Goal: Book appointment/travel/reservation

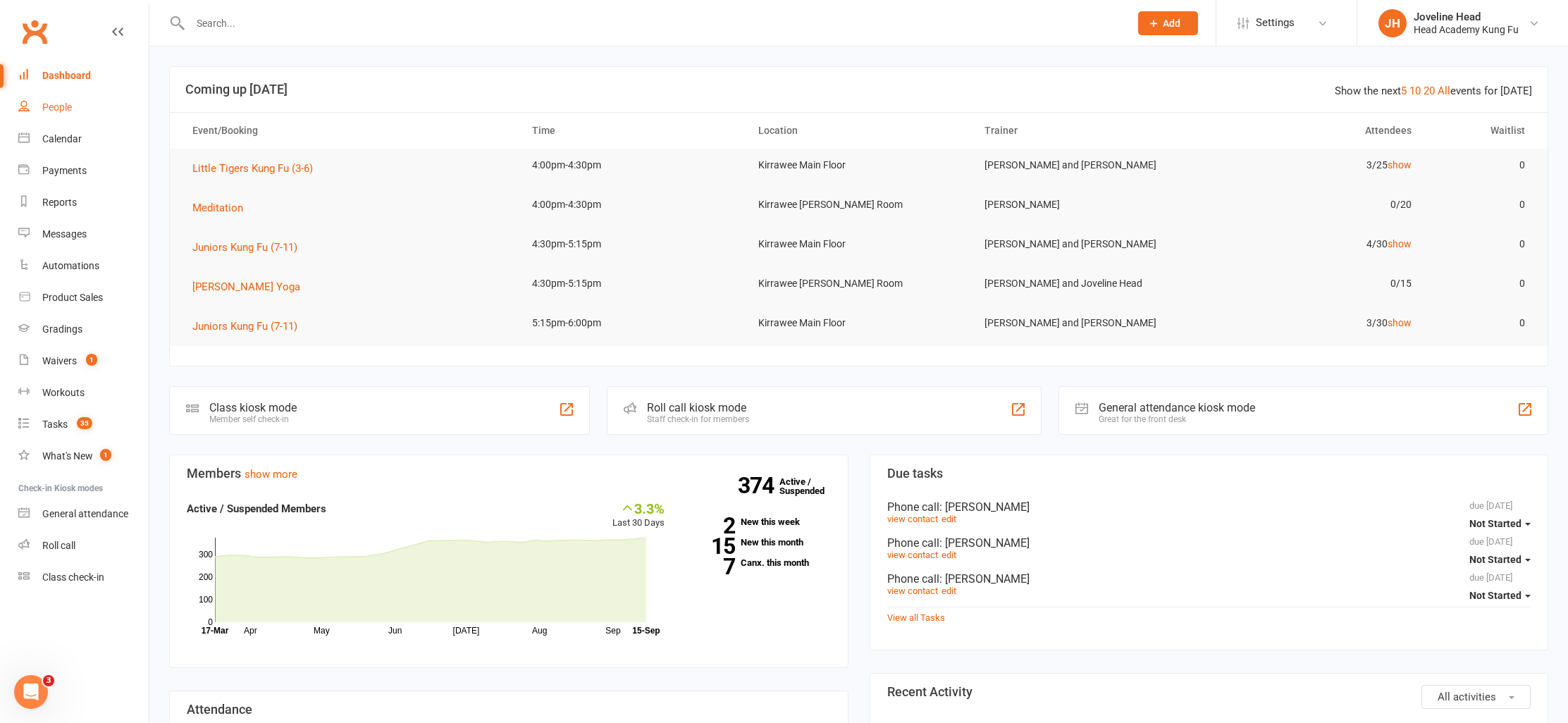
click at [47, 104] on div "People" at bounding box center [57, 107] width 30 height 11
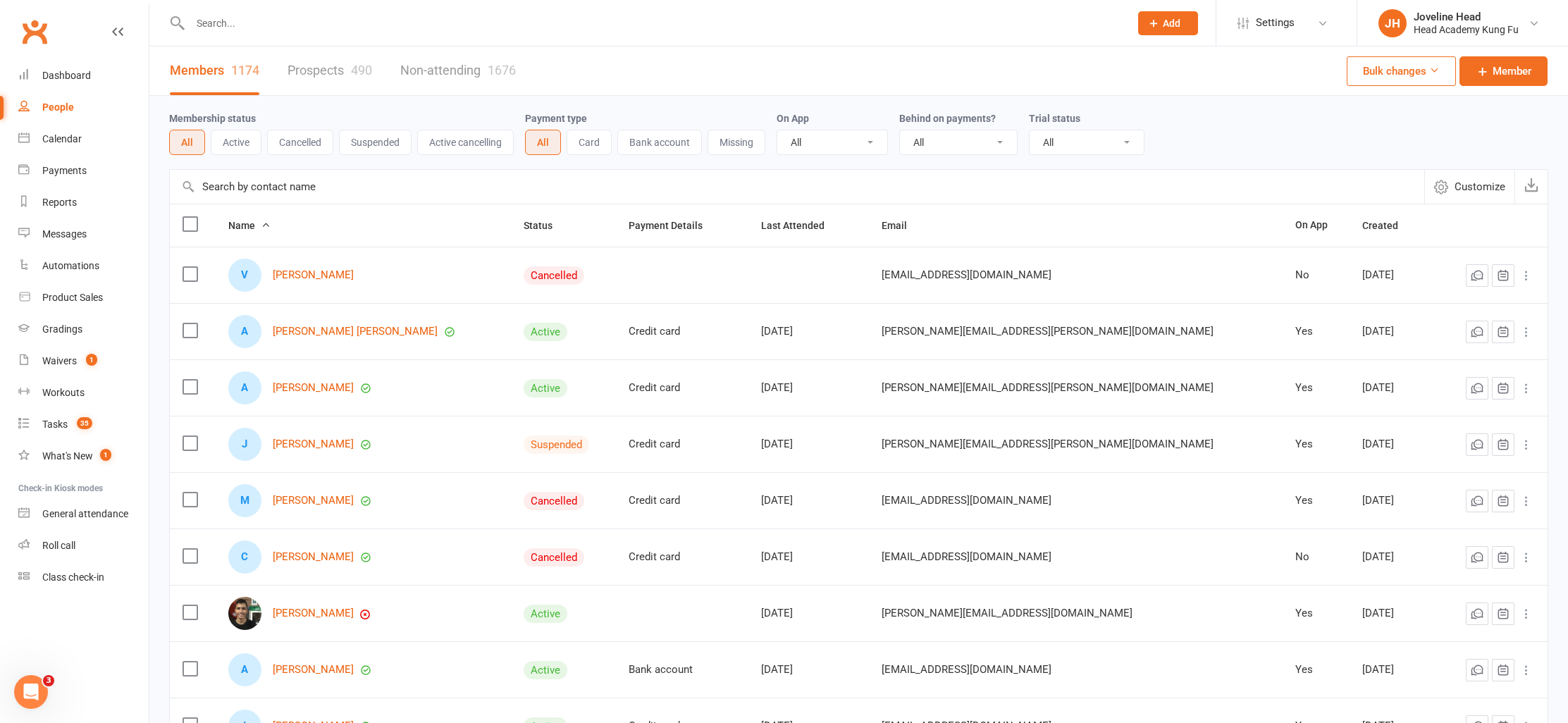
click at [321, 27] on input "text" at bounding box center [653, 23] width 934 height 20
type input "[PERSON_NAME]"
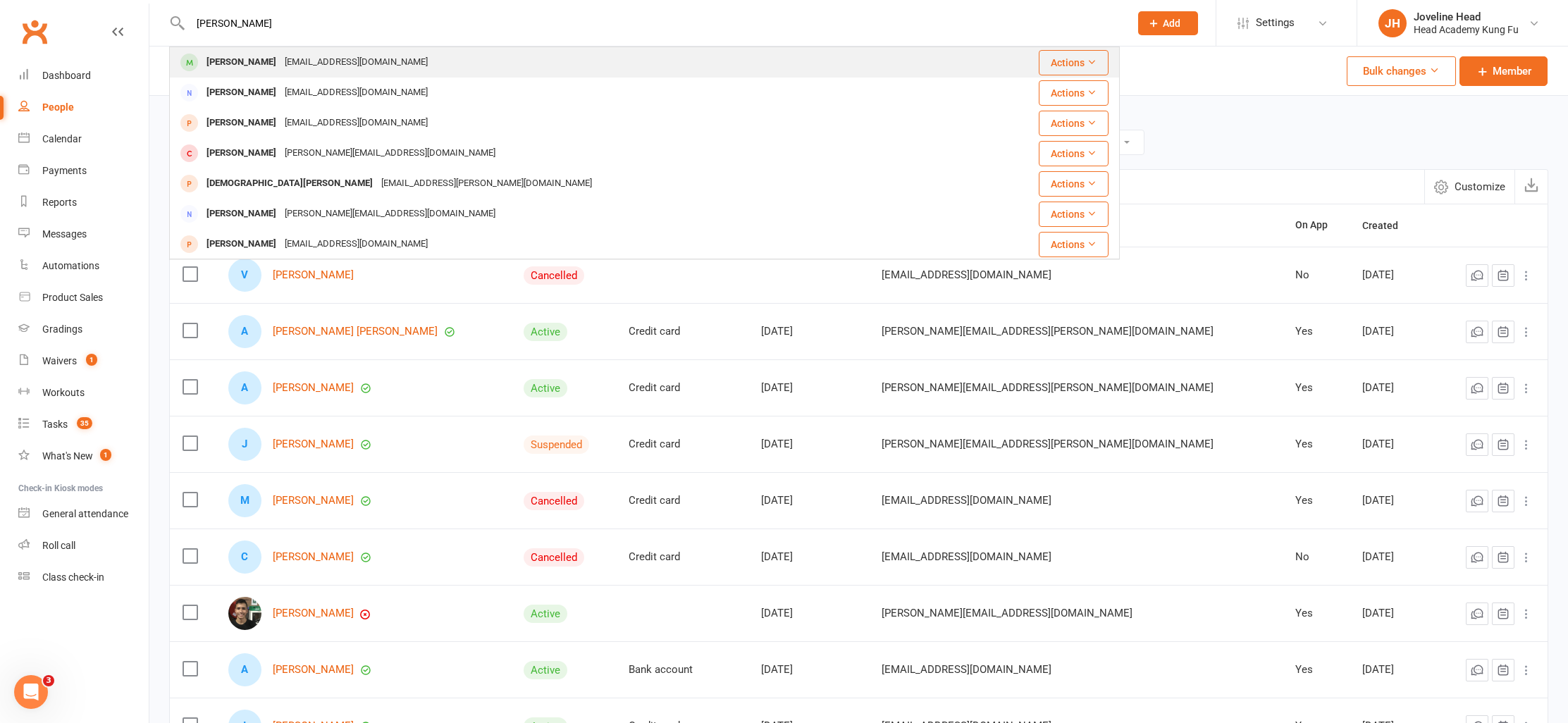
click at [332, 64] on div "[EMAIL_ADDRESS][DOMAIN_NAME]" at bounding box center [356, 62] width 151 height 20
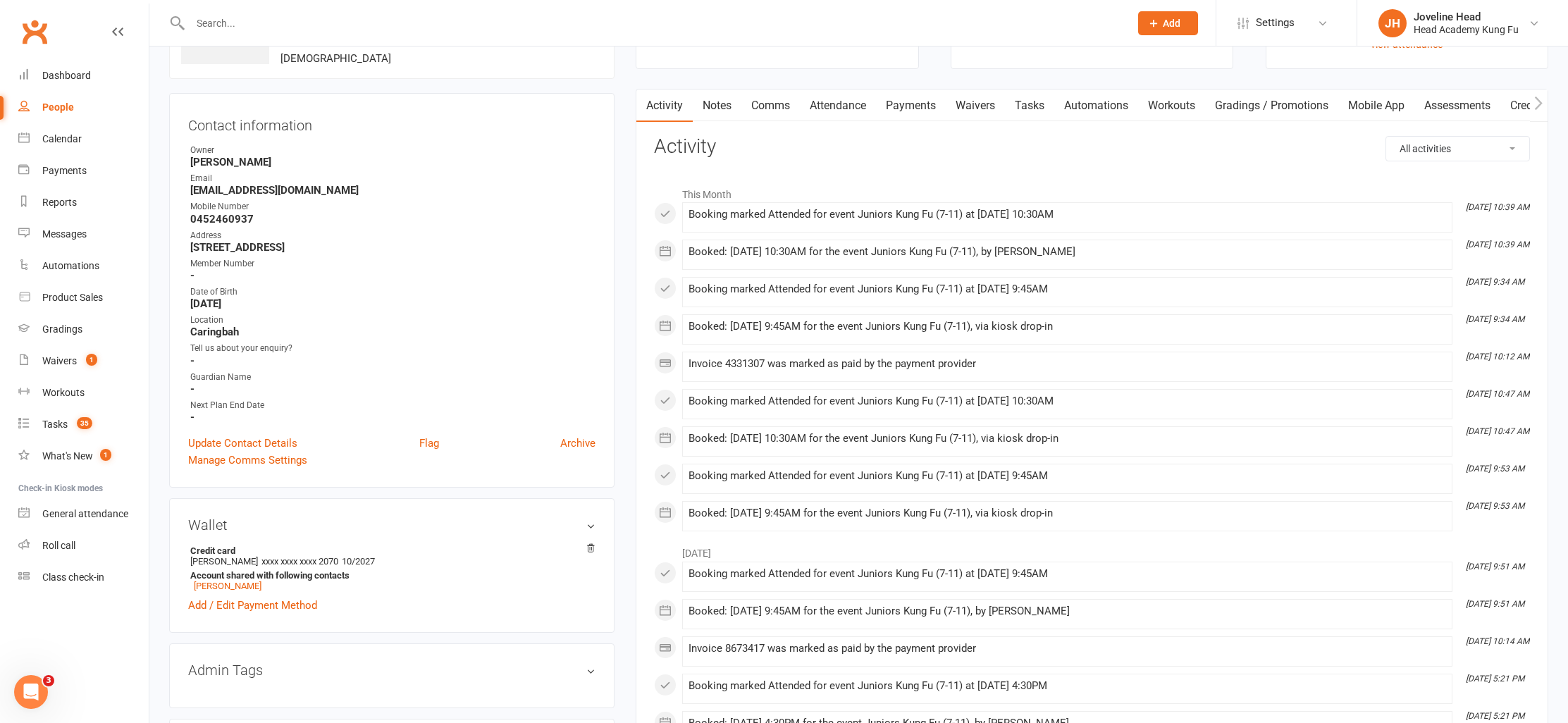
scroll to position [95, 0]
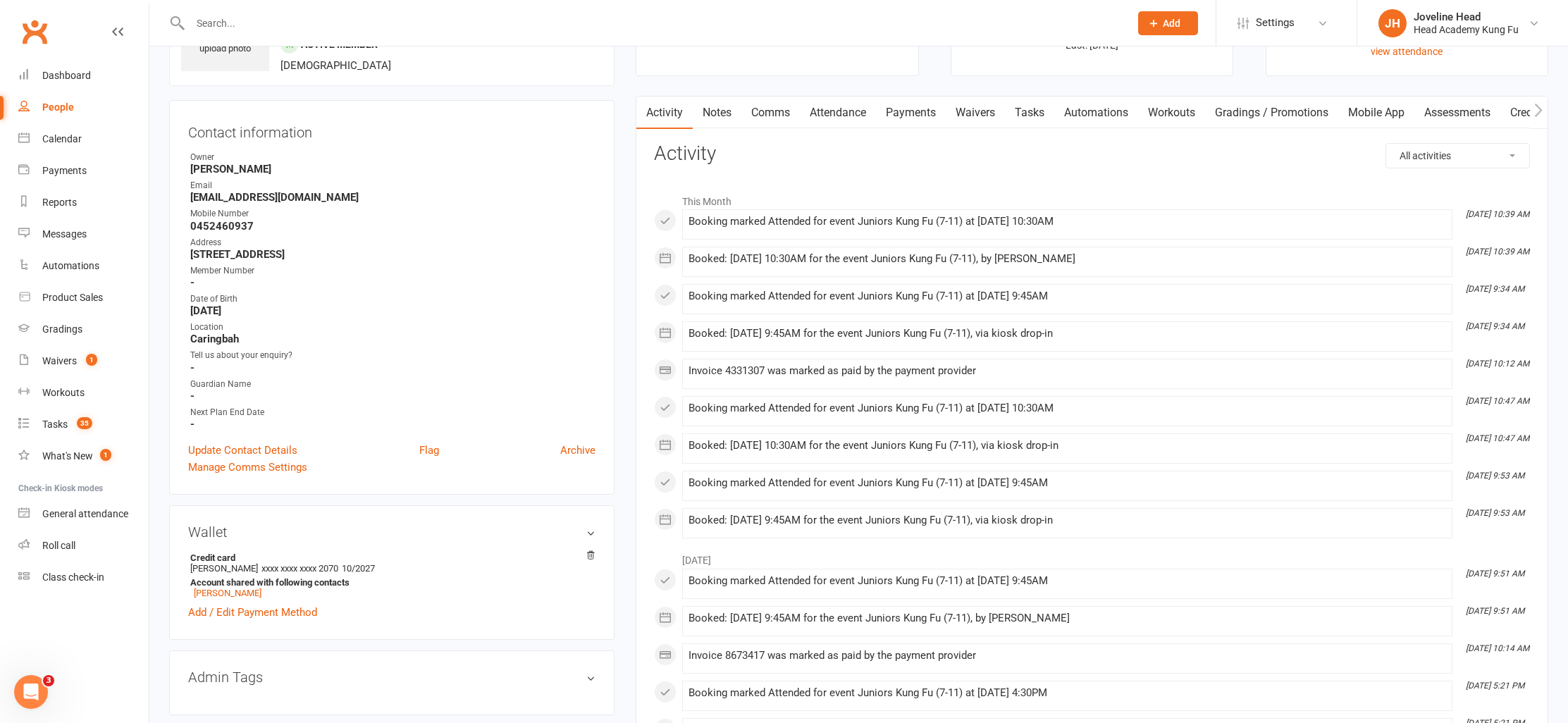
click at [1148, 20] on icon at bounding box center [1153, 23] width 13 height 13
click at [1143, 66] on link "Prospect" at bounding box center [1152, 62] width 125 height 32
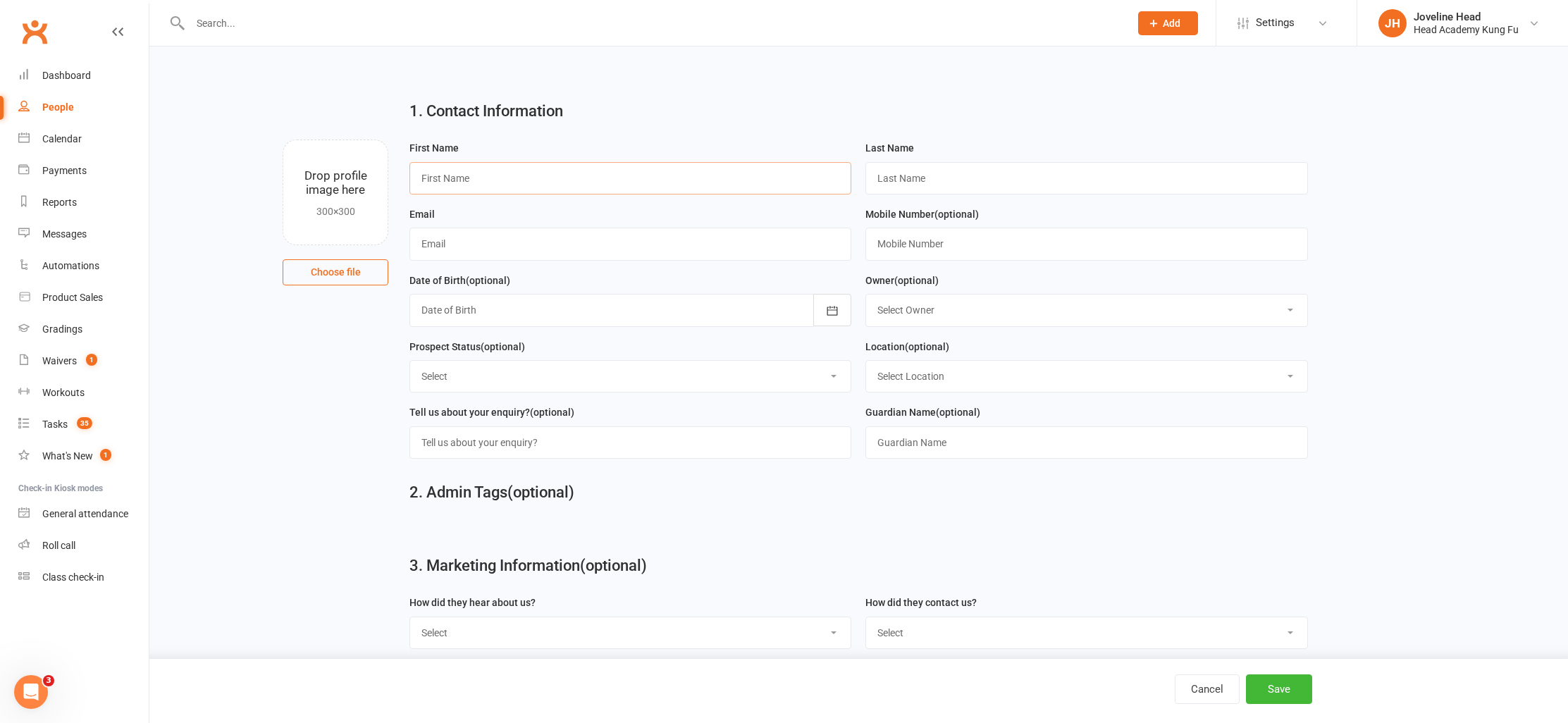
click at [526, 176] on input "text" at bounding box center [631, 177] width 442 height 32
click at [1212, 689] on button "Cancel" at bounding box center [1207, 689] width 65 height 30
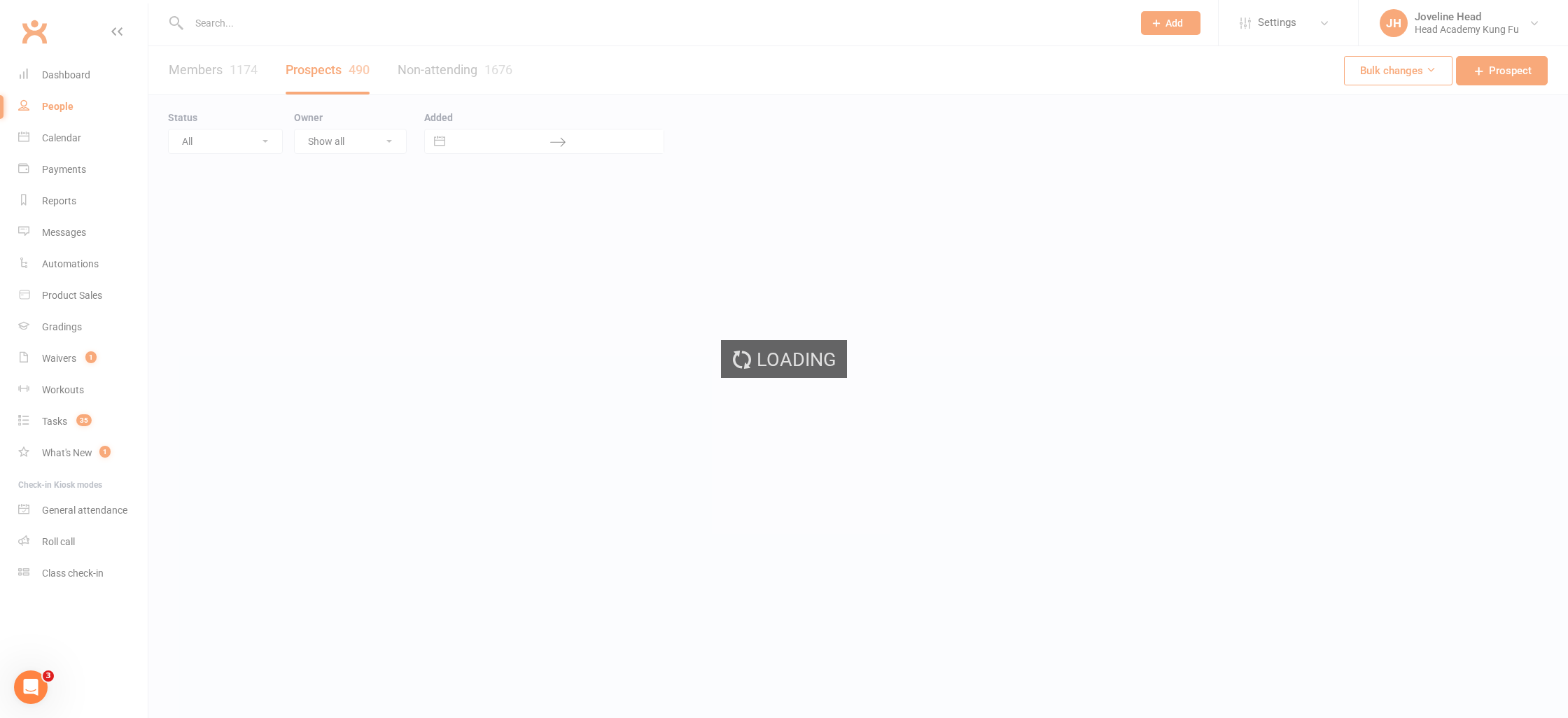
select select "100"
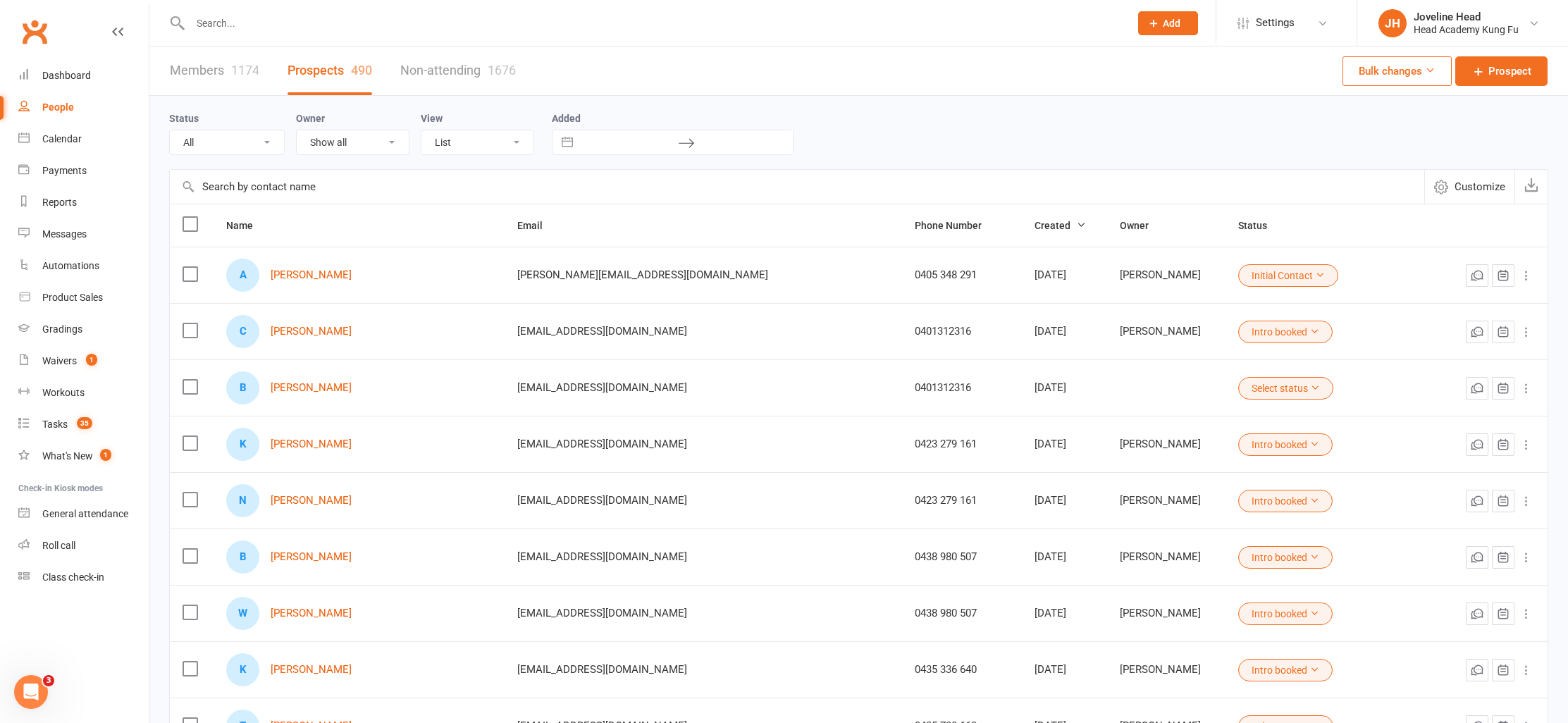
click at [250, 30] on input "text" at bounding box center [653, 23] width 934 height 20
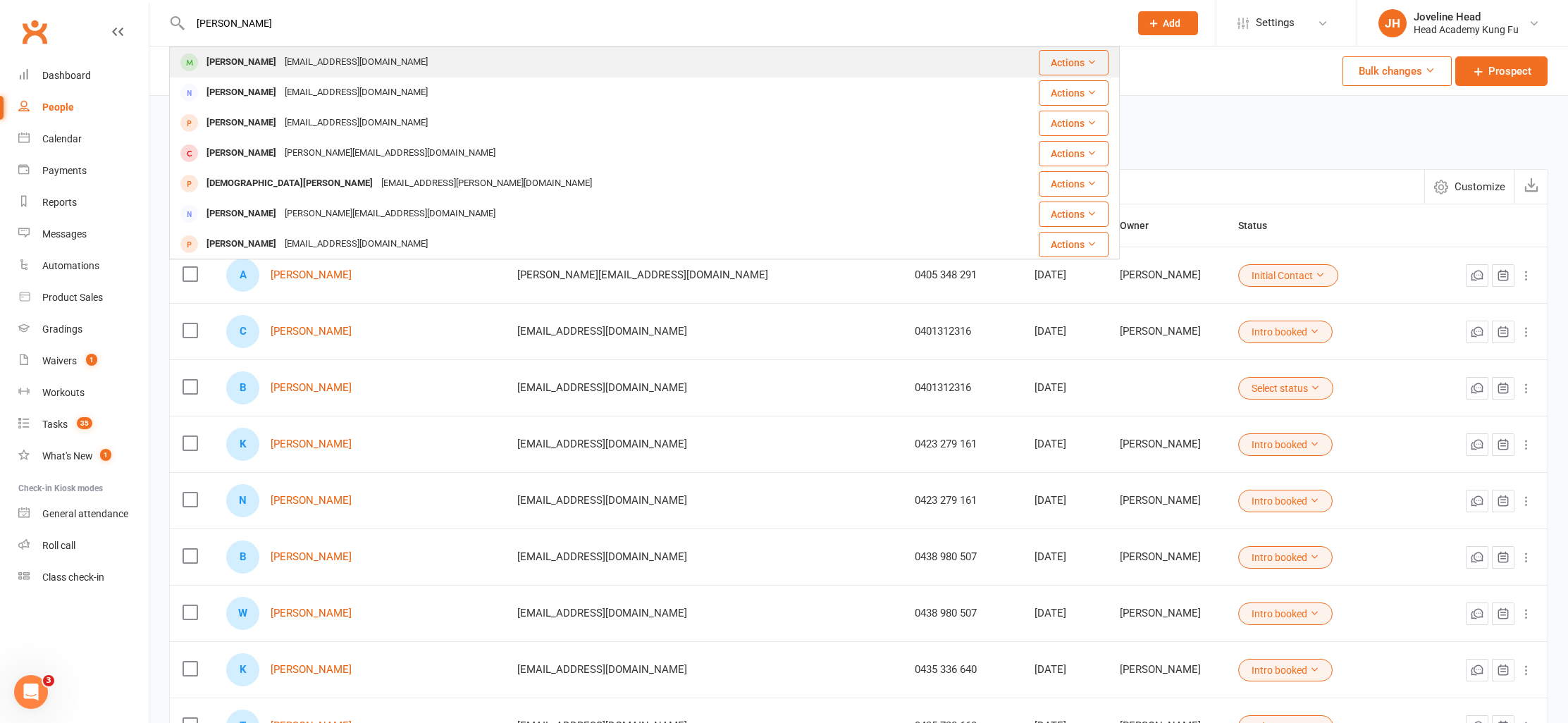
type input "[PERSON_NAME]"
click at [280, 65] on div "[EMAIL_ADDRESS][DOMAIN_NAME]" at bounding box center [356, 62] width 151 height 20
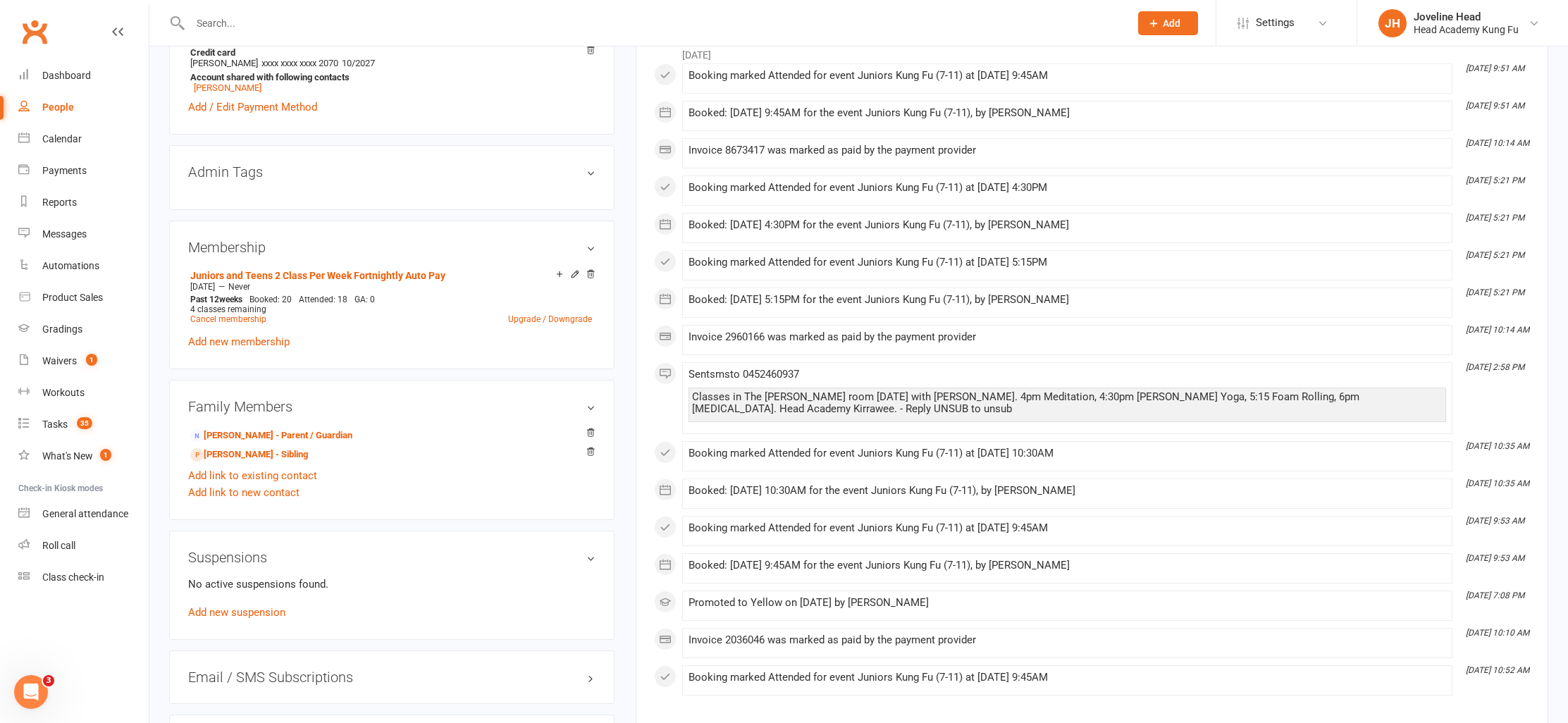
scroll to position [625, 0]
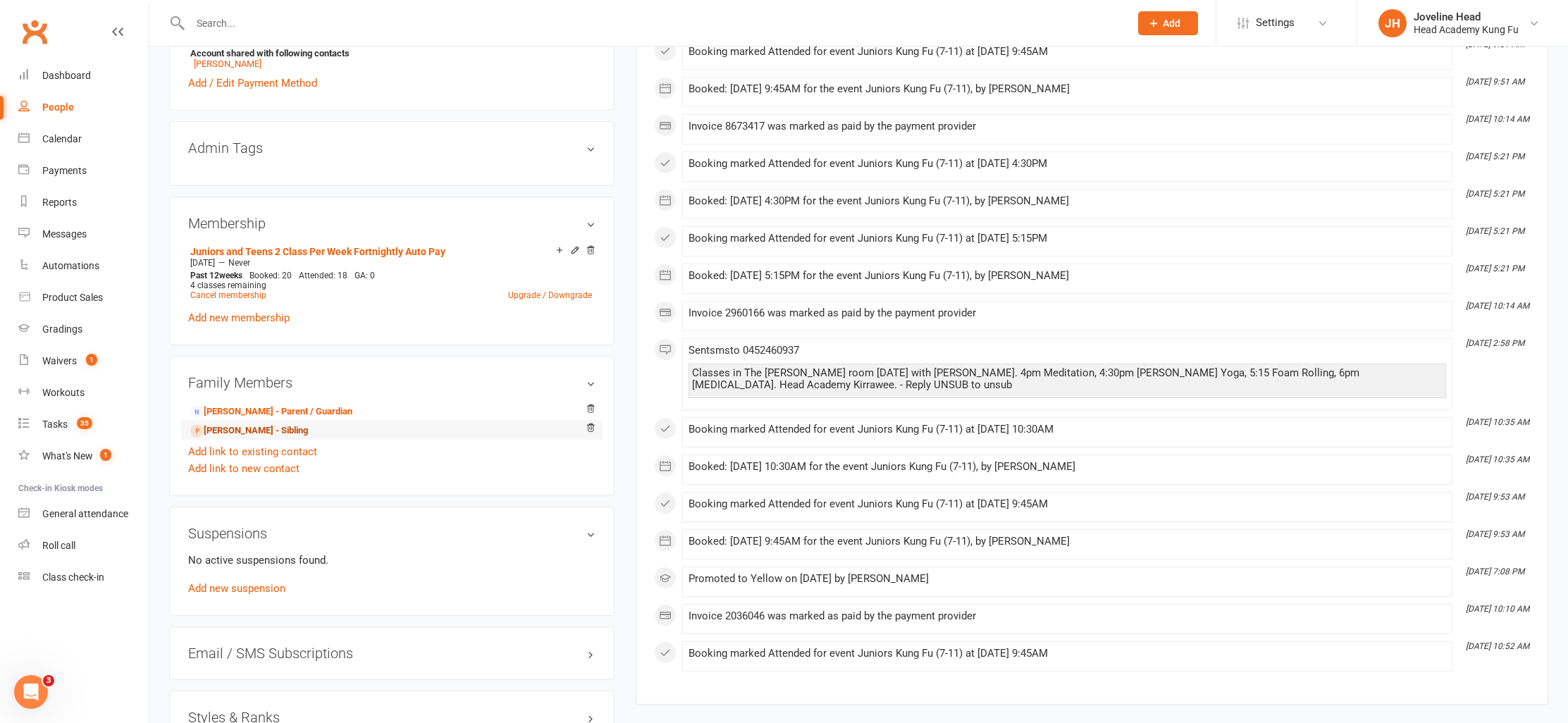
click at [261, 428] on link "[PERSON_NAME] - Sibling" at bounding box center [249, 431] width 117 height 15
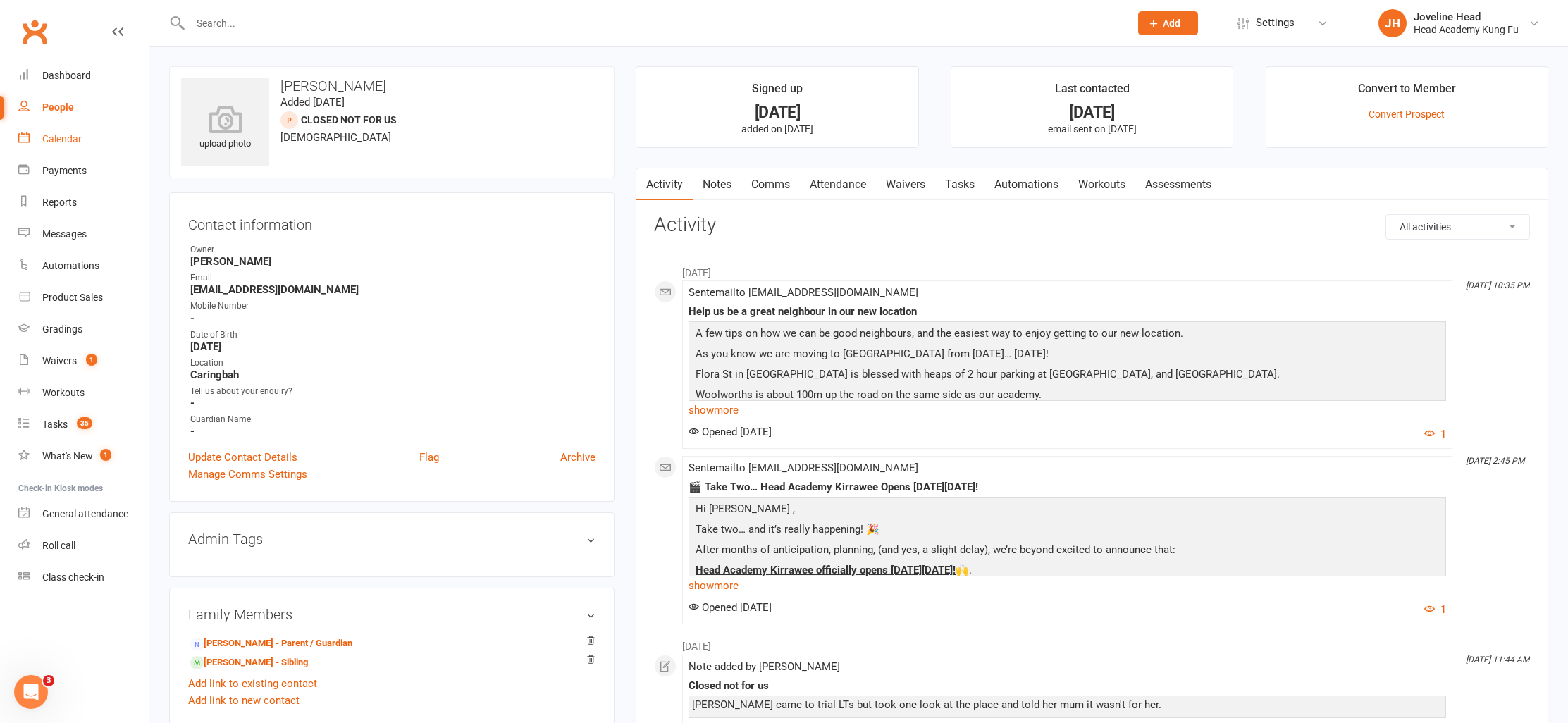
click at [61, 138] on div "Calendar" at bounding box center [62, 138] width 39 height 11
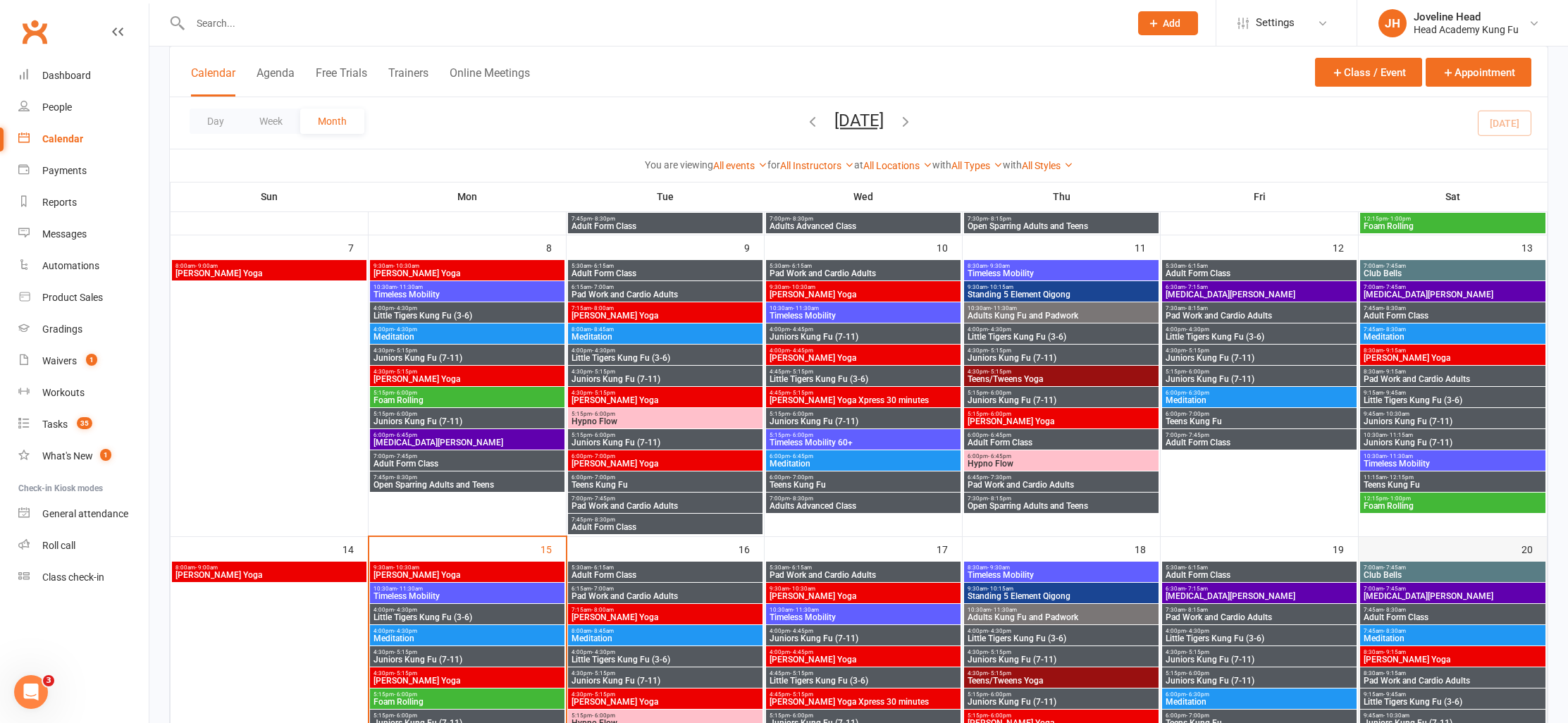
scroll to position [356, 0]
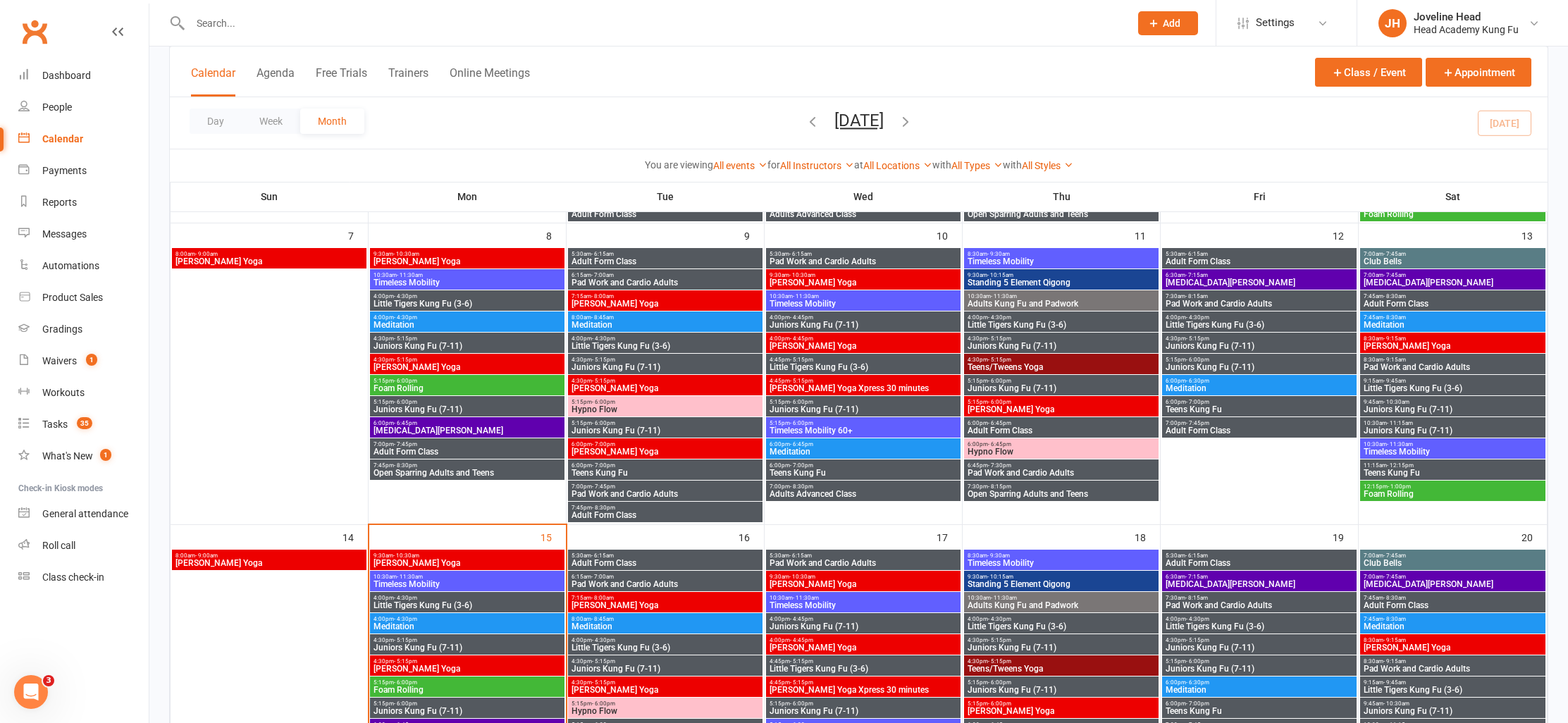
click at [1428, 686] on span "Little Tigers Kung Fu (3-6)" at bounding box center [1452, 690] width 180 height 9
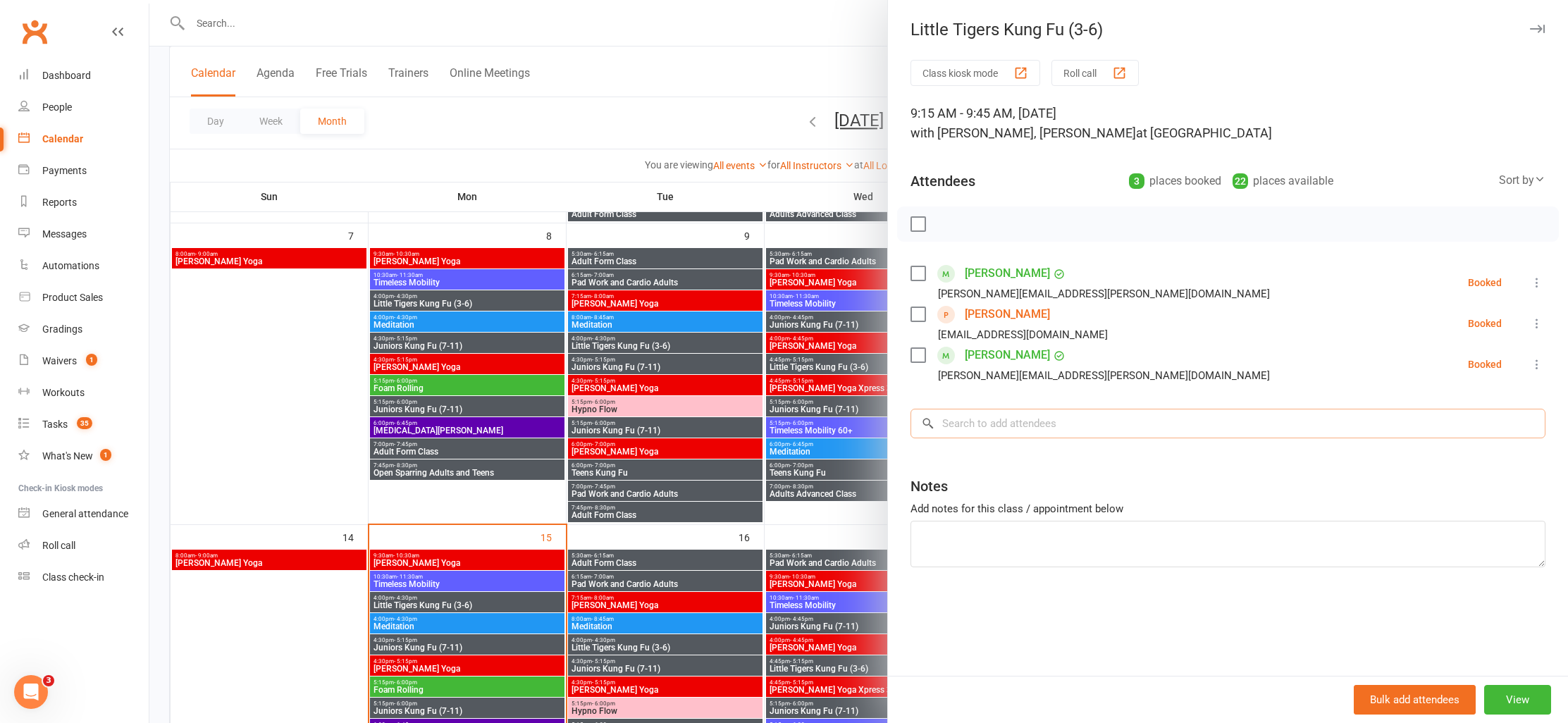
click at [999, 426] on input "search" at bounding box center [1228, 424] width 635 height 30
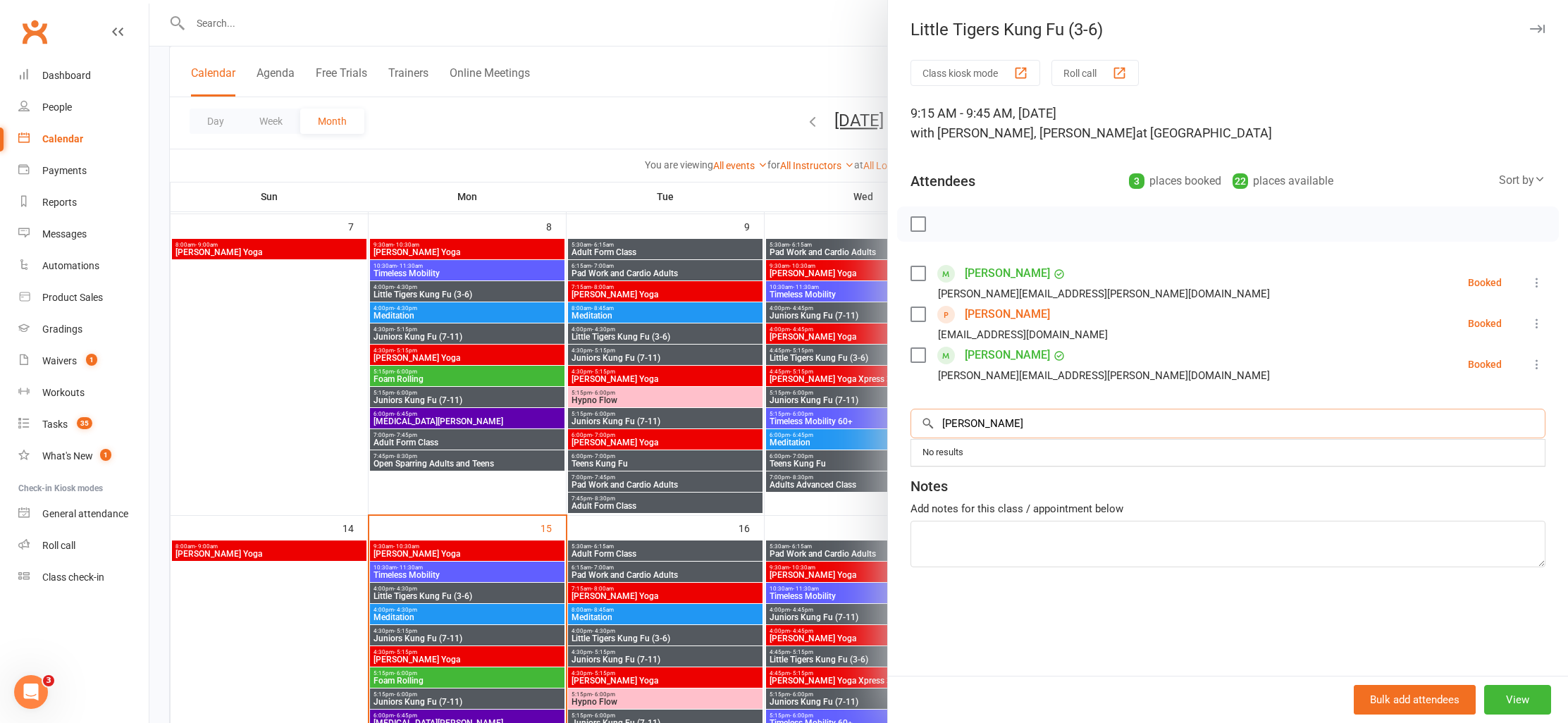
scroll to position [379, 0]
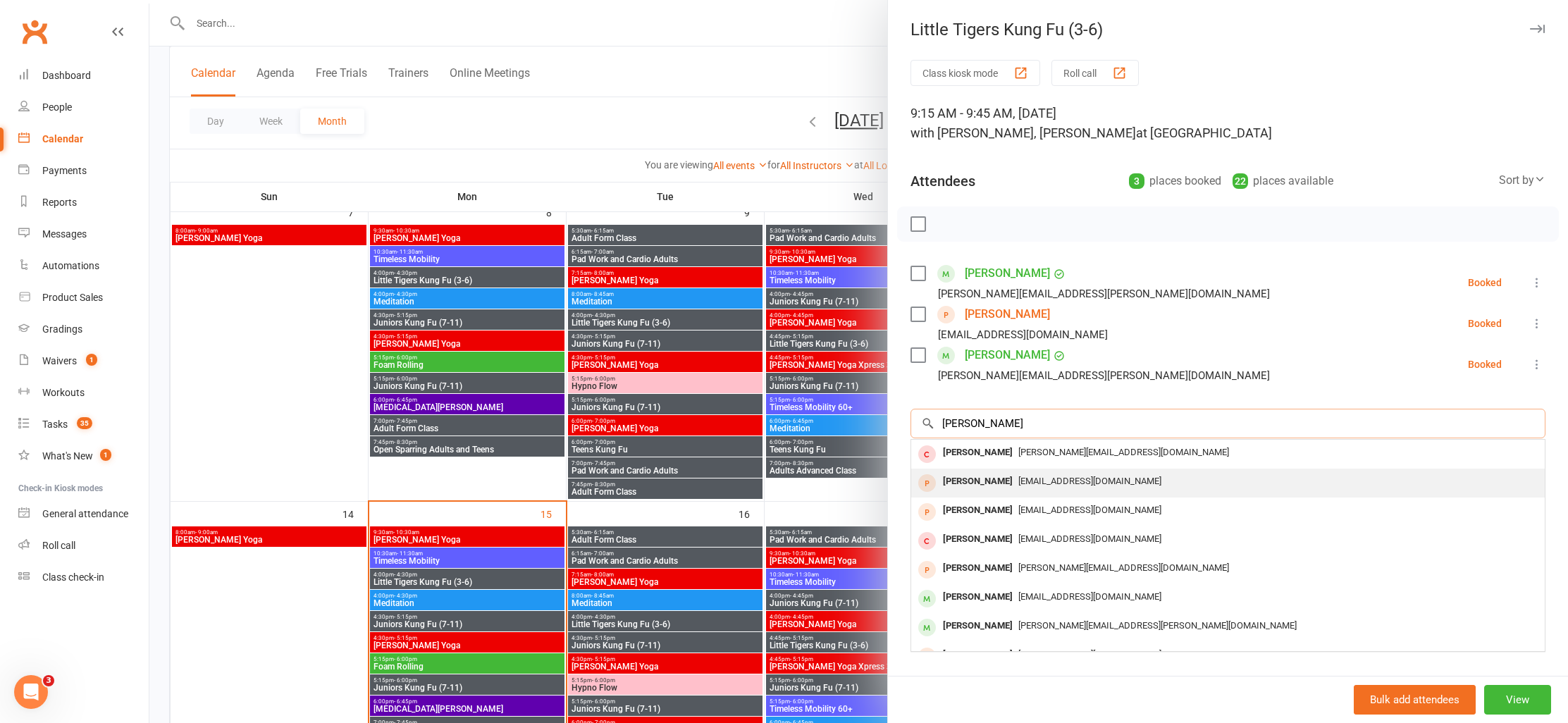
type input "[PERSON_NAME]"
click at [1018, 485] on span "[EMAIL_ADDRESS][DOMAIN_NAME]" at bounding box center [1090, 481] width 143 height 10
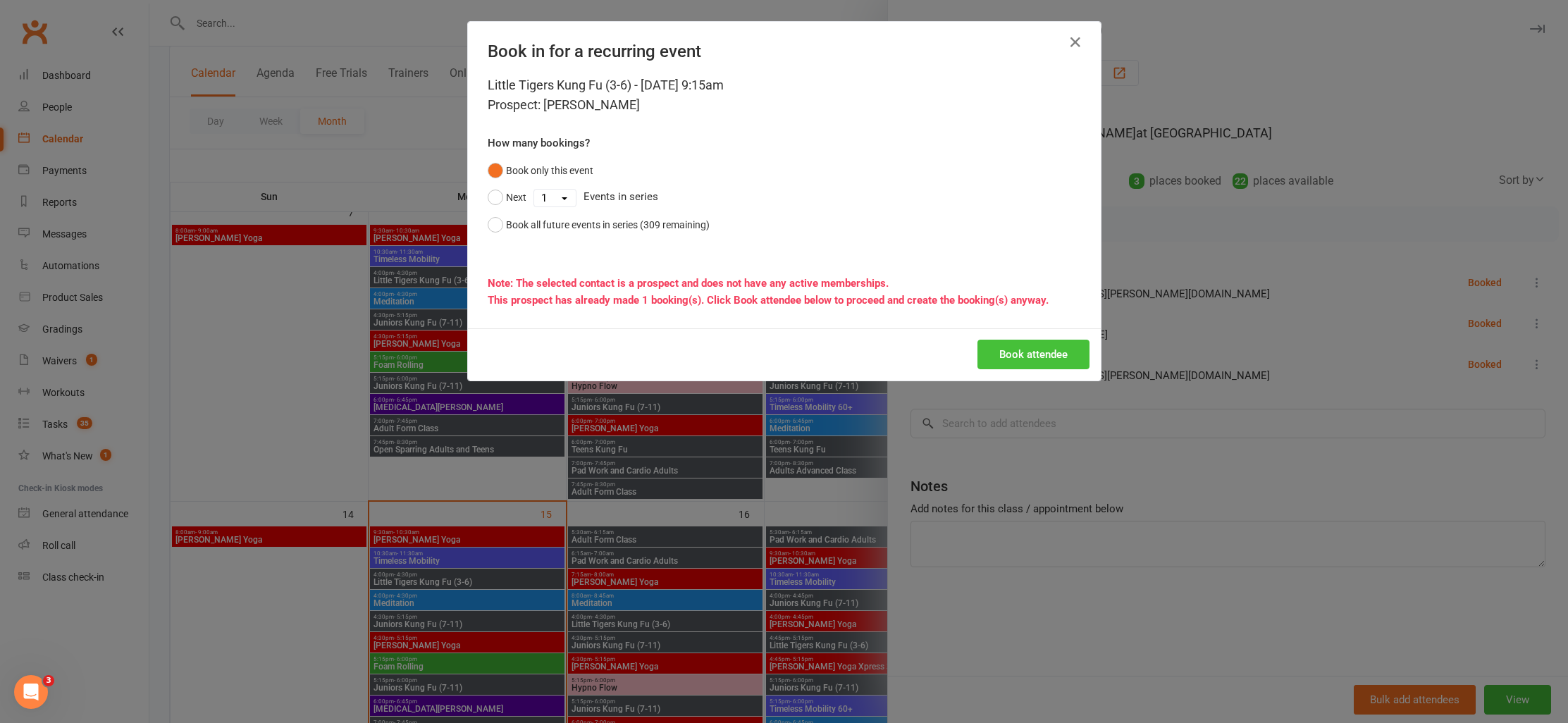
click at [1037, 351] on button "Book attendee" at bounding box center [1033, 355] width 112 height 30
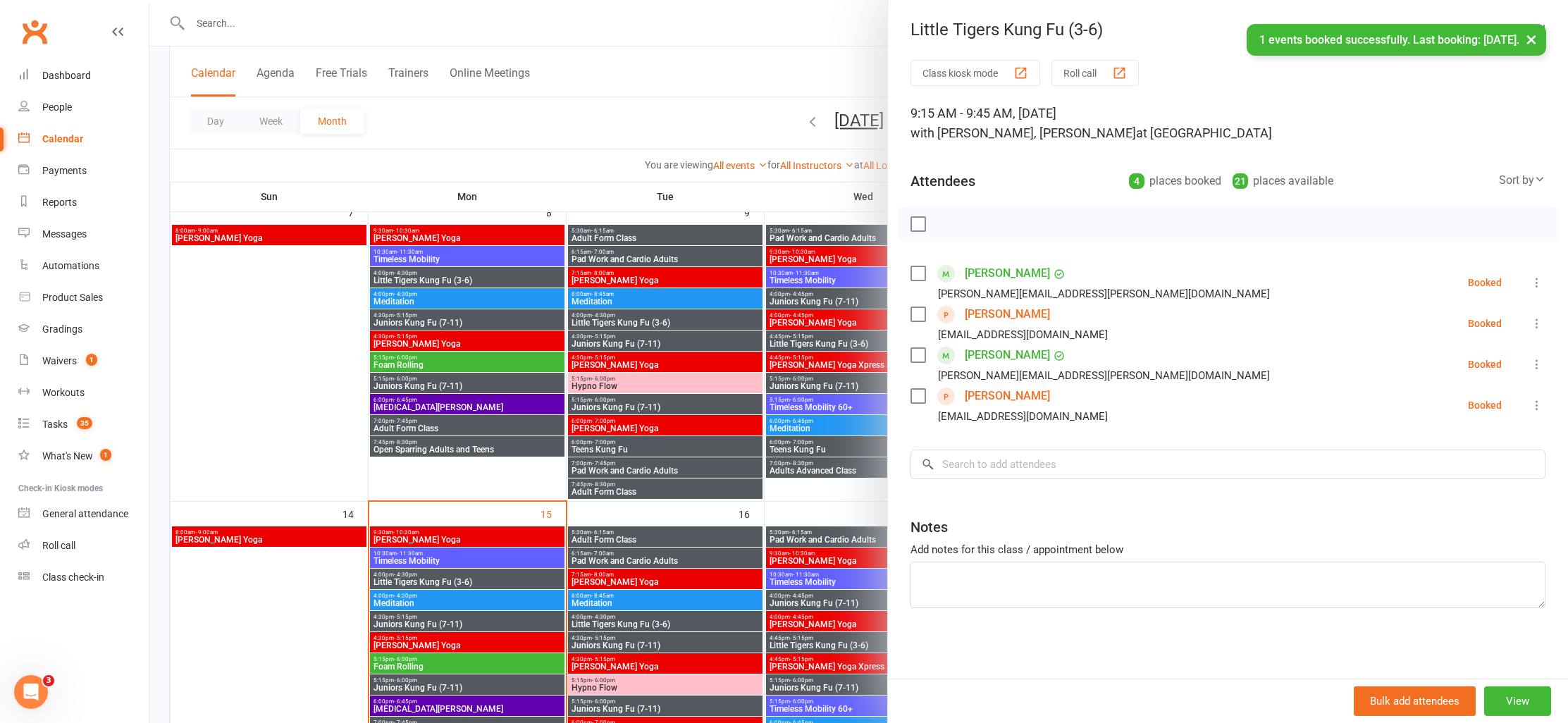
click at [764, 24] on div "× 1 events booked successfully. Last booking: [DATE]." at bounding box center [775, 24] width 1550 height 0
click at [796, 73] on div at bounding box center [858, 361] width 1418 height 723
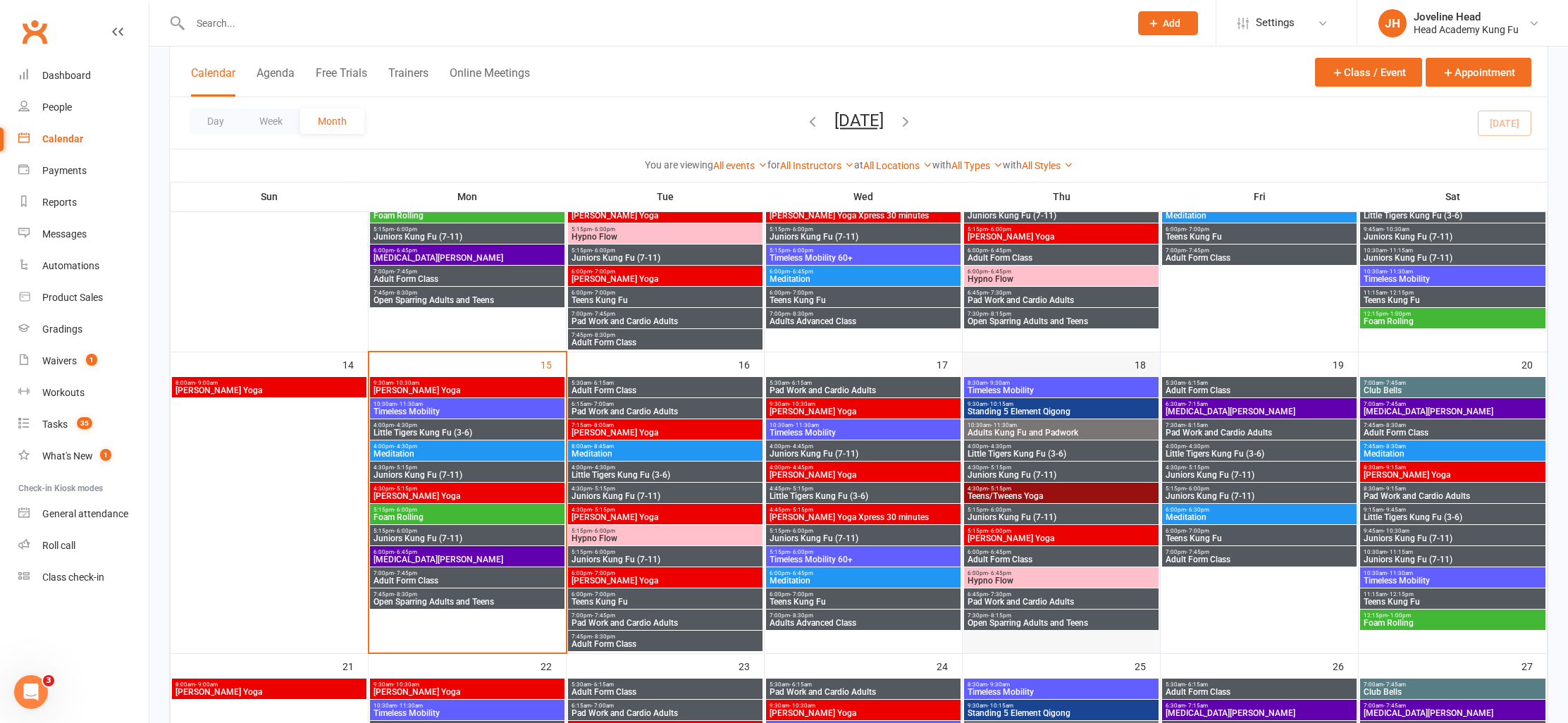
scroll to position [565, 0]
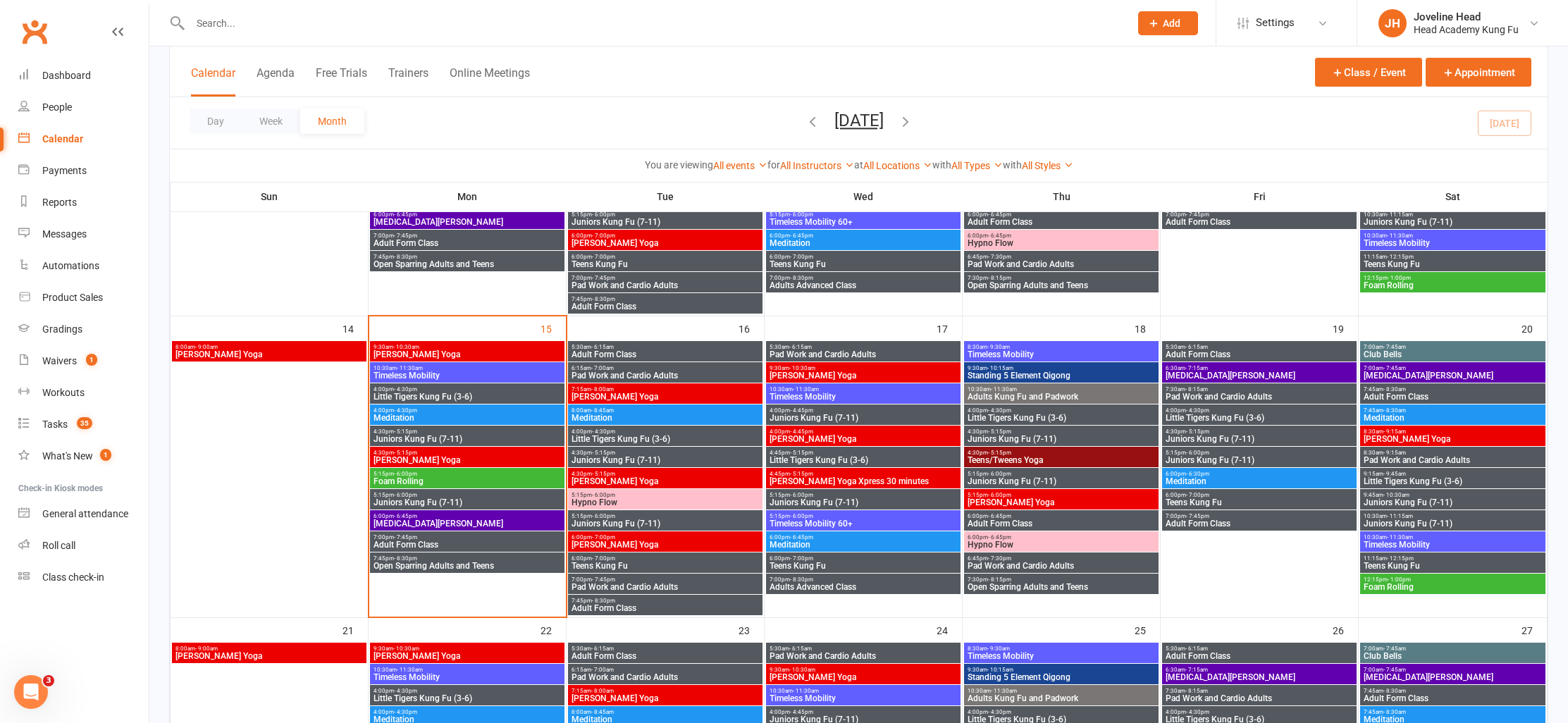
click at [1394, 473] on span "- 9:45am" at bounding box center [1394, 473] width 23 height 6
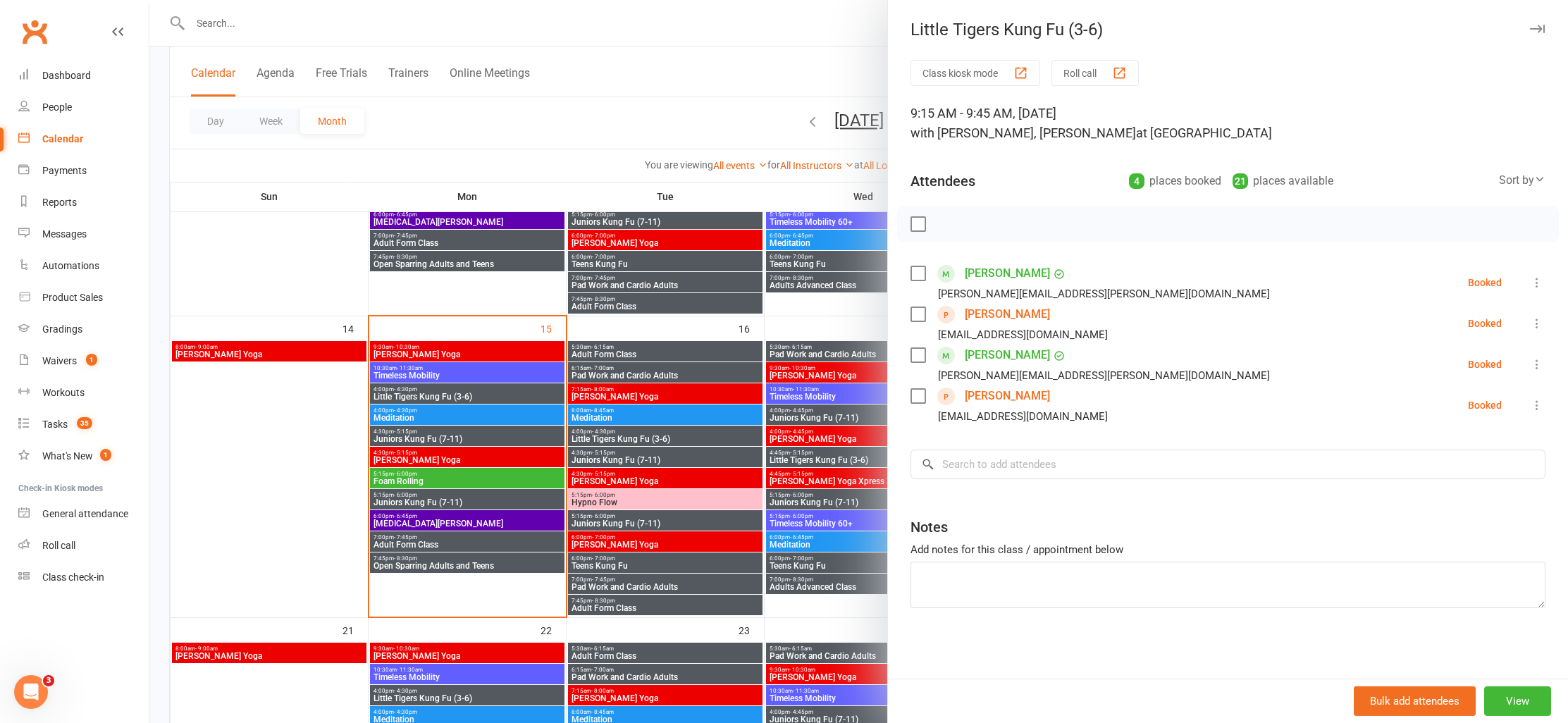
click at [1530, 403] on icon at bounding box center [1537, 405] width 14 height 14
click at [1454, 455] on link "Remove" at bounding box center [1475, 461] width 139 height 28
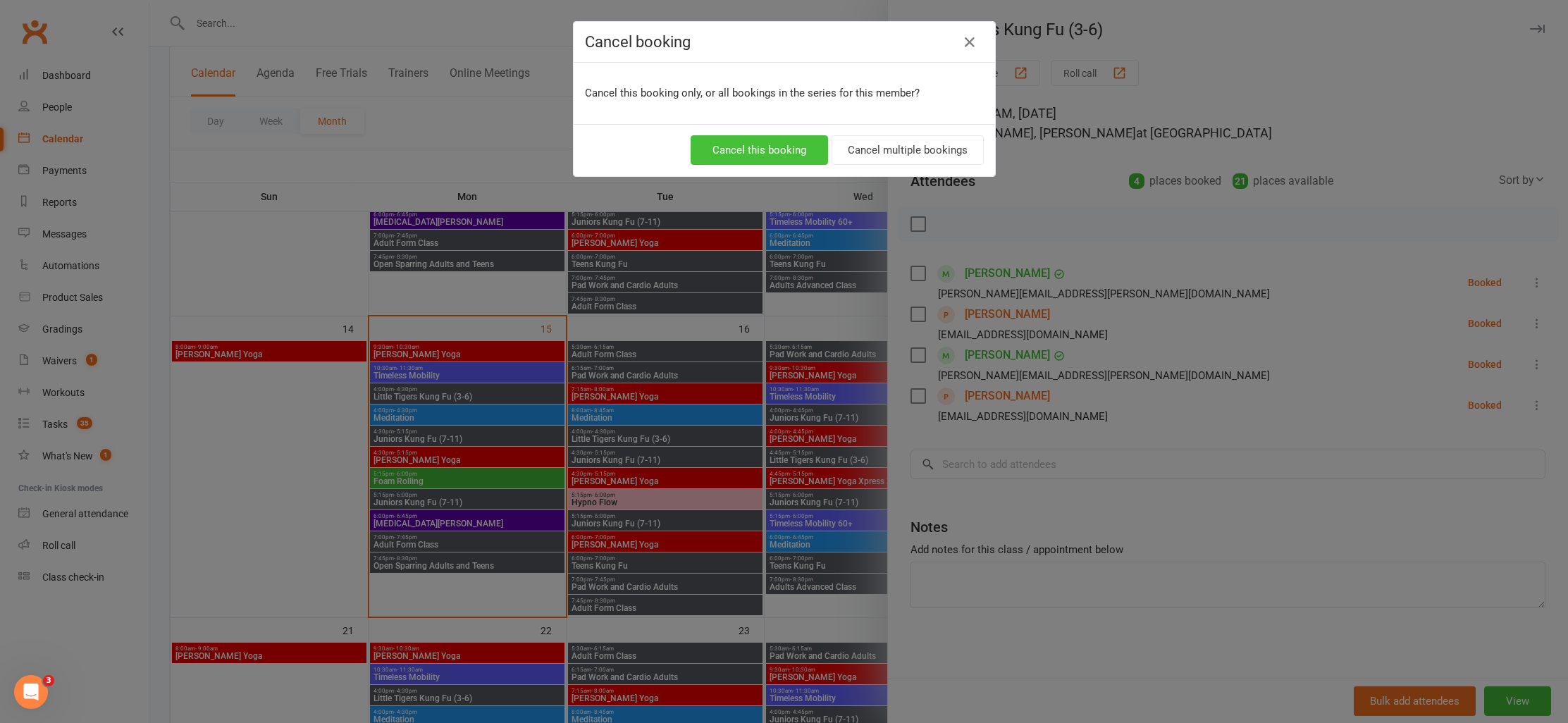
click at [784, 147] on button "Cancel this booking" at bounding box center [759, 151] width 137 height 30
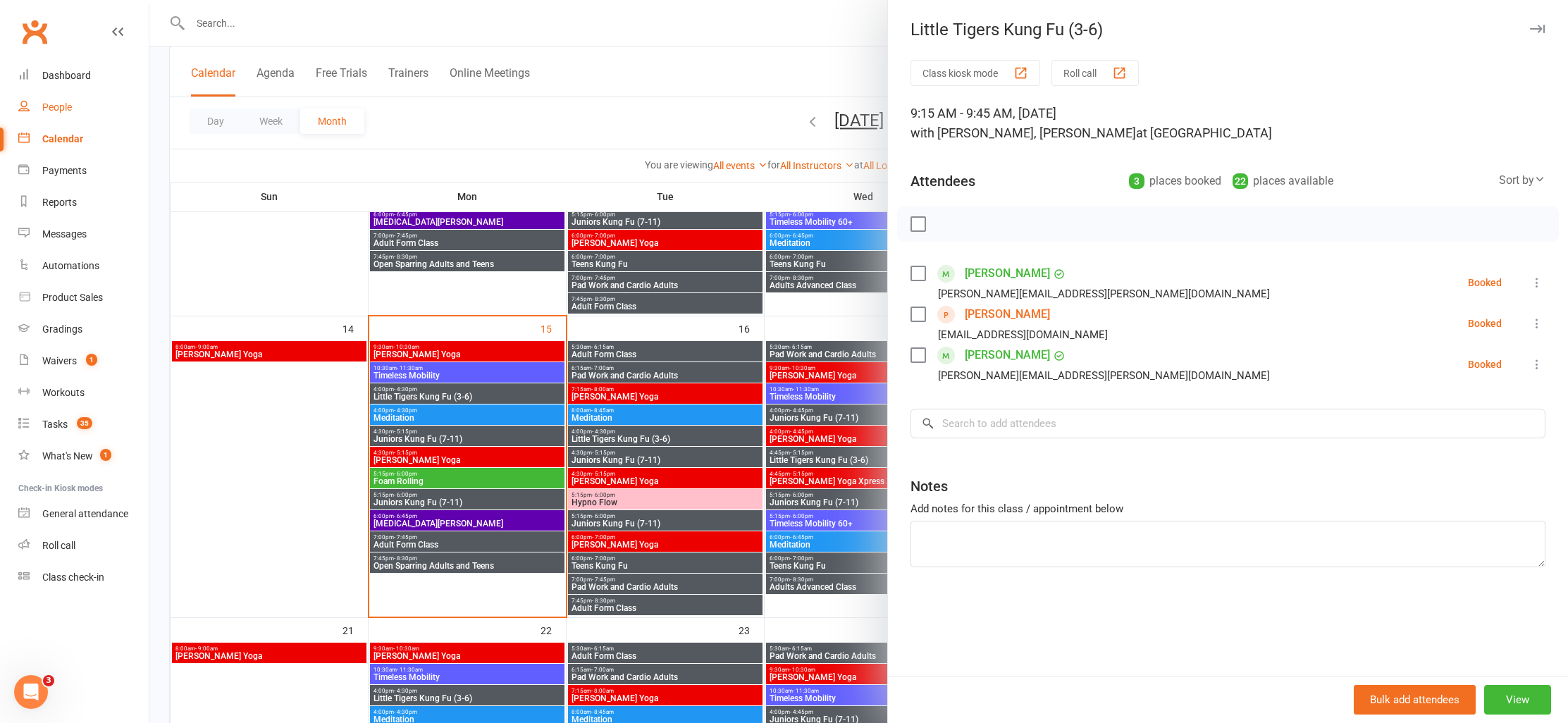
click at [71, 111] on div "People" at bounding box center [57, 107] width 30 height 11
select select "100"
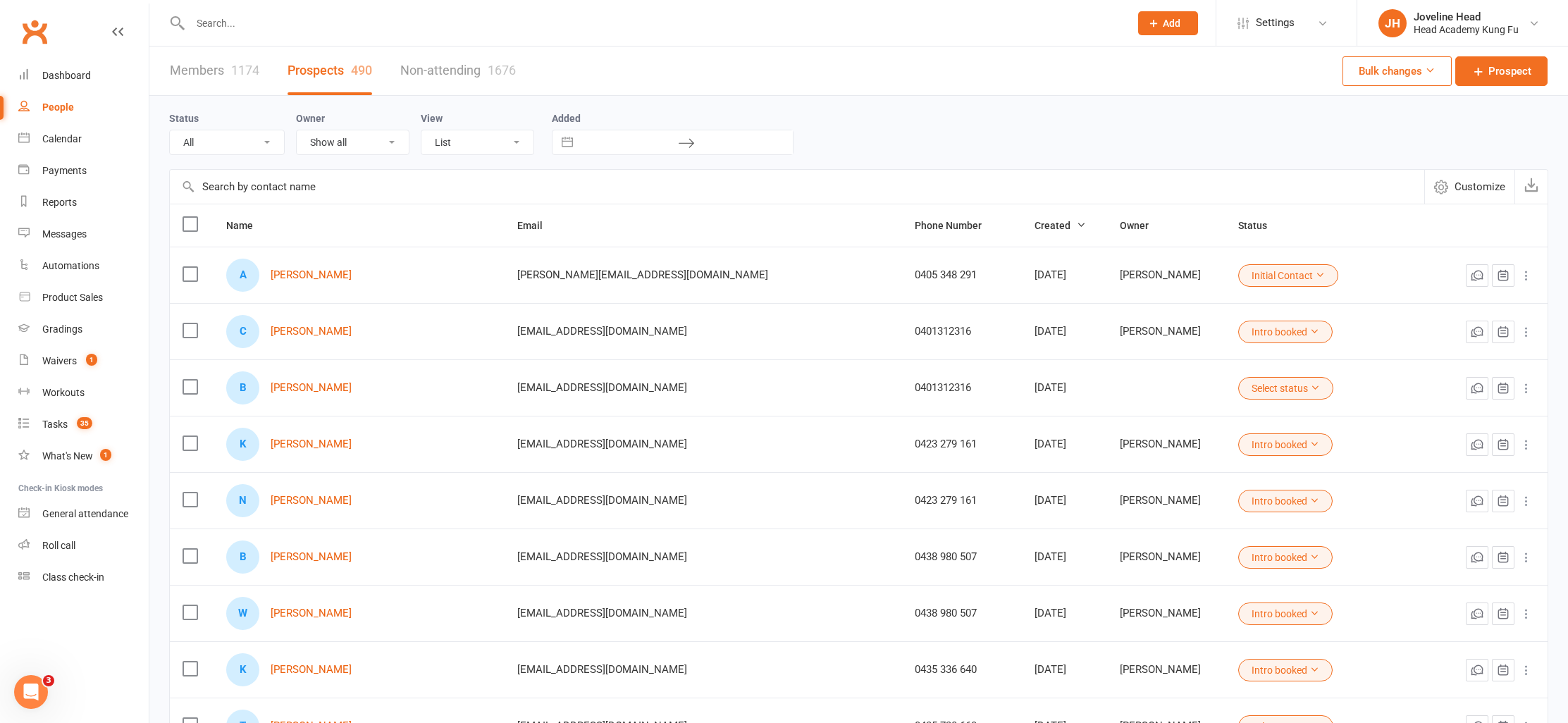
click at [403, 15] on input "text" at bounding box center [653, 23] width 934 height 20
type input "[PERSON_NAME]"
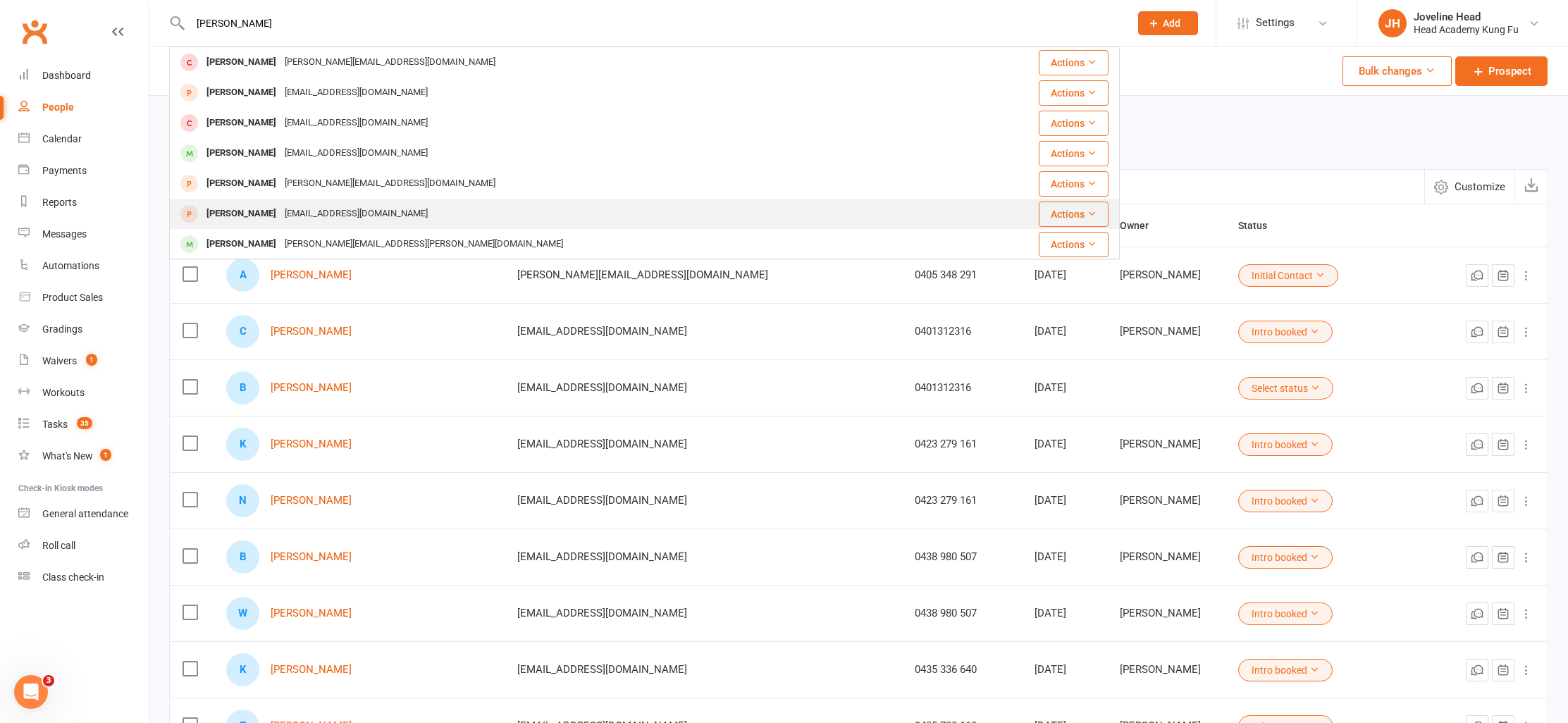
click at [270, 211] on div "[PERSON_NAME]" at bounding box center [242, 213] width 78 height 20
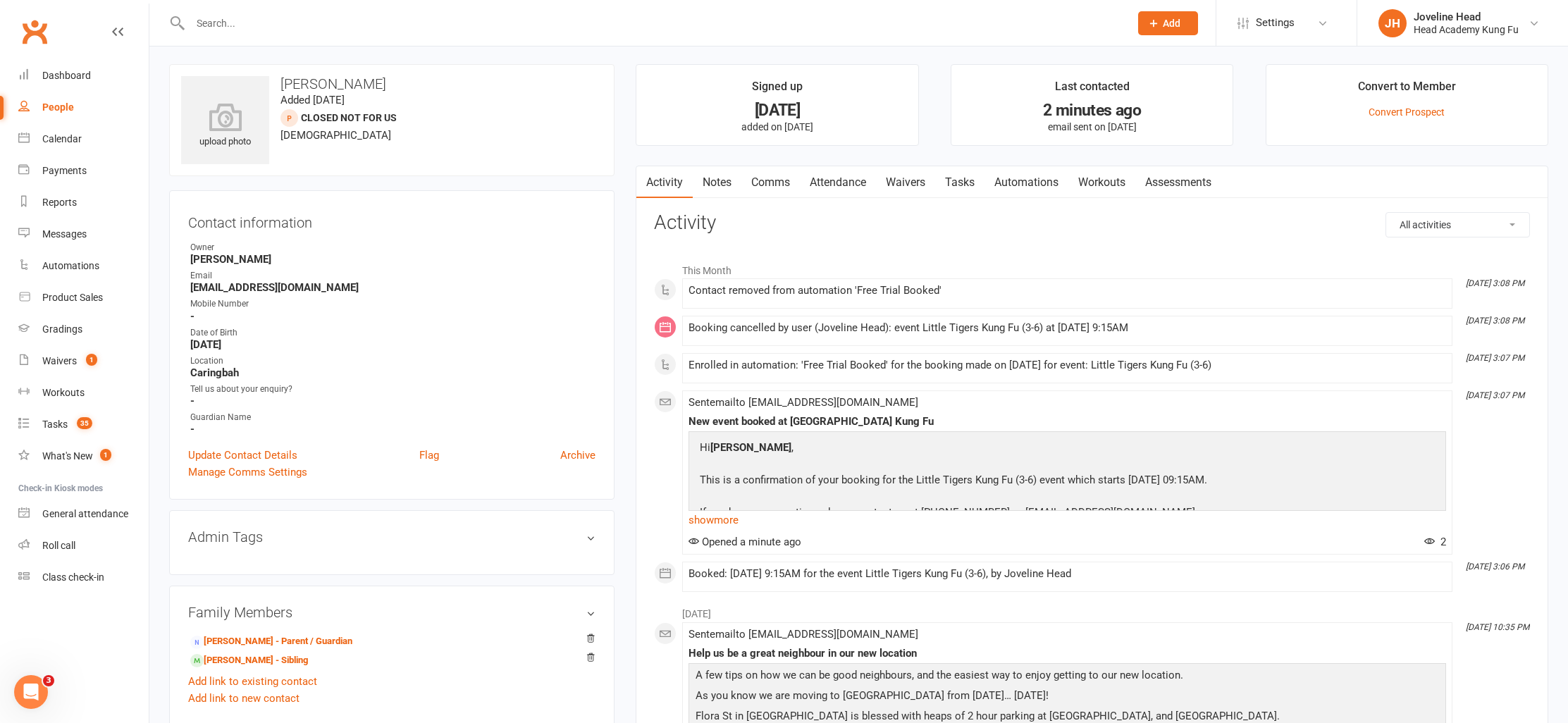
scroll to position [3, 0]
click at [57, 137] on div "Calendar" at bounding box center [62, 138] width 39 height 11
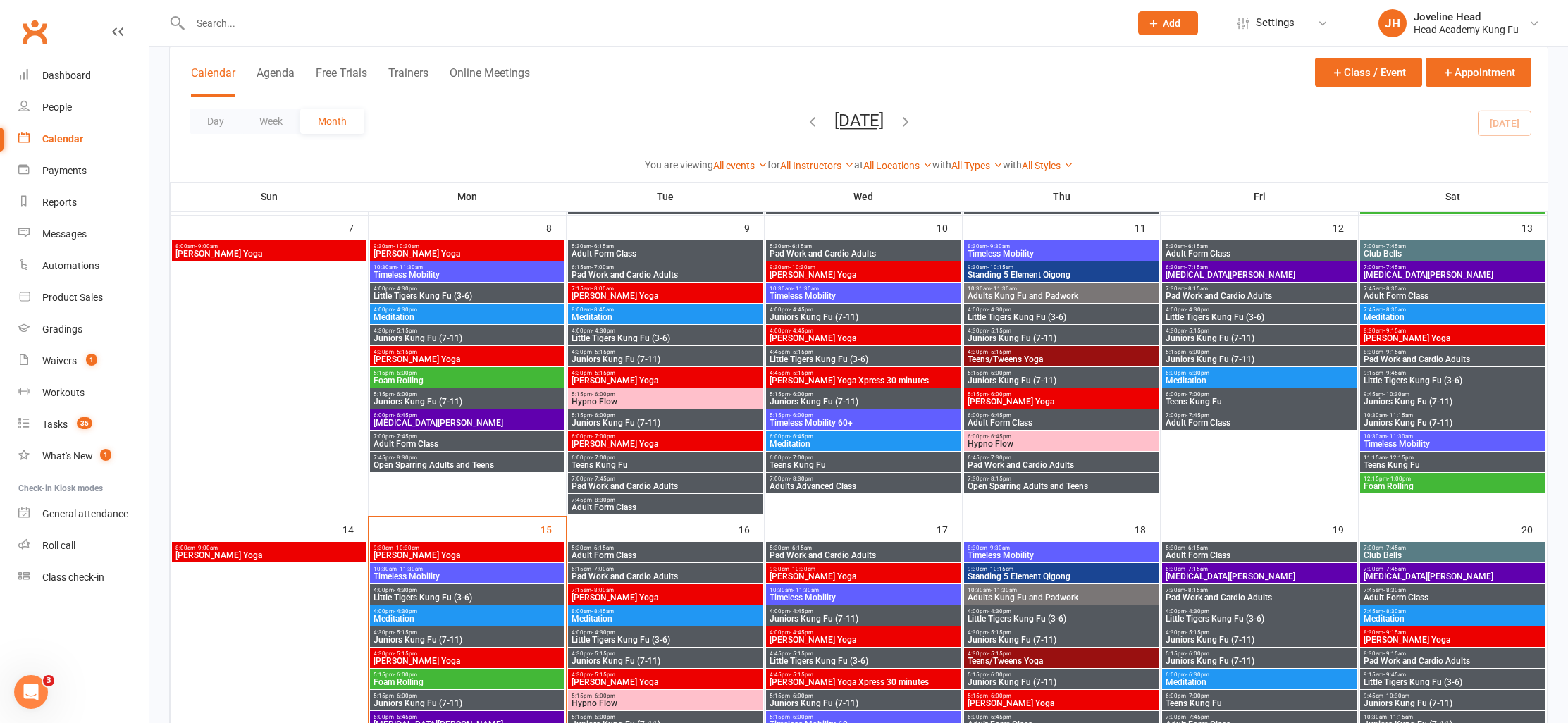
scroll to position [378, 0]
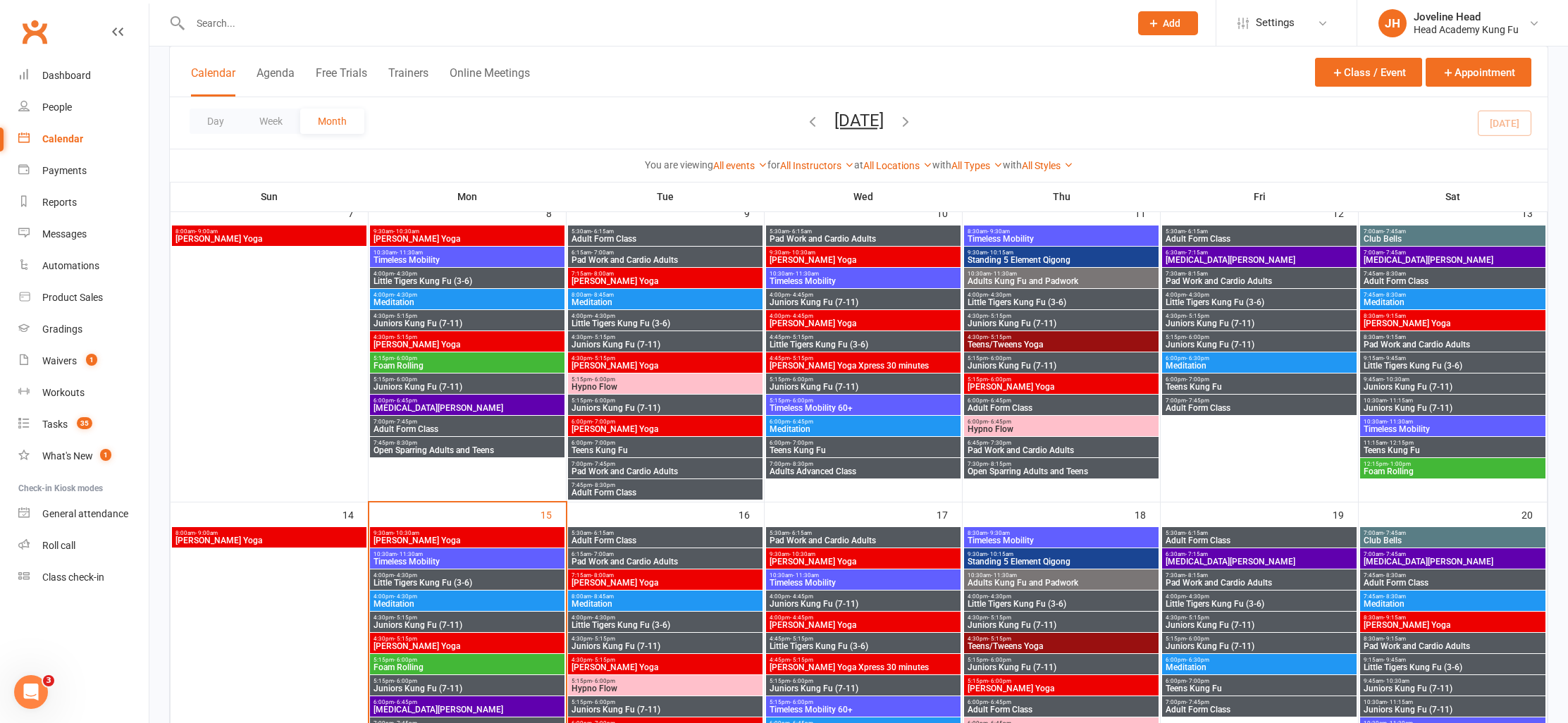
click at [1398, 664] on span "Little Tigers Kung Fu (3-6)" at bounding box center [1452, 667] width 180 height 9
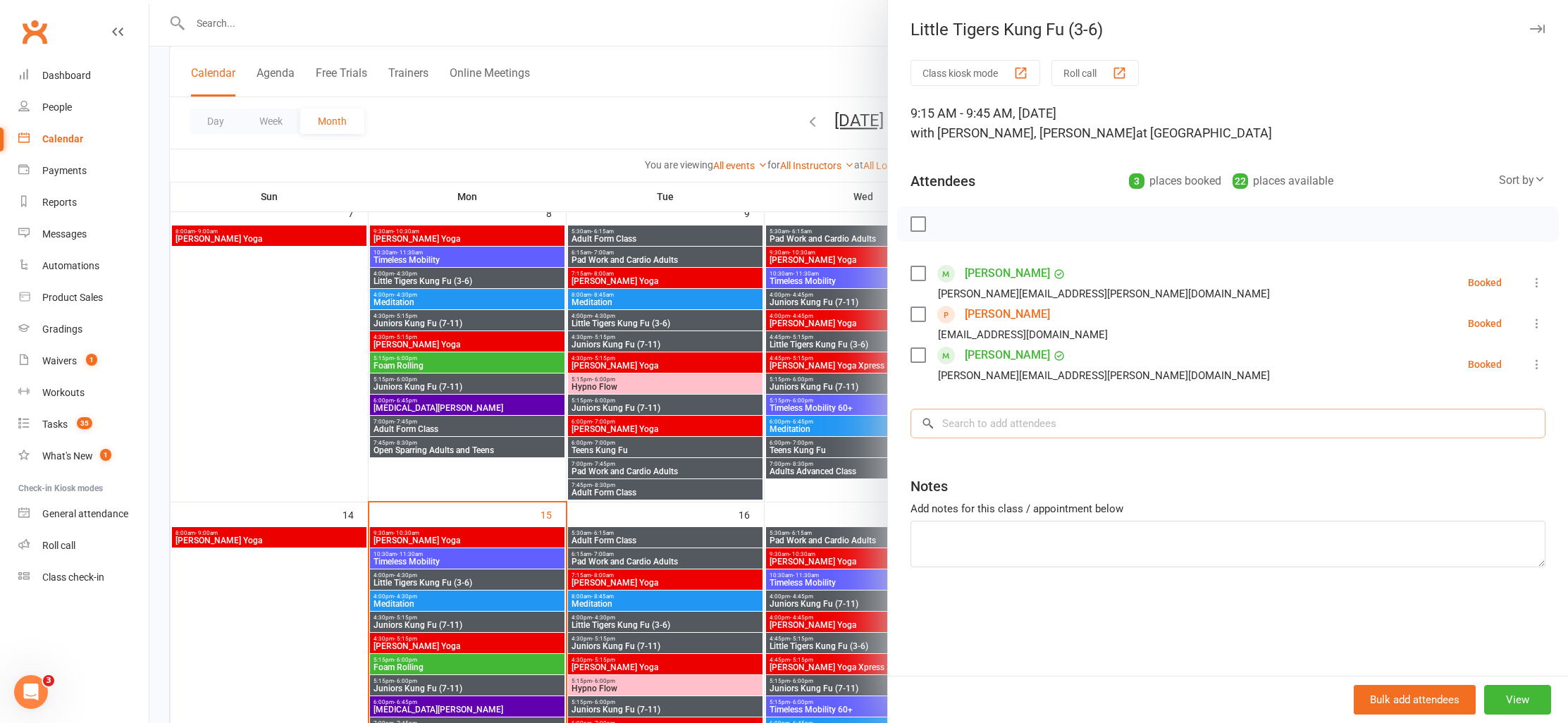
click at [1059, 427] on input "search" at bounding box center [1228, 424] width 635 height 30
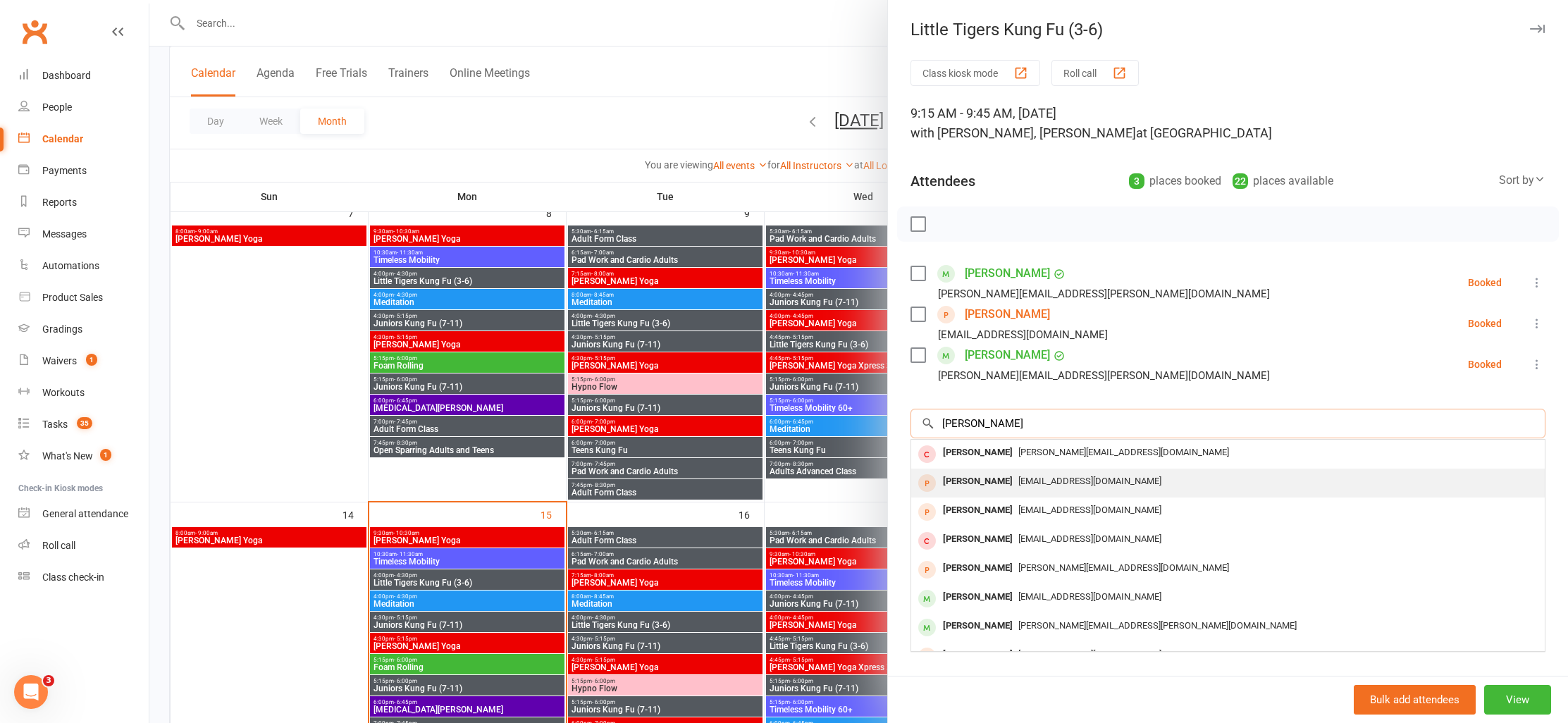
type input "[PERSON_NAME]"
click at [1003, 483] on div "[PERSON_NAME]" at bounding box center [977, 481] width 81 height 20
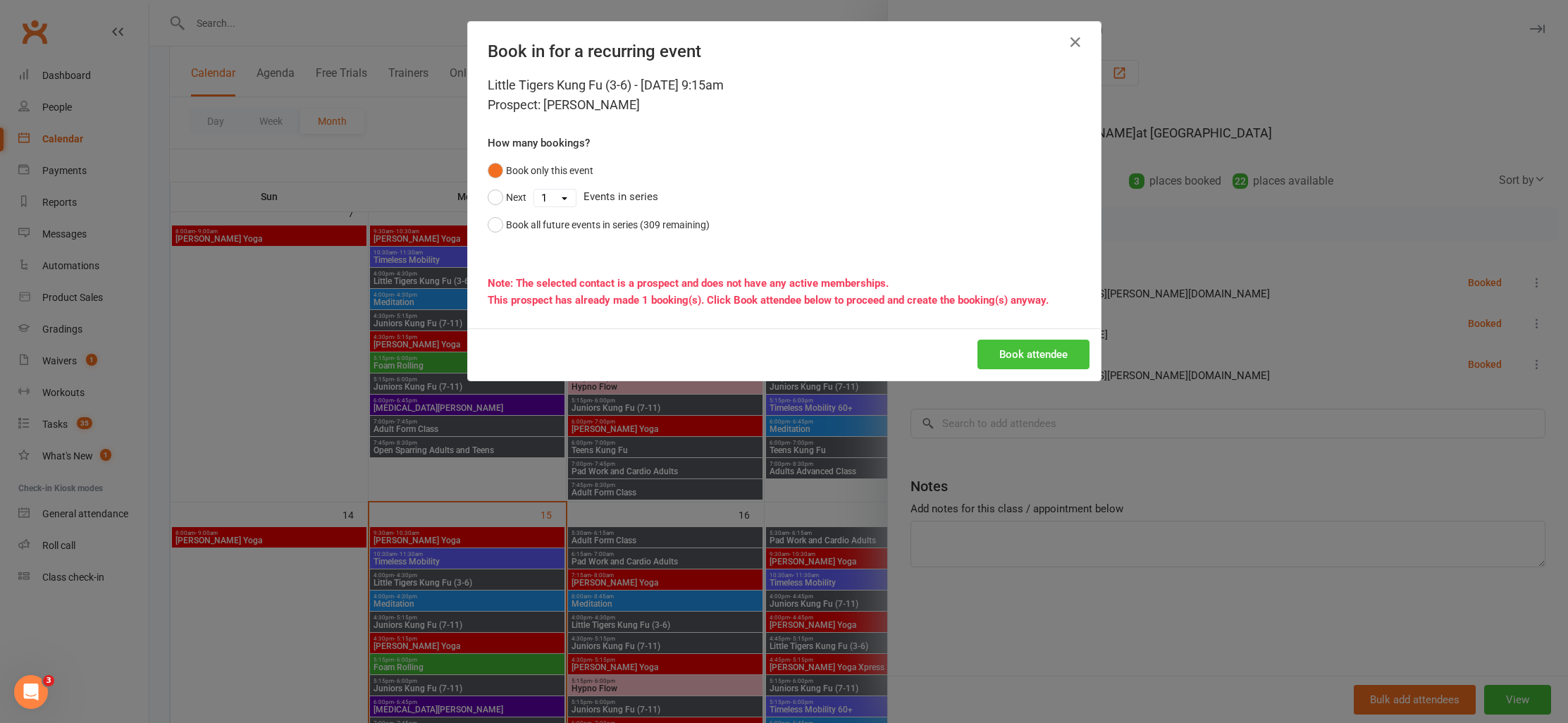
click at [1026, 355] on button "Book attendee" at bounding box center [1033, 355] width 112 height 30
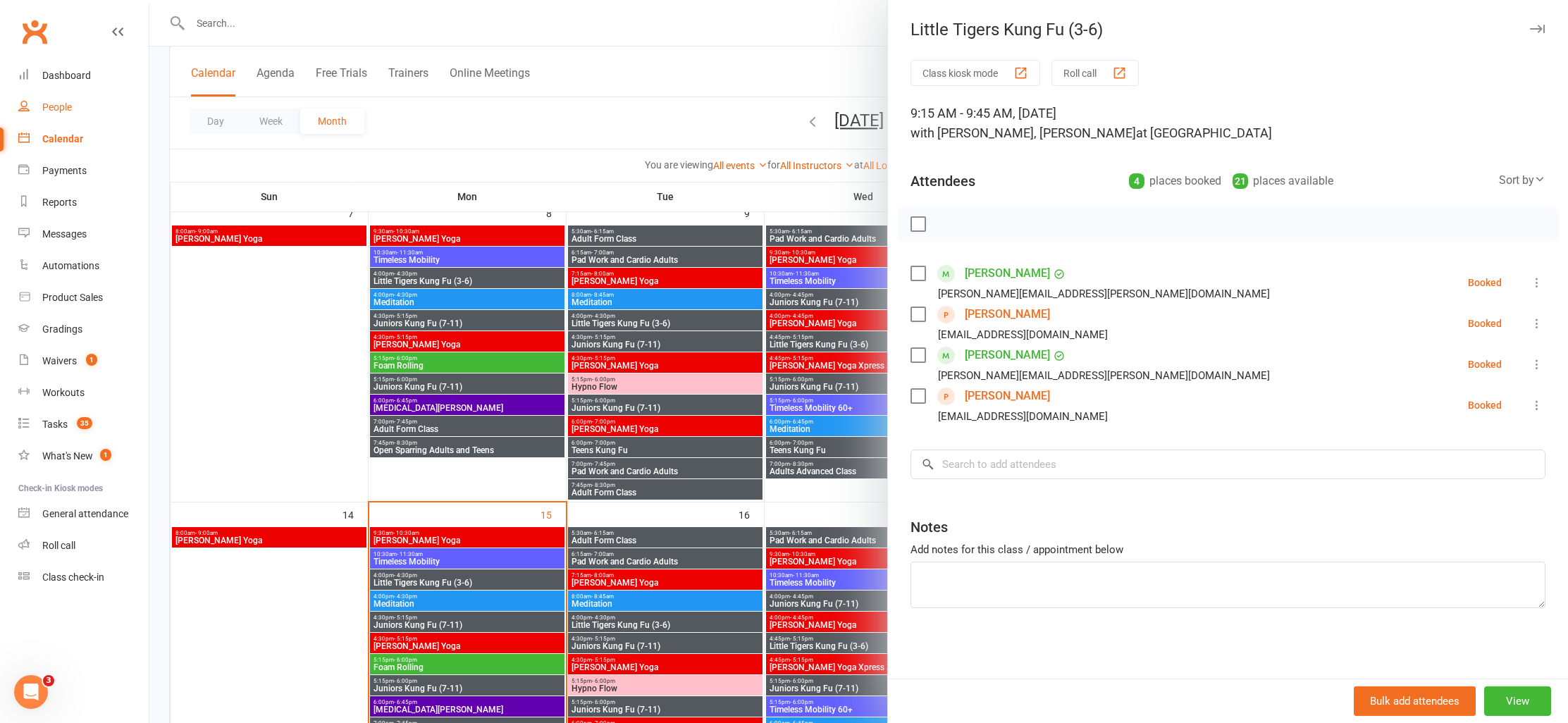
click at [61, 106] on div "People" at bounding box center [57, 107] width 30 height 11
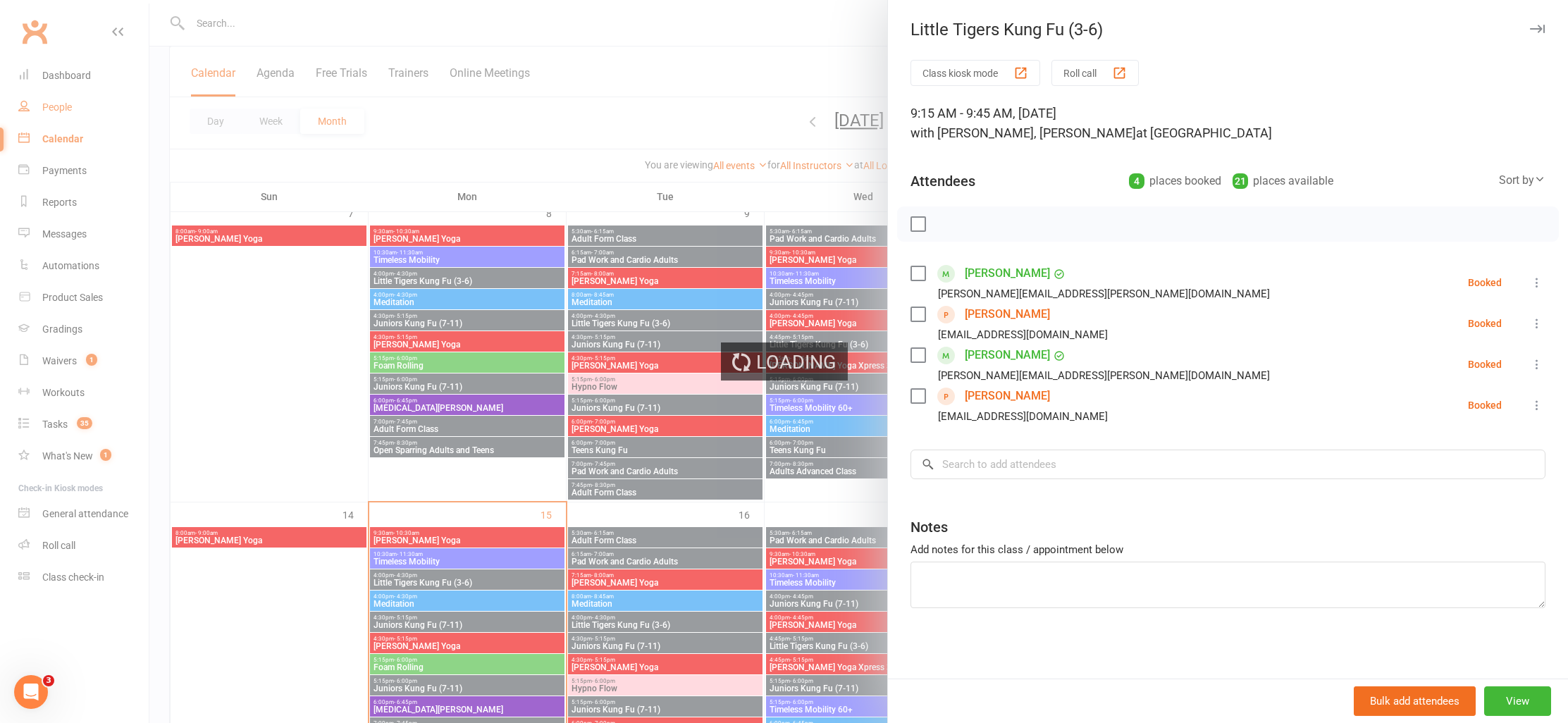
select select "100"
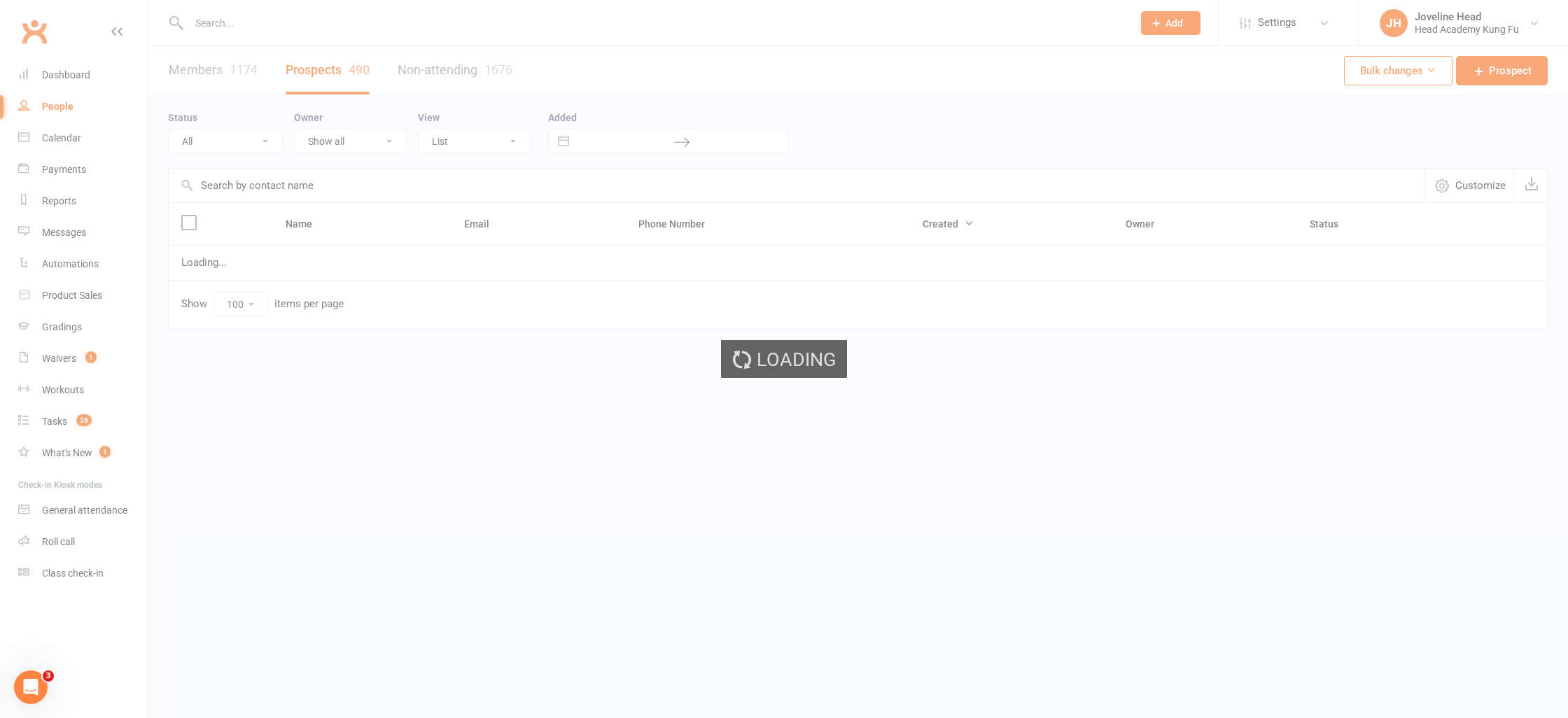
click at [270, 28] on div at bounding box center [858, 359] width 1419 height 718
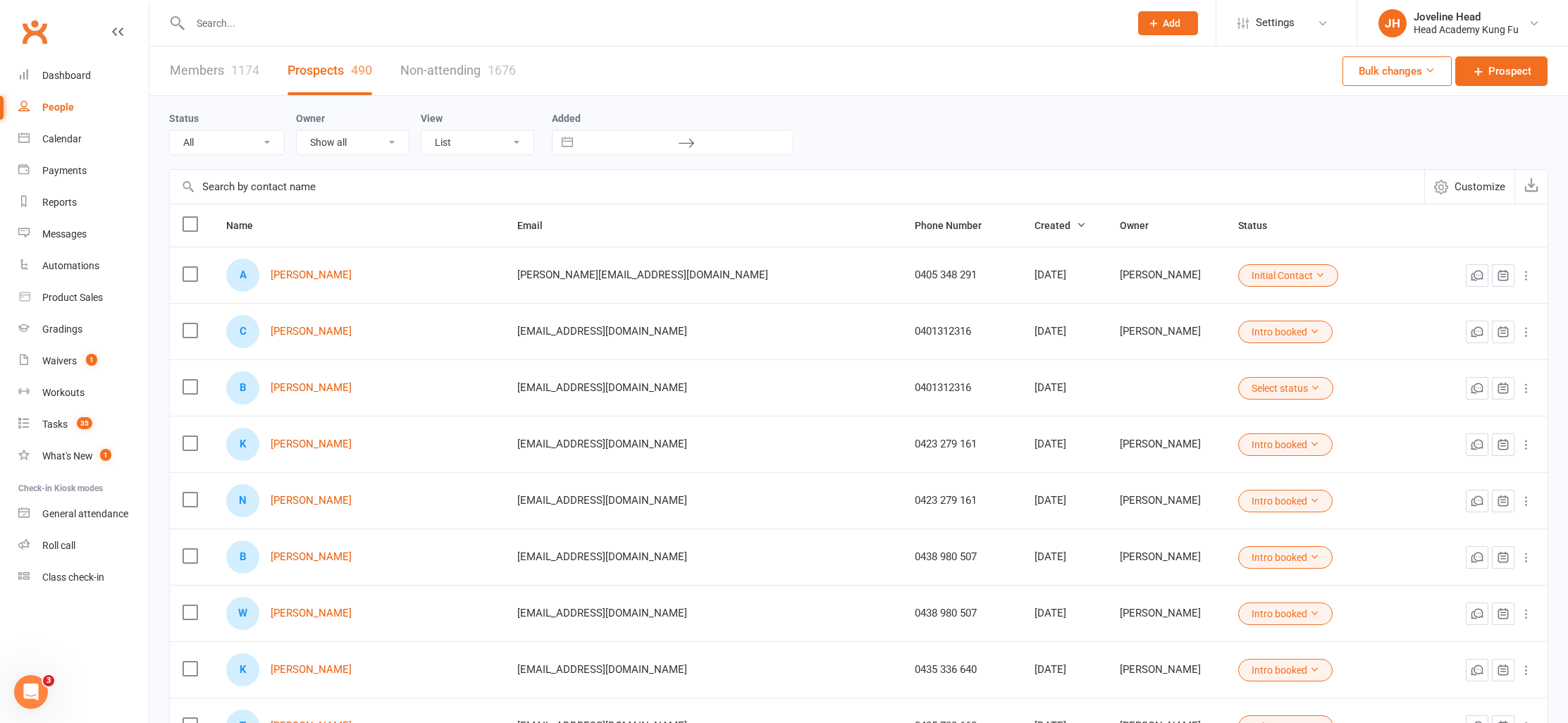
click at [272, 28] on input "text" at bounding box center [653, 23] width 934 height 20
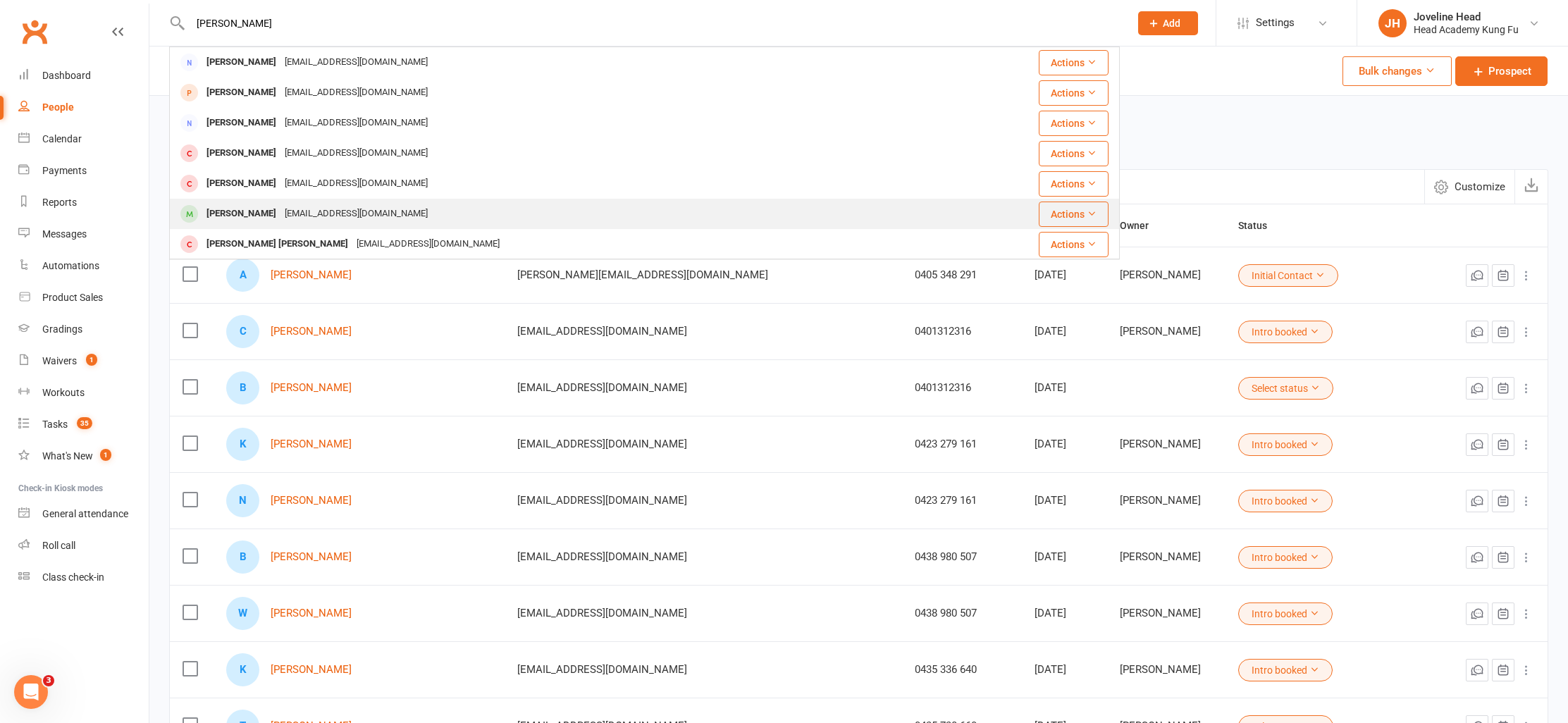
type input "[PERSON_NAME]"
click at [280, 210] on div "[EMAIL_ADDRESS][DOMAIN_NAME]" at bounding box center [356, 213] width 151 height 20
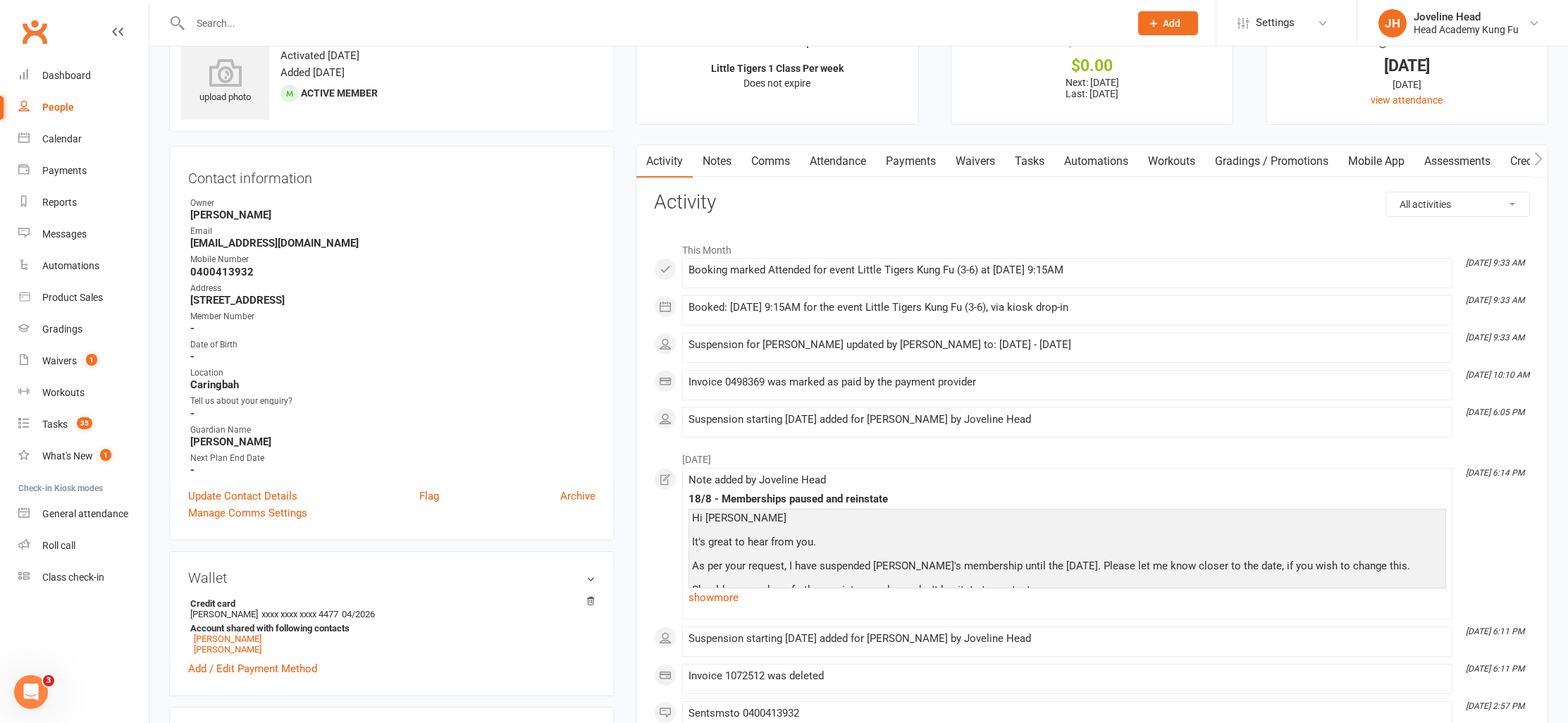
scroll to position [59, 0]
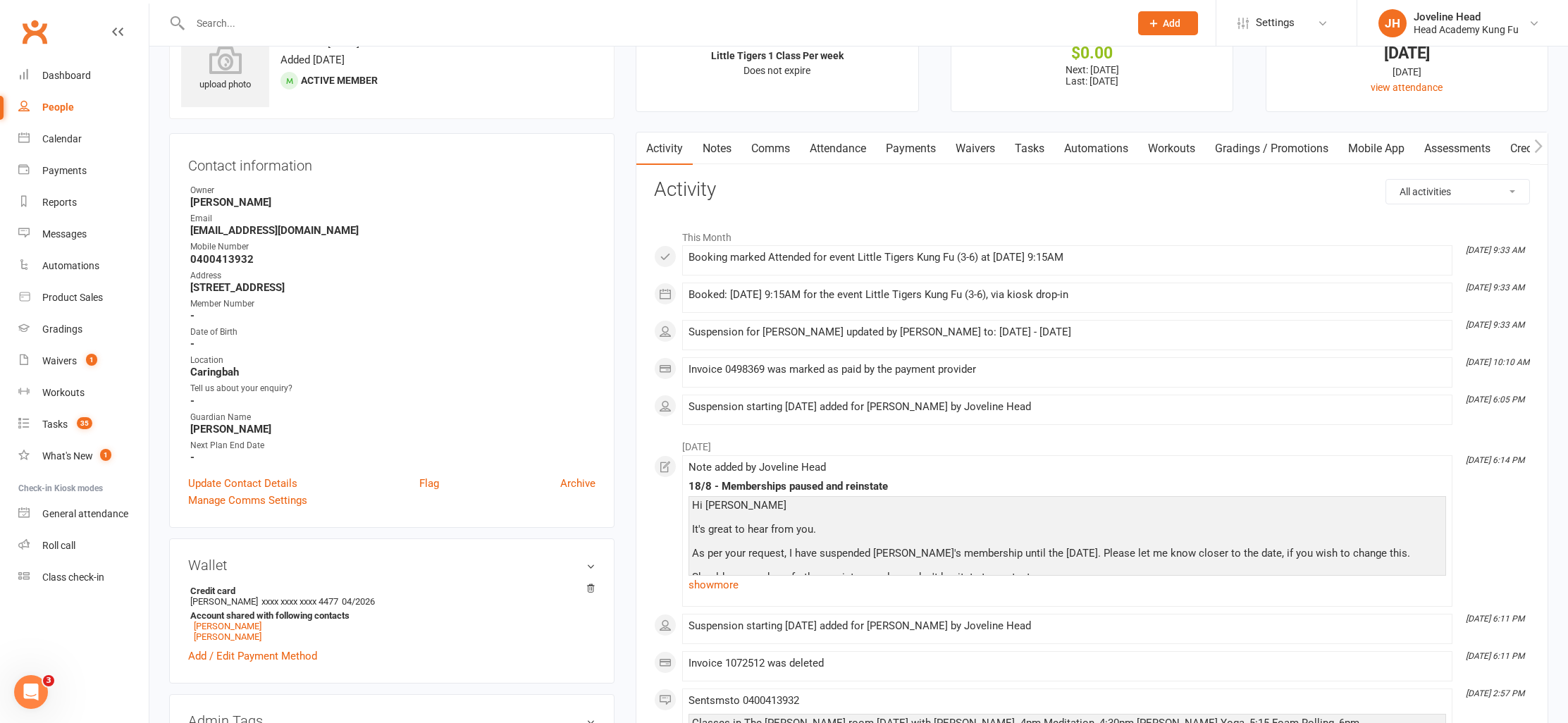
click at [921, 151] on link "Payments" at bounding box center [911, 148] width 70 height 32
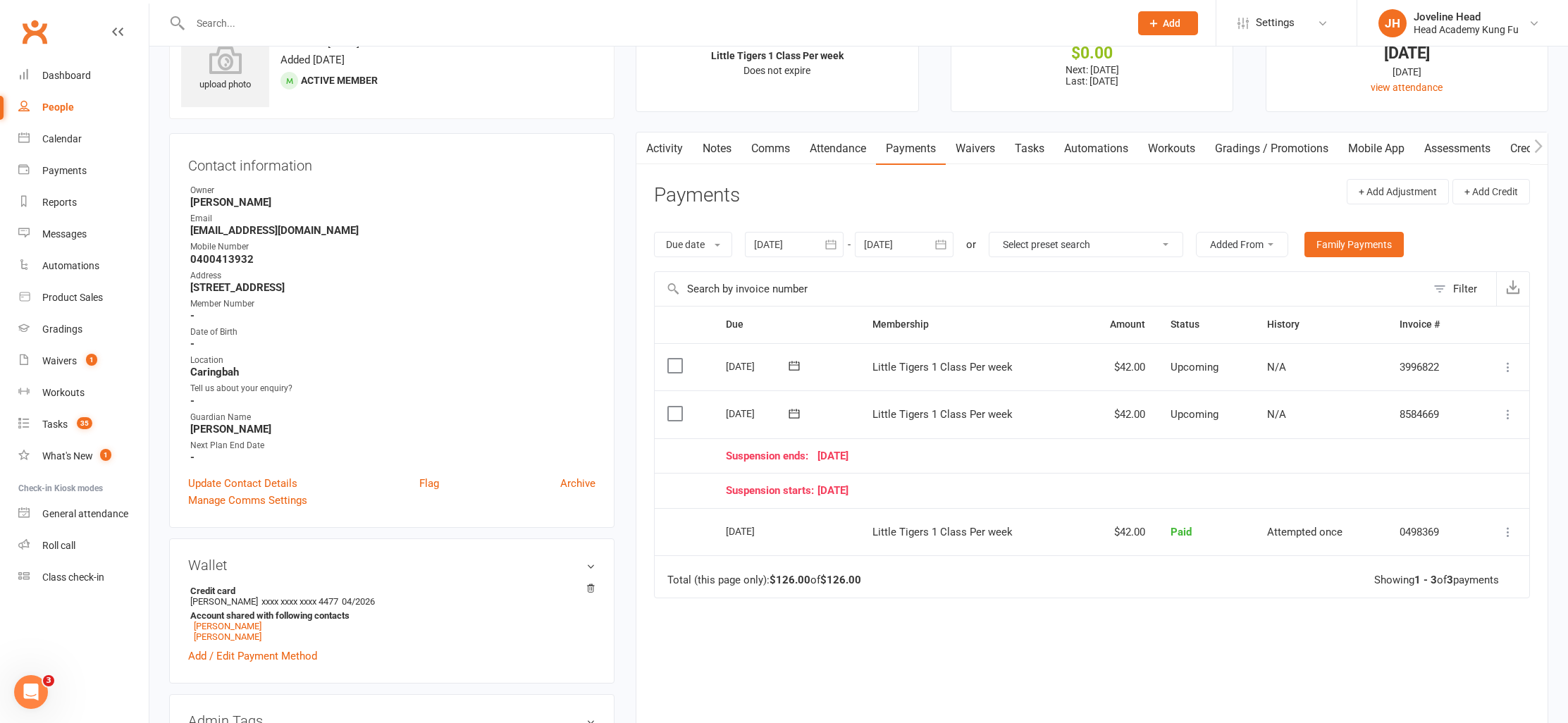
click at [347, 23] on input "text" at bounding box center [653, 23] width 934 height 20
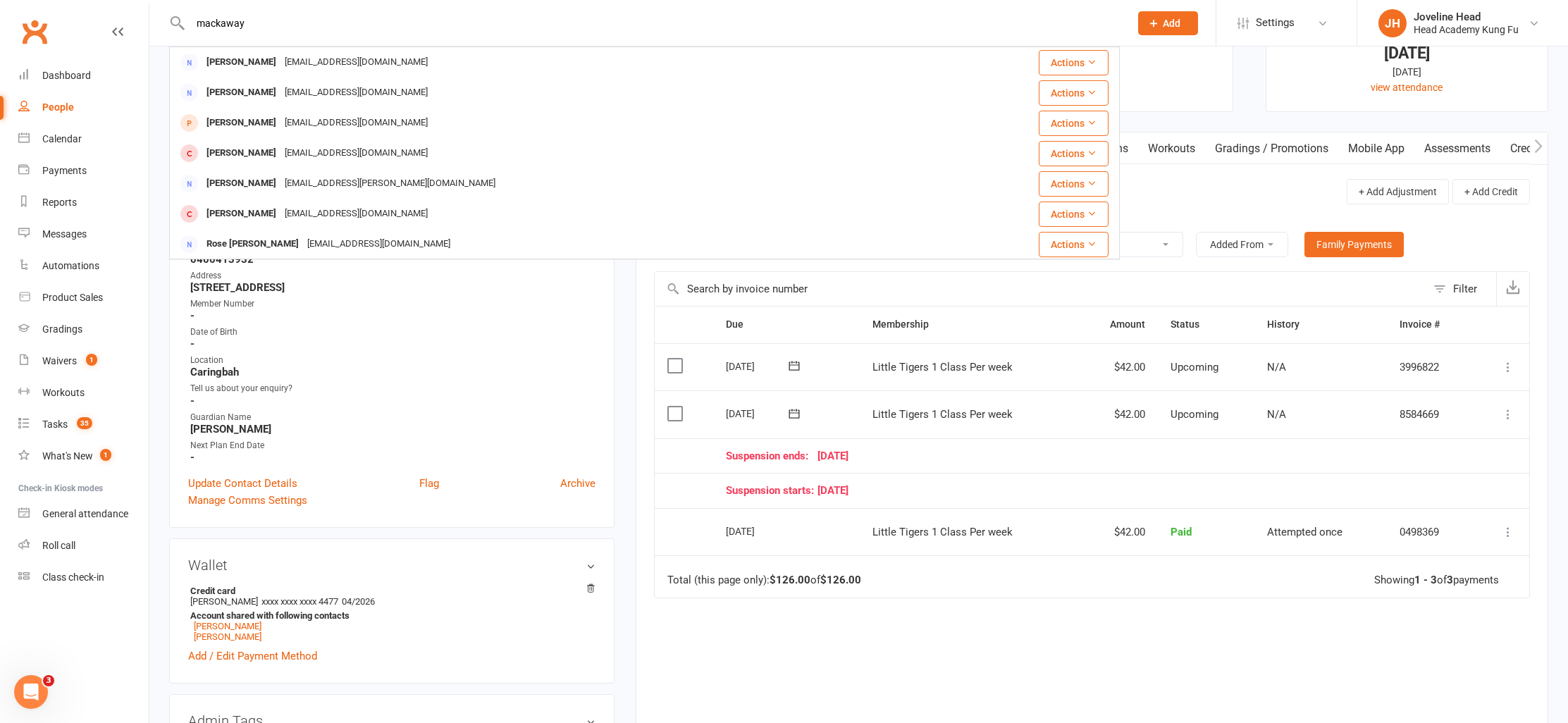
type input "mackaway"
click at [1164, 16] on button "Add" at bounding box center [1167, 23] width 60 height 24
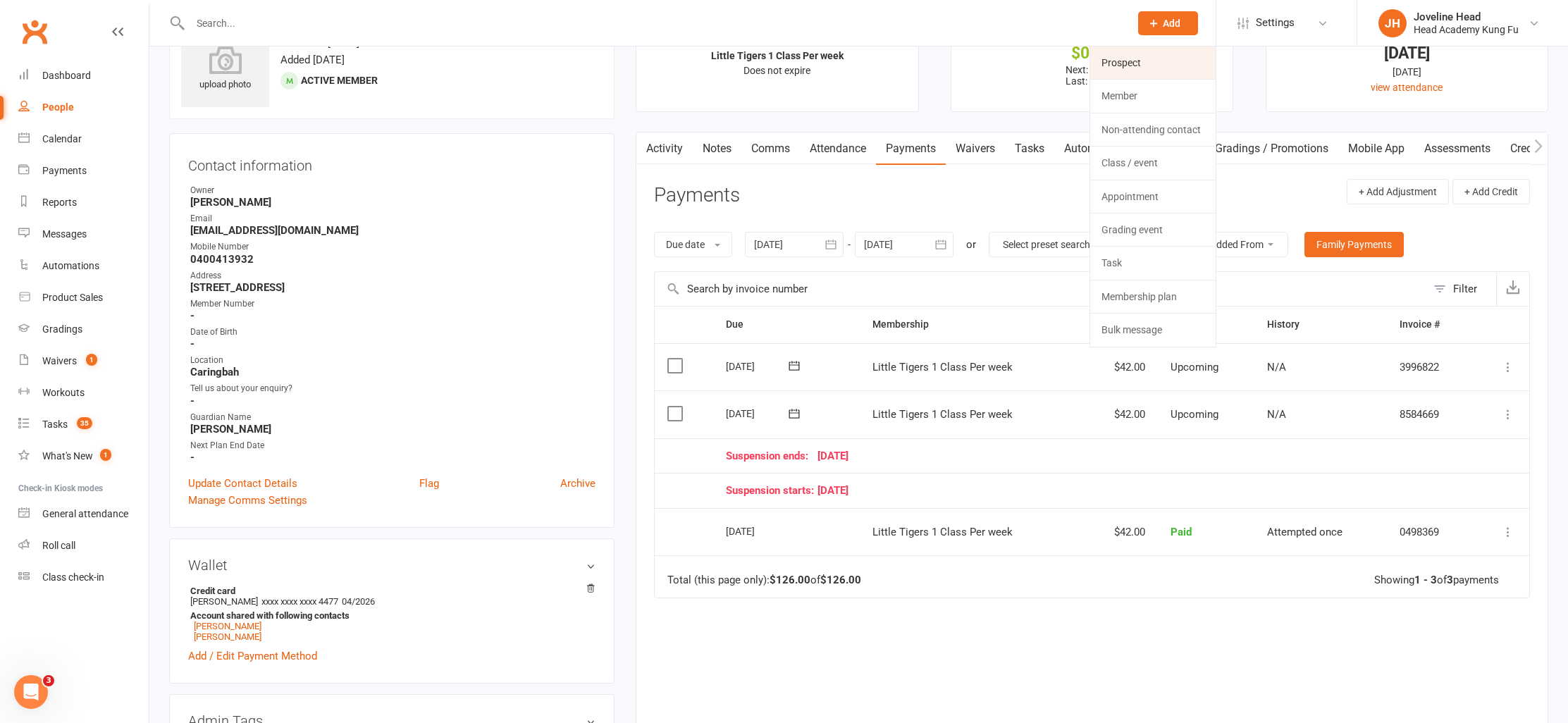
click at [1139, 69] on link "Prospect" at bounding box center [1152, 62] width 125 height 32
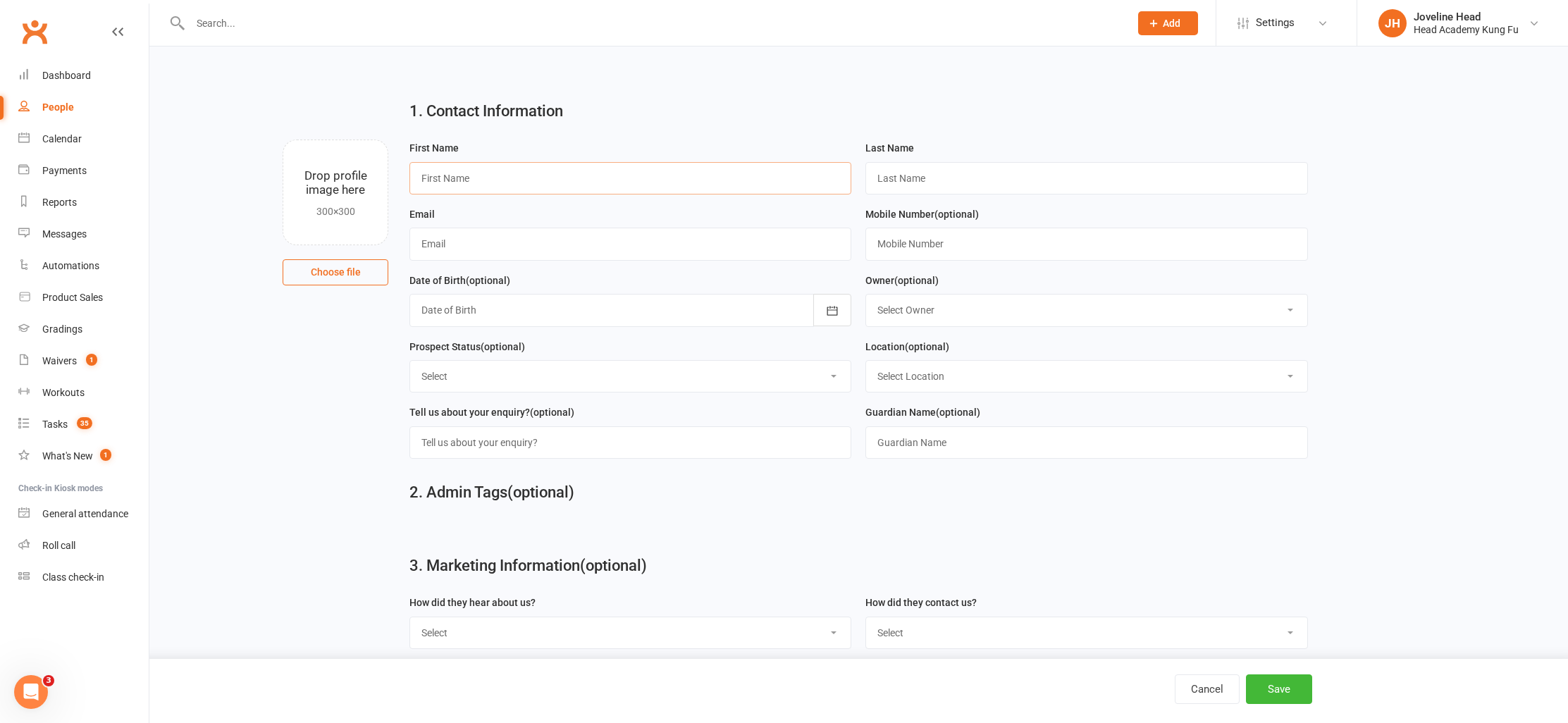
click at [536, 175] on input "text" at bounding box center [631, 177] width 442 height 32
type input "[PERSON_NAME]"
type input "Mackaway"
click at [429, 182] on input "[PERSON_NAME]" at bounding box center [631, 177] width 442 height 32
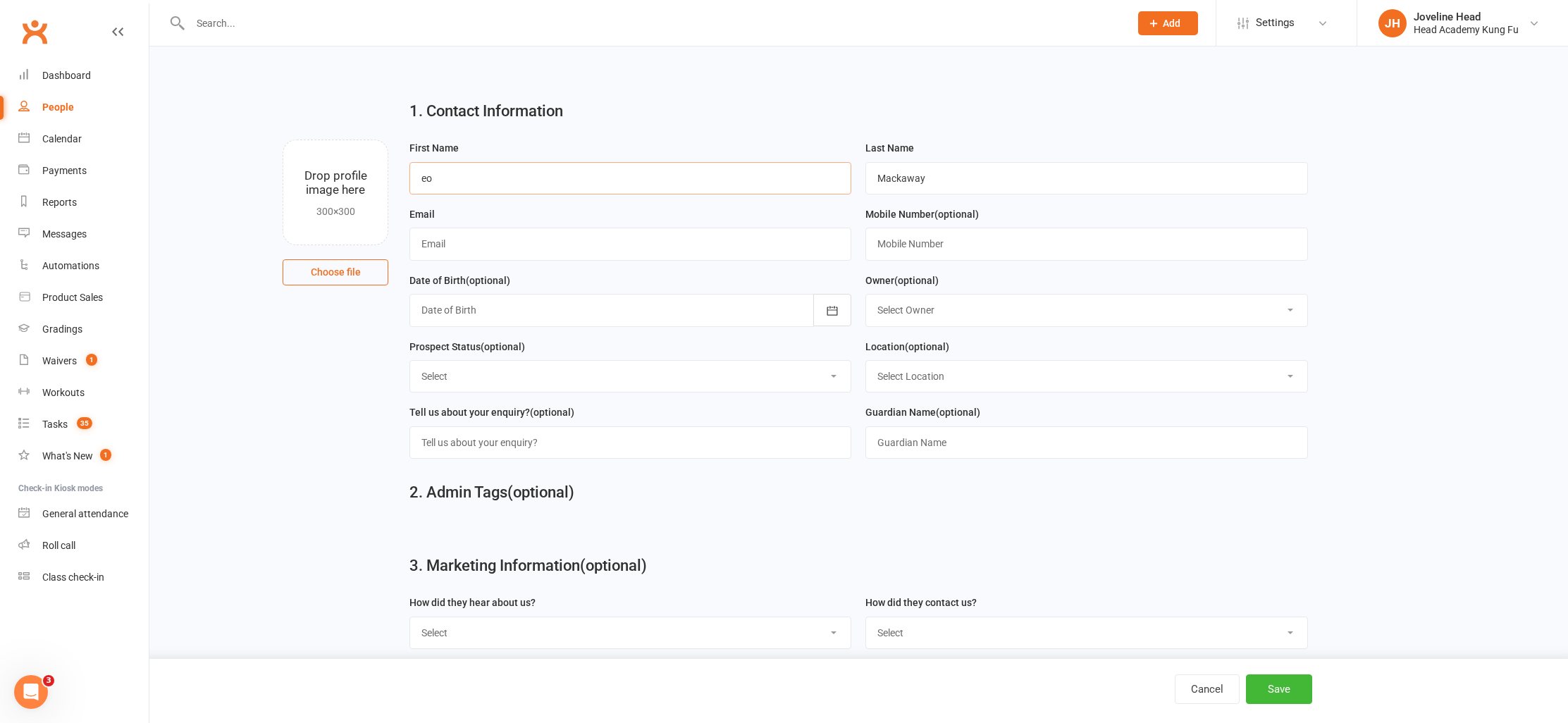
type input "e"
type input "[PERSON_NAME]"
paste input "[EMAIL_ADDRESS][DOMAIN_NAME]"
type input "[EMAIL_ADDRESS][DOMAIN_NAME]"
click at [950, 318] on select "Select Owner [PERSON_NAME] Jun Liew Instructor Staff [PERSON_NAME] [PERSON_NAME…" at bounding box center [1086, 311] width 440 height 31
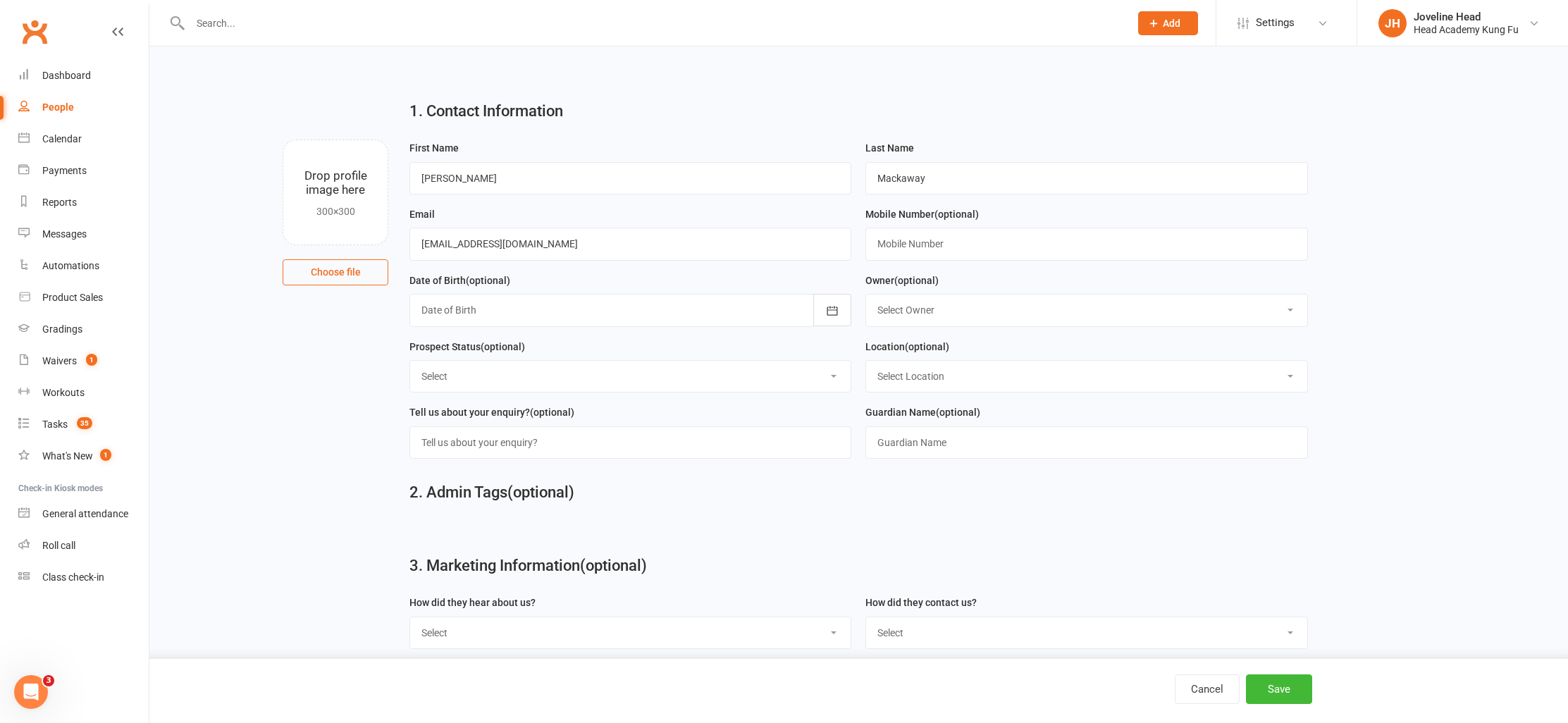
select select "8"
click at [866, 295] on select "Select Owner [PERSON_NAME] Jun Liew Instructor Staff [PERSON_NAME] [PERSON_NAME…" at bounding box center [1086, 311] width 440 height 31
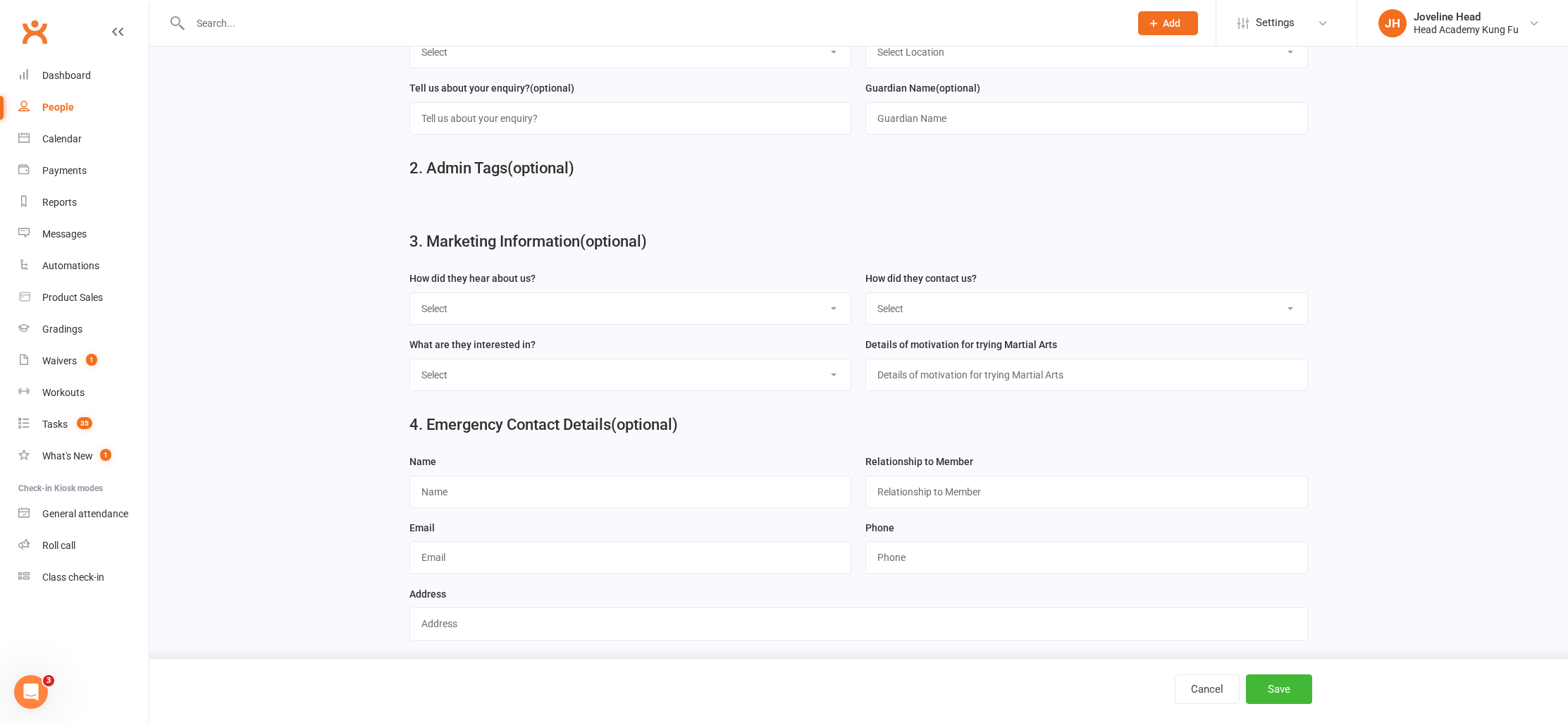
scroll to position [325, 0]
click at [1281, 690] on button "Save" at bounding box center [1278, 689] width 66 height 30
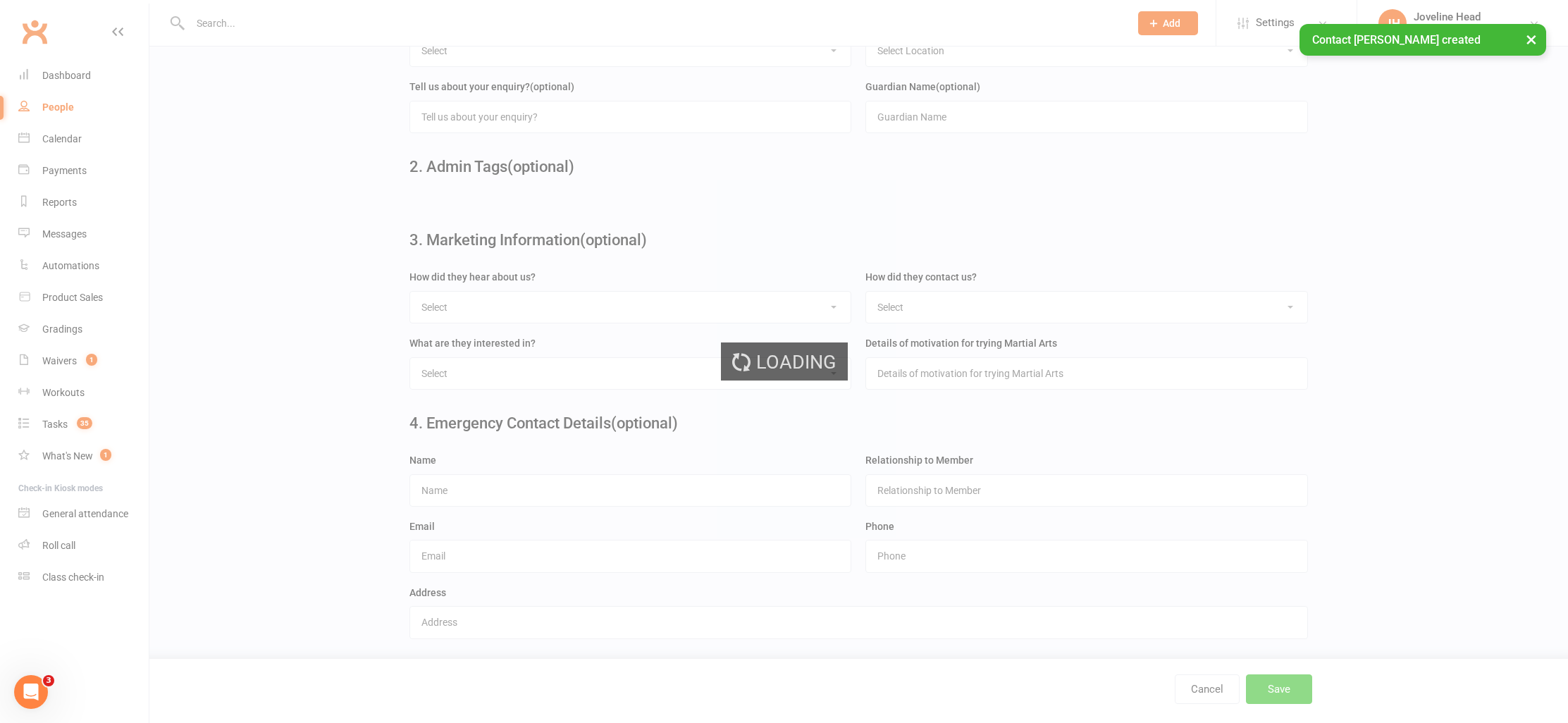
scroll to position [0, 0]
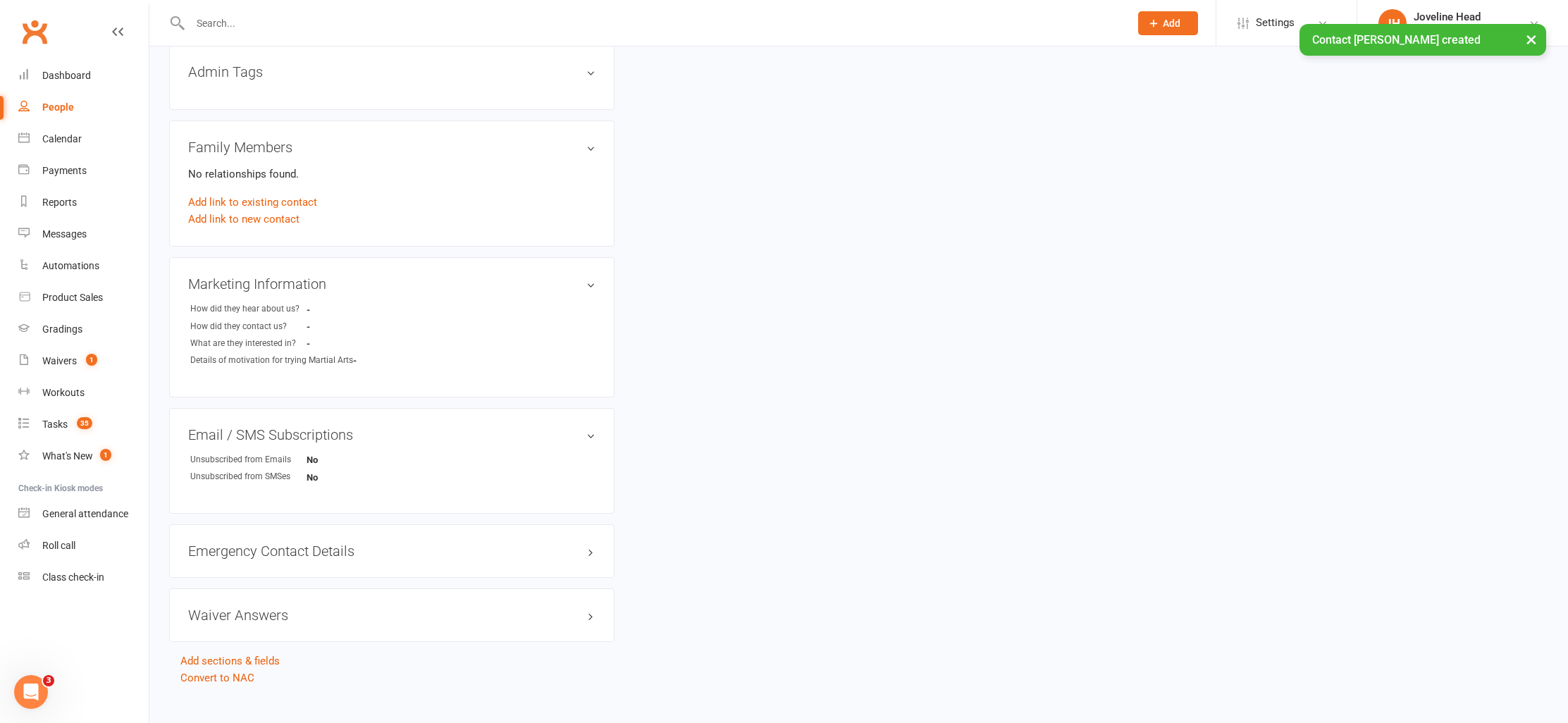
scroll to position [454, 0]
click at [273, 200] on link "Add link to existing contact" at bounding box center [252, 203] width 129 height 17
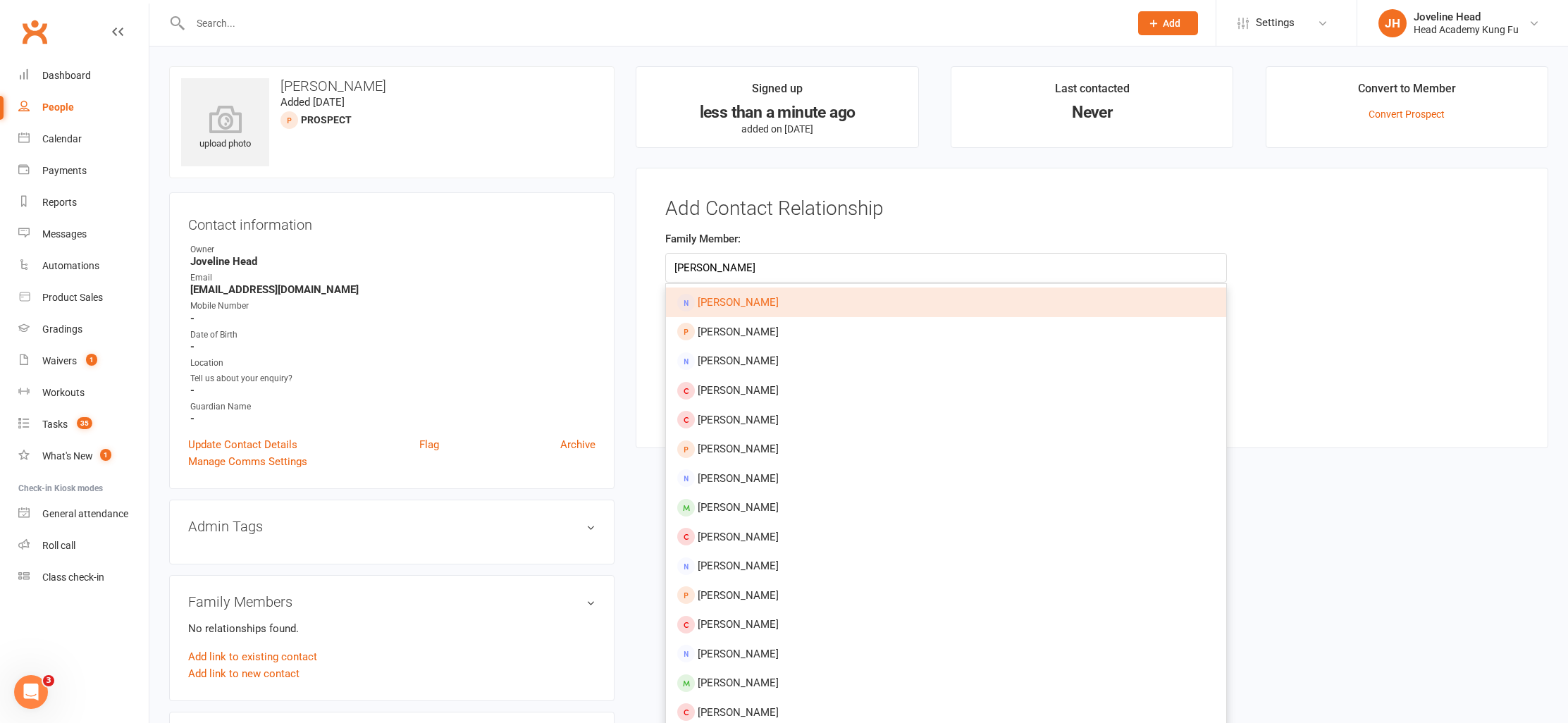
type input "[PERSON_NAME]"
click at [827, 225] on main "Add Contact Relationship Family Member: [PERSON_NAME] [PERSON_NAME] [PERSON_NAM…" at bounding box center [1091, 301] width 876 height 206
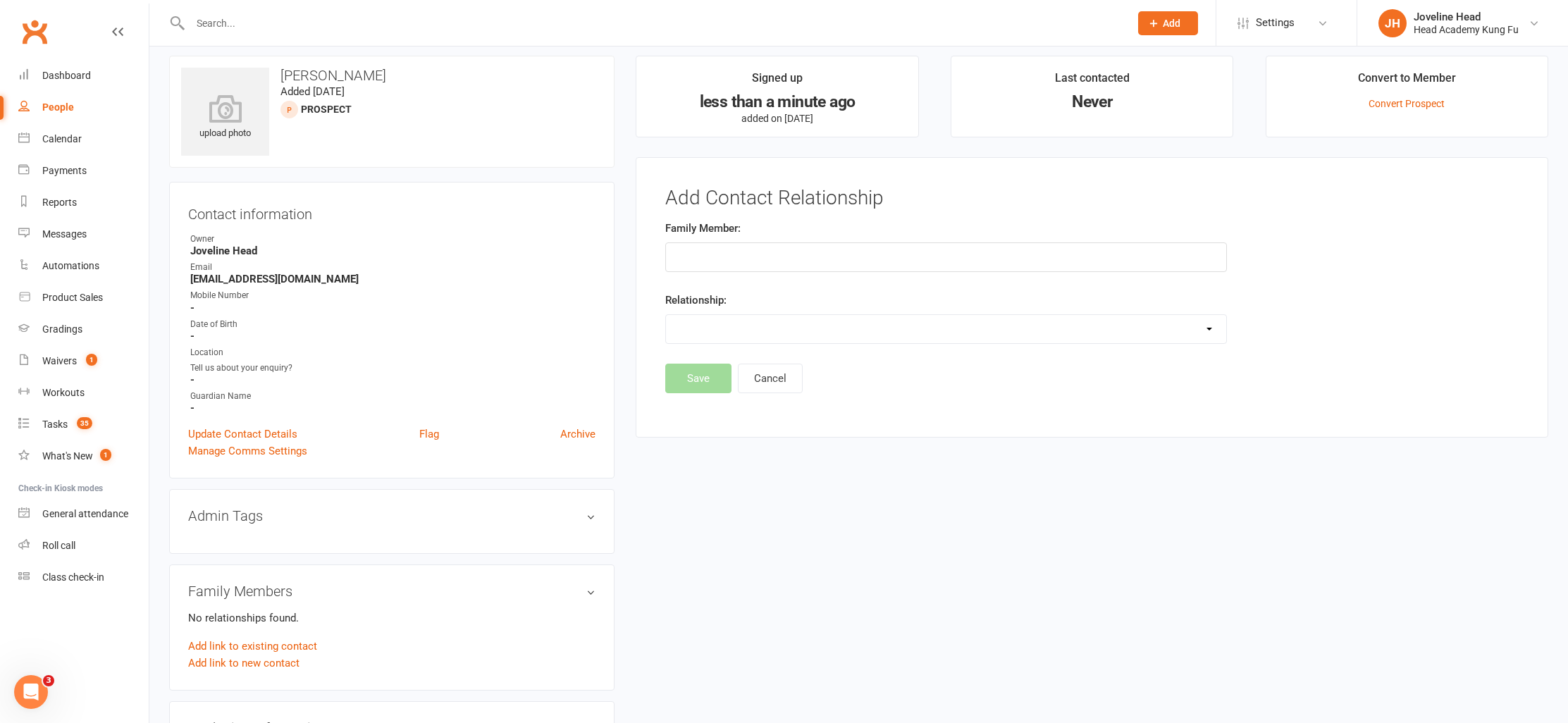
scroll to position [24, 0]
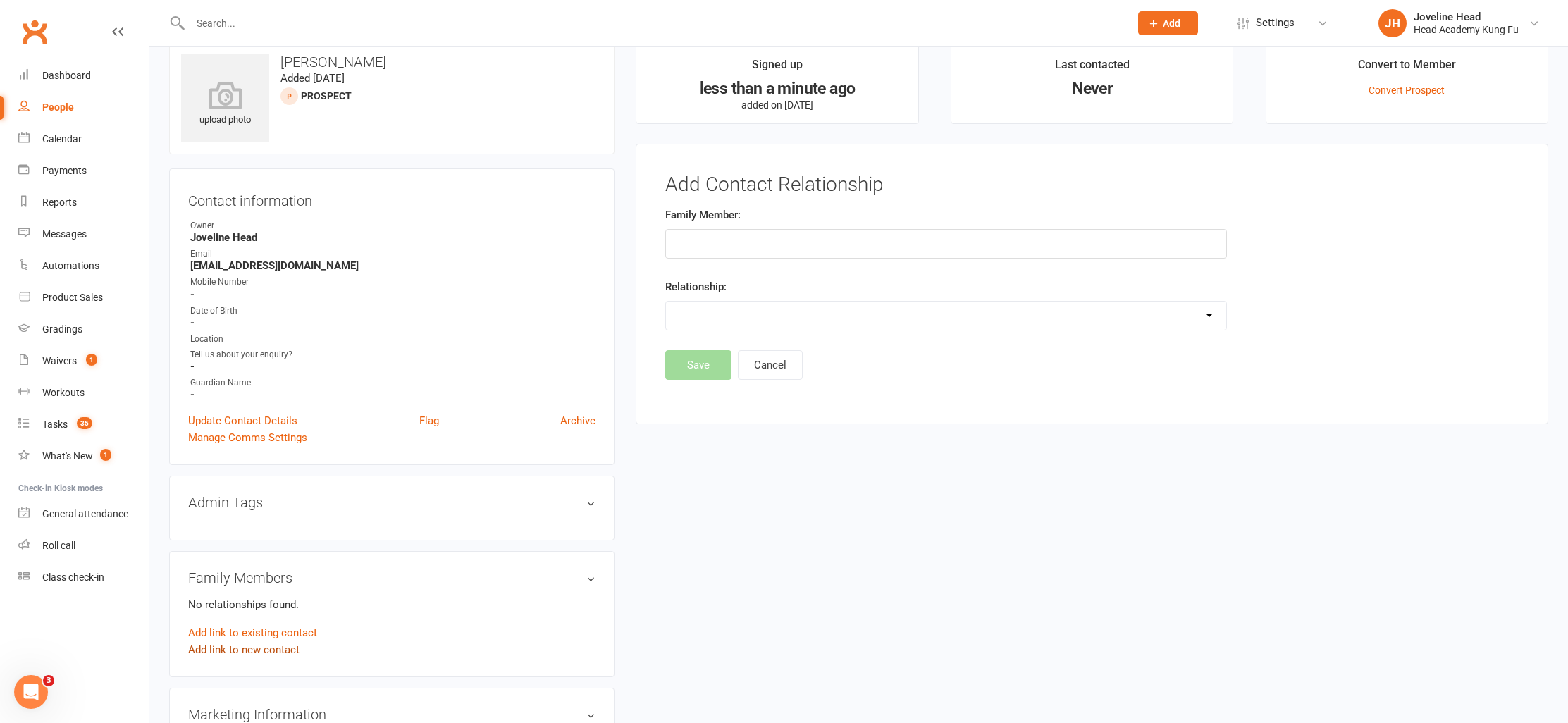
click at [241, 652] on link "Add link to new contact" at bounding box center [244, 649] width 111 height 17
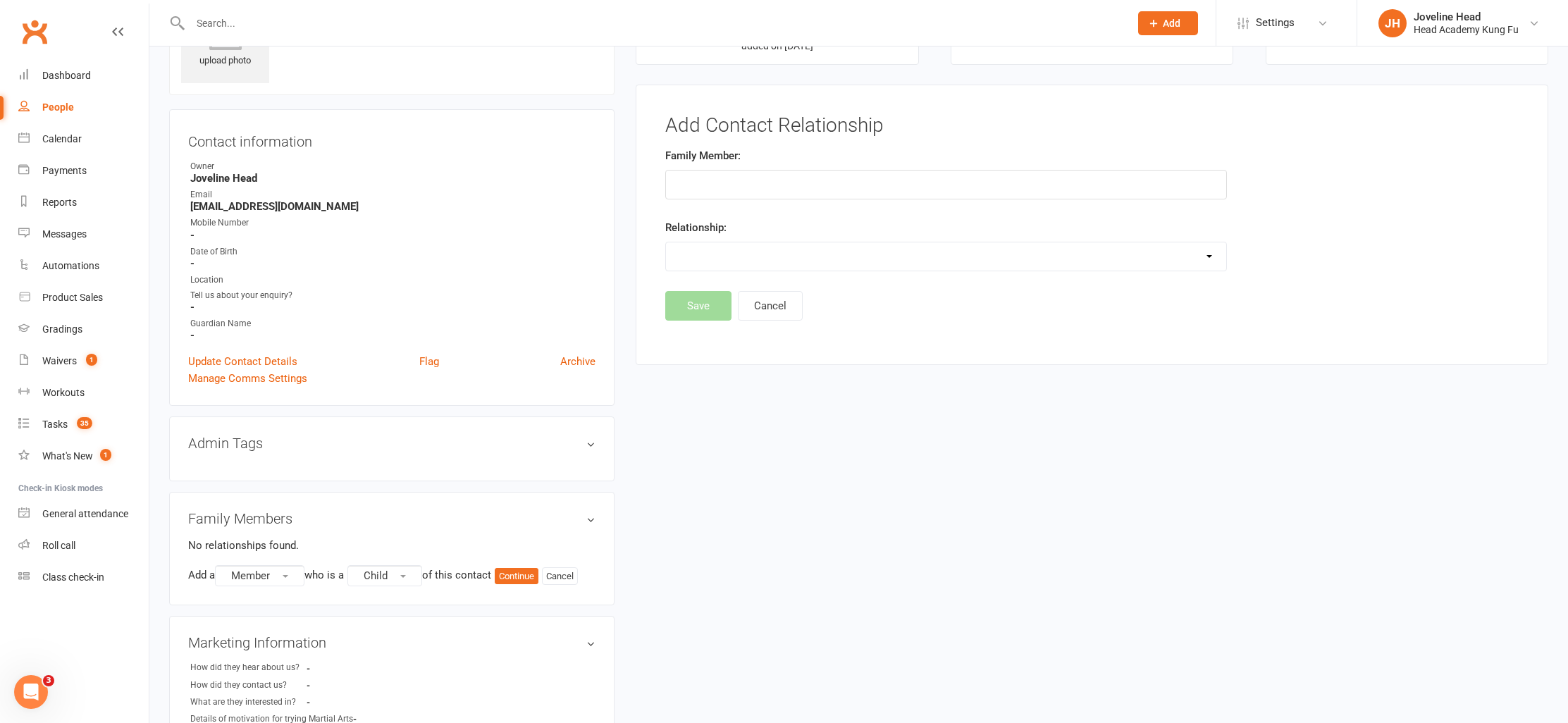
scroll to position [301, 0]
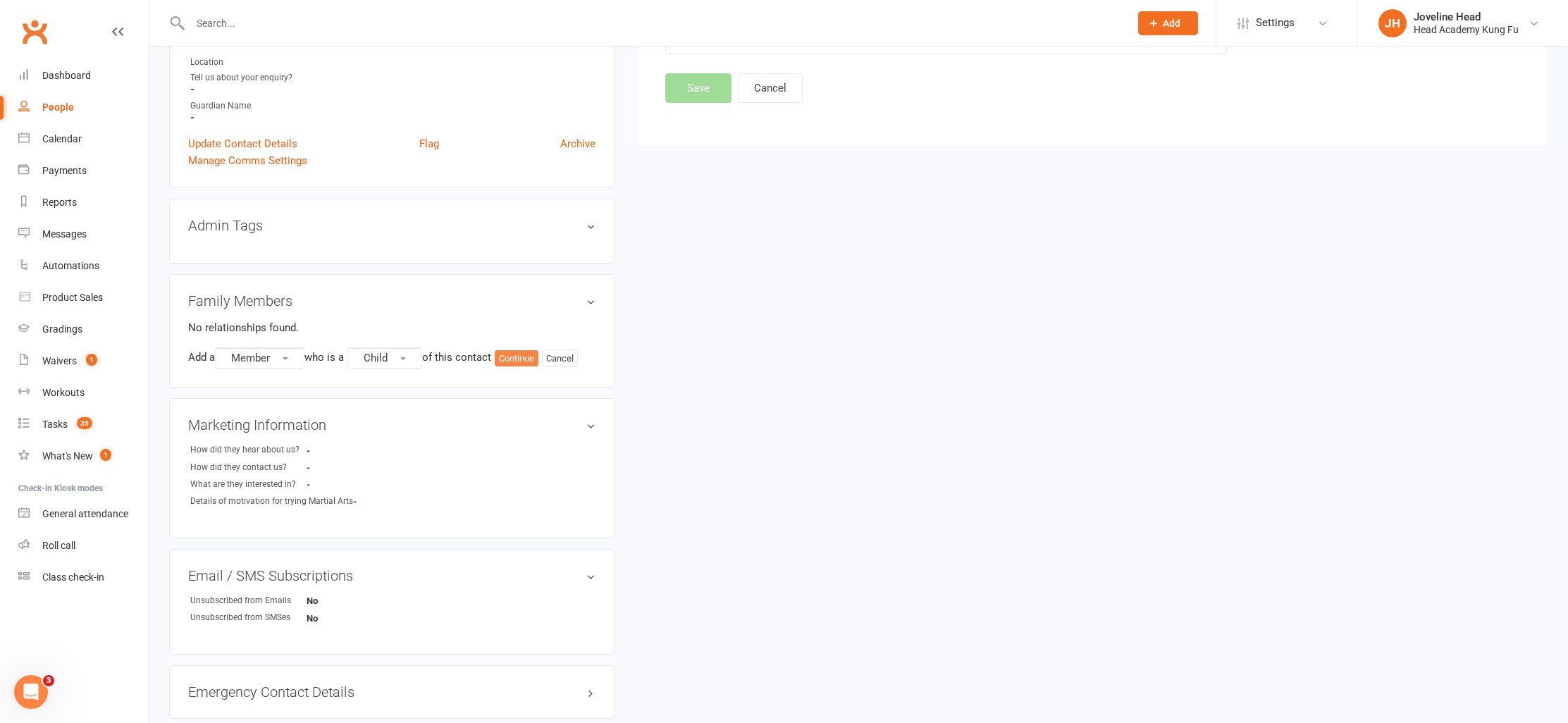
click at [524, 356] on button "Continue" at bounding box center [517, 358] width 43 height 17
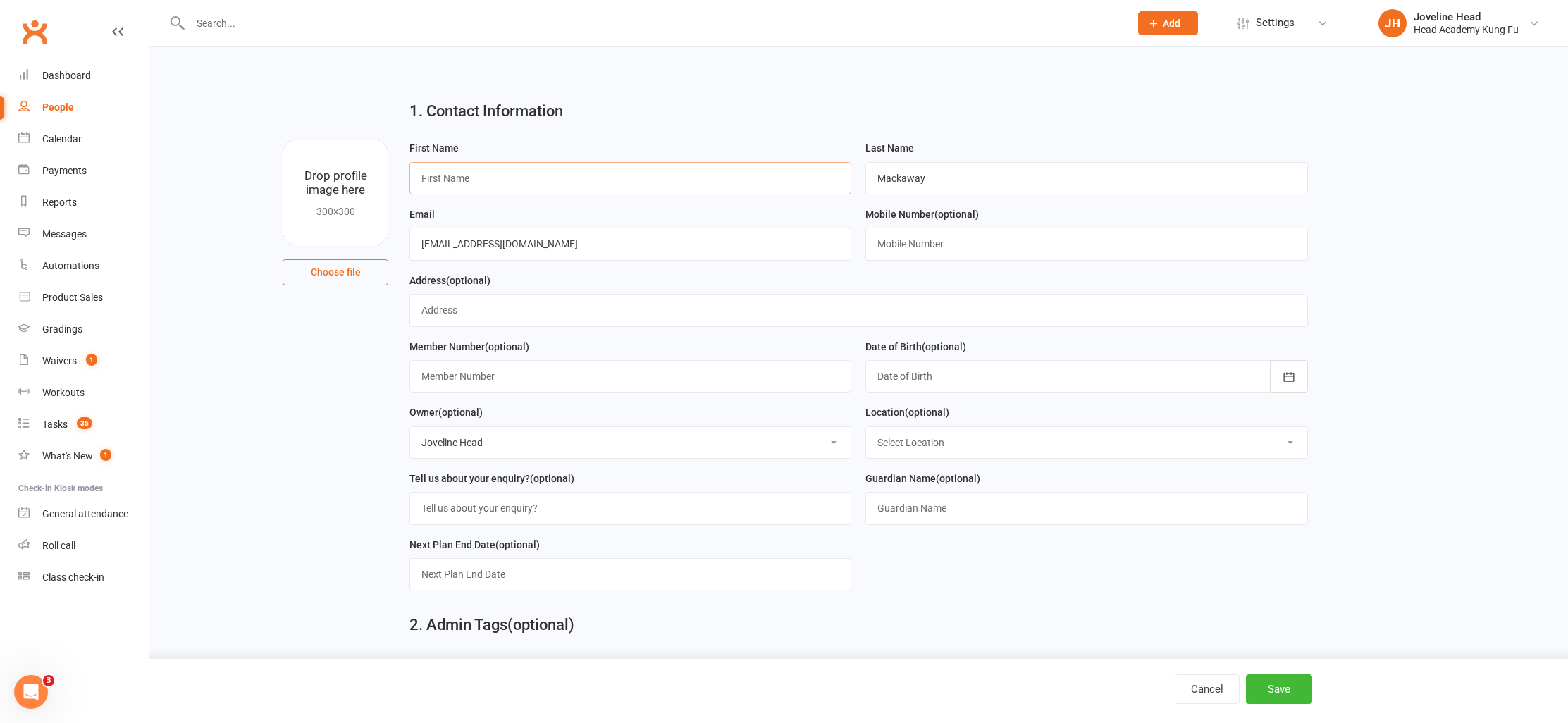
click at [525, 180] on input "text" at bounding box center [631, 177] width 442 height 32
type input "[PERSON_NAME]"
click at [922, 380] on div at bounding box center [1086, 376] width 442 height 32
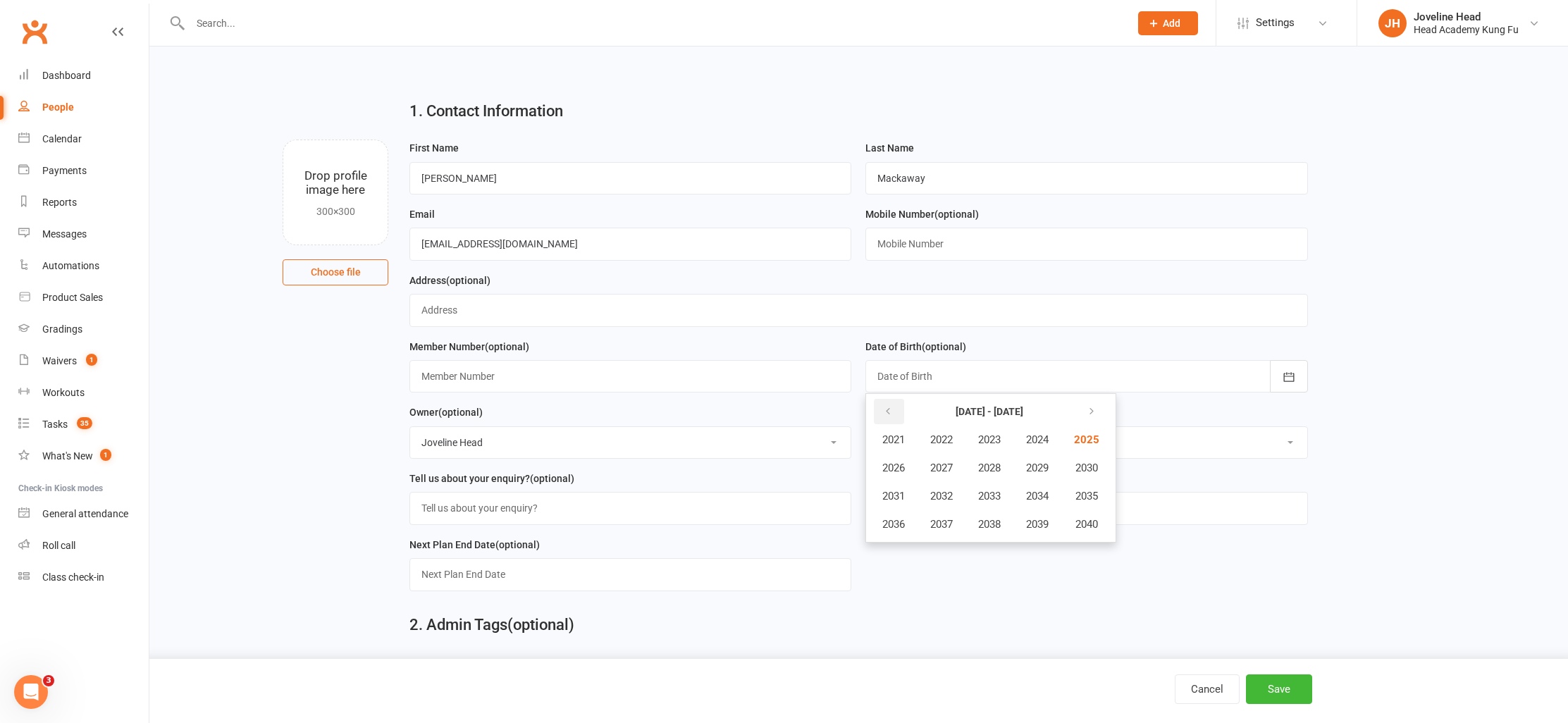
click at [888, 416] on icon "button" at bounding box center [887, 412] width 10 height 11
click at [1043, 498] on span "2014" at bounding box center [1038, 496] width 23 height 13
click at [1042, 524] on span "December" at bounding box center [1044, 524] width 48 height 13
click at [951, 546] on span "22" at bounding box center [953, 547] width 11 height 11
type input "[DATE]"
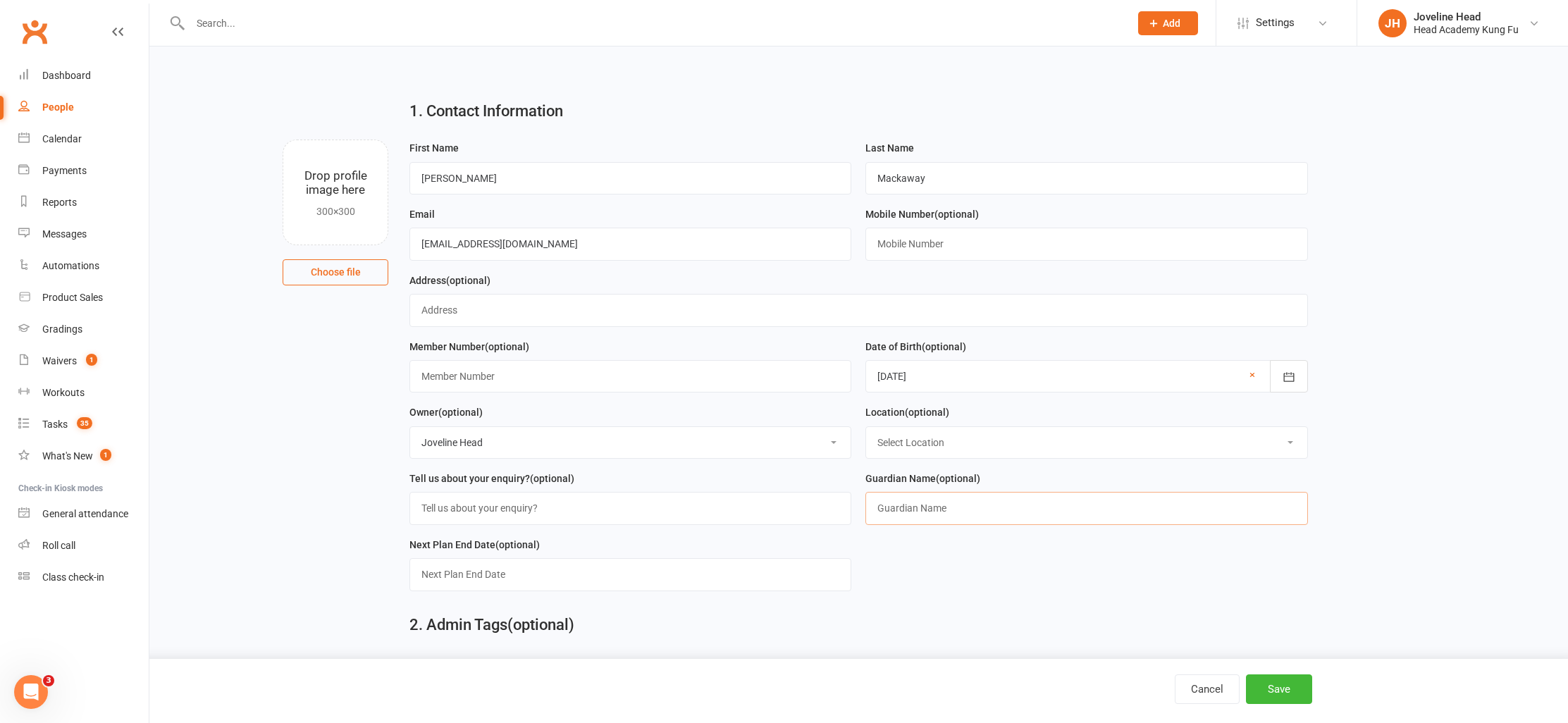
click at [913, 506] on input "text" at bounding box center [1086, 508] width 442 height 32
type input "[PERSON_NAME]"
click at [1281, 690] on button "Save" at bounding box center [1278, 689] width 66 height 30
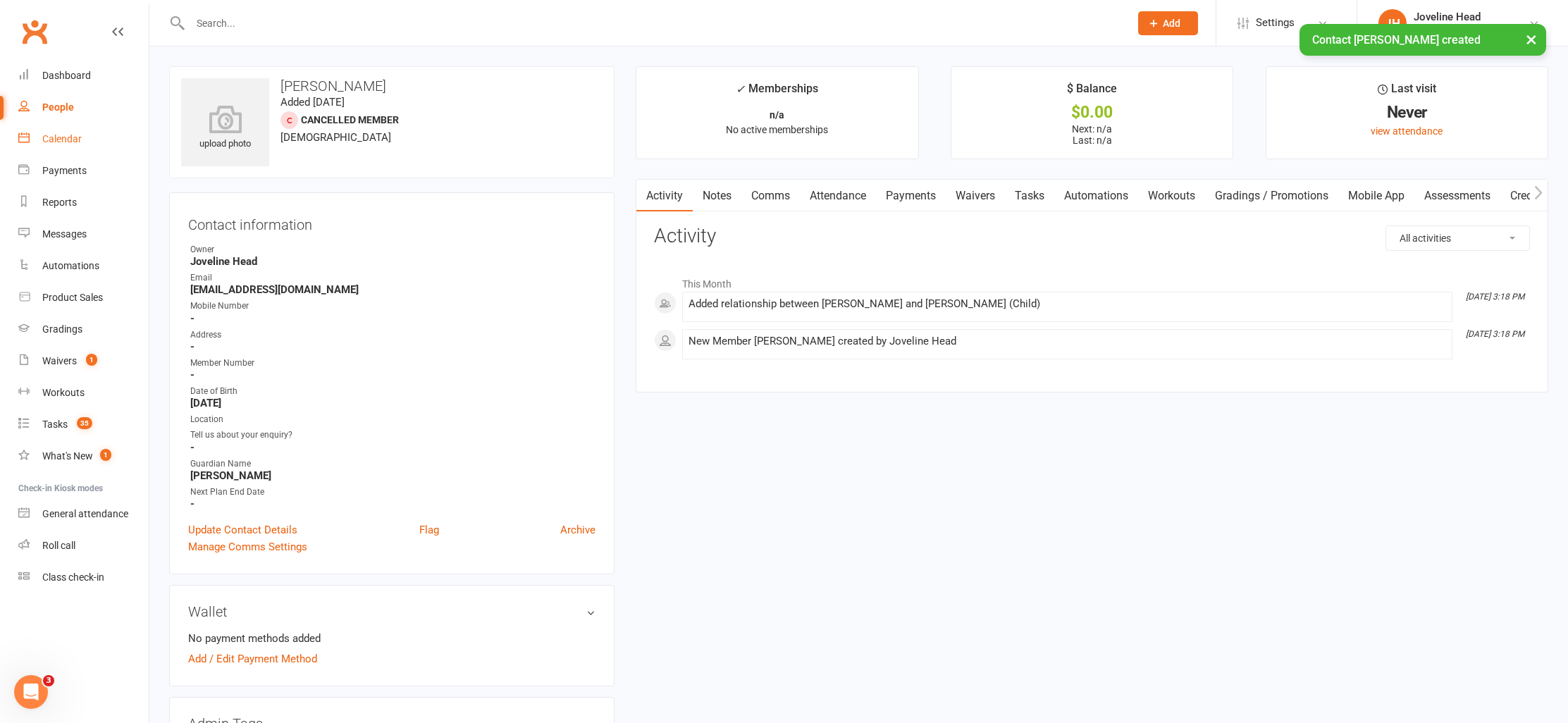
click at [63, 139] on div "Calendar" at bounding box center [62, 138] width 39 height 11
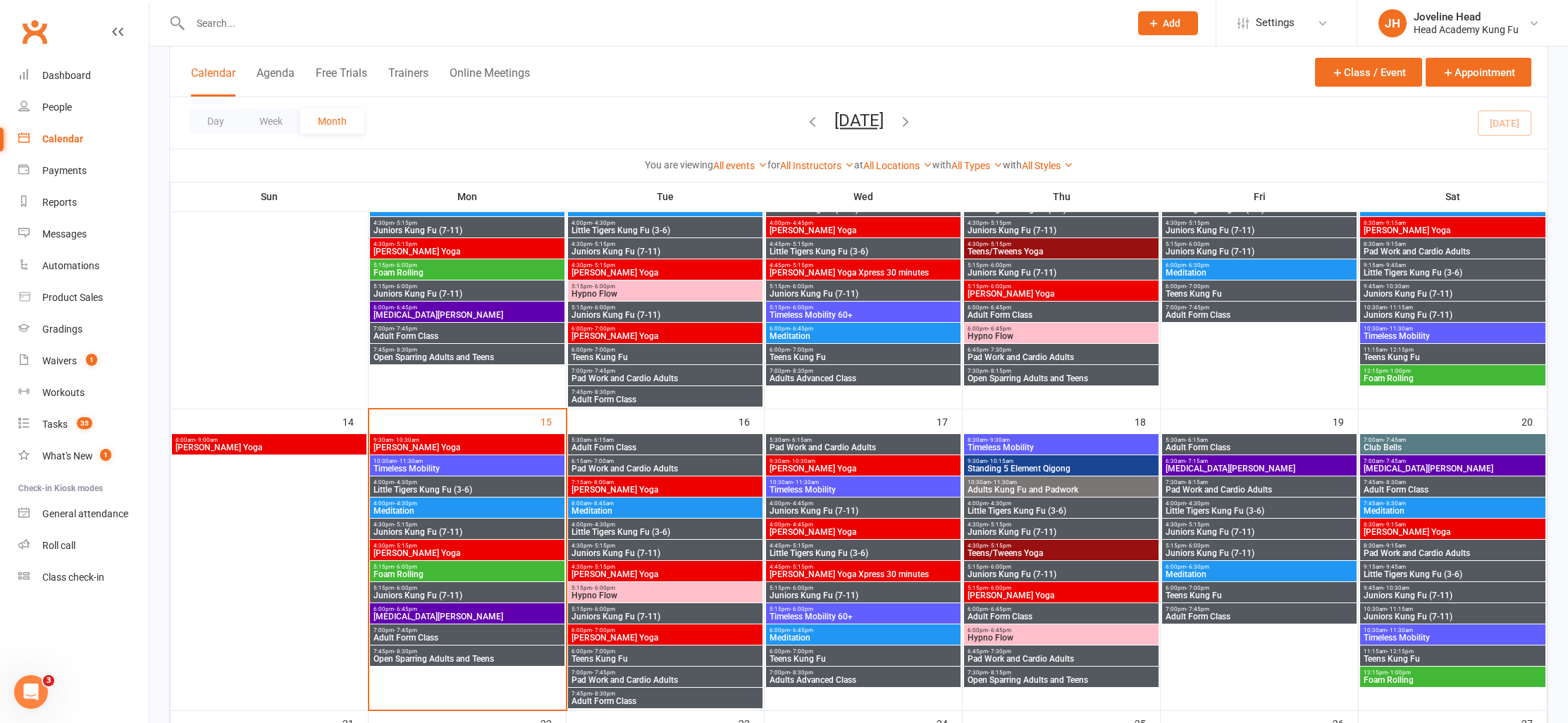
scroll to position [561, 0]
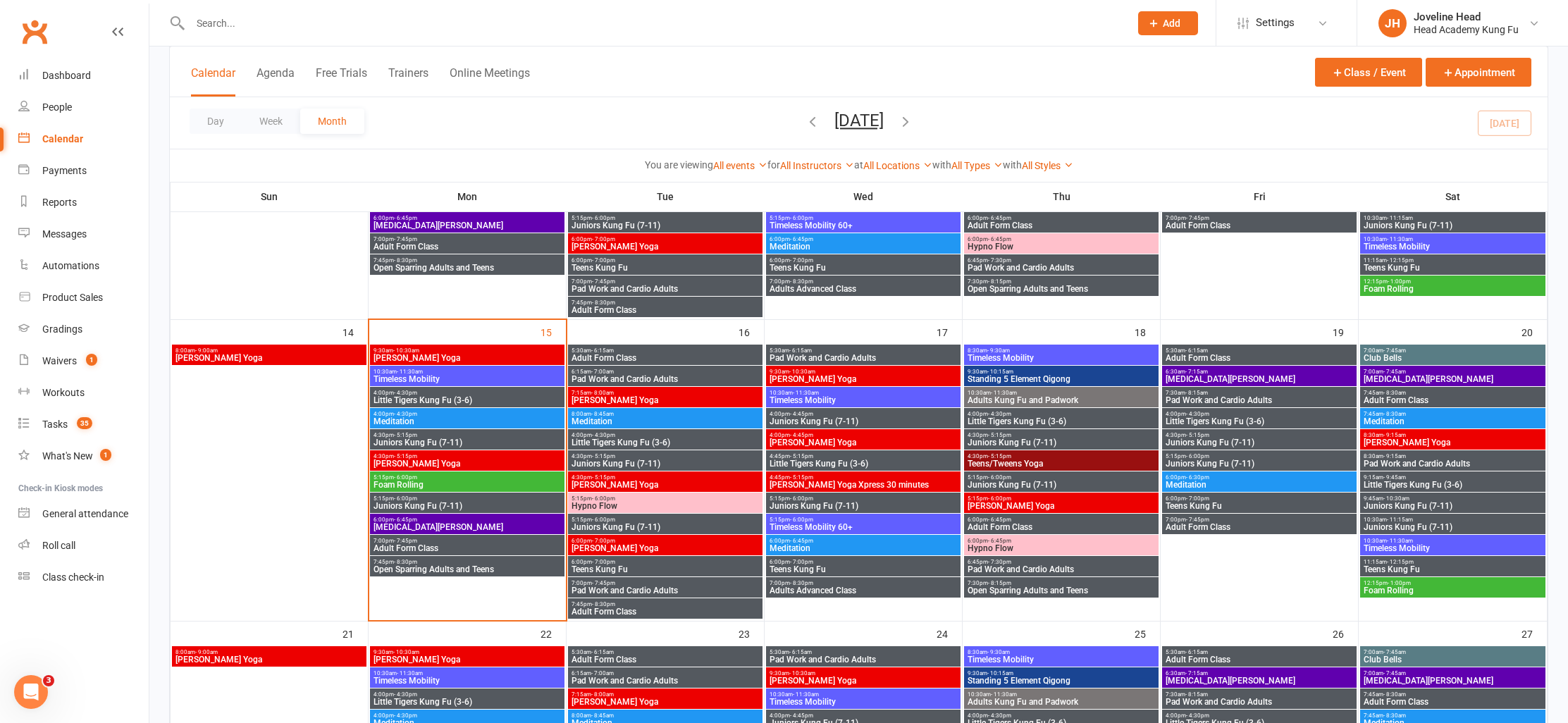
click at [405, 503] on span "Juniors Kung Fu (7-11)" at bounding box center [467, 506] width 189 height 9
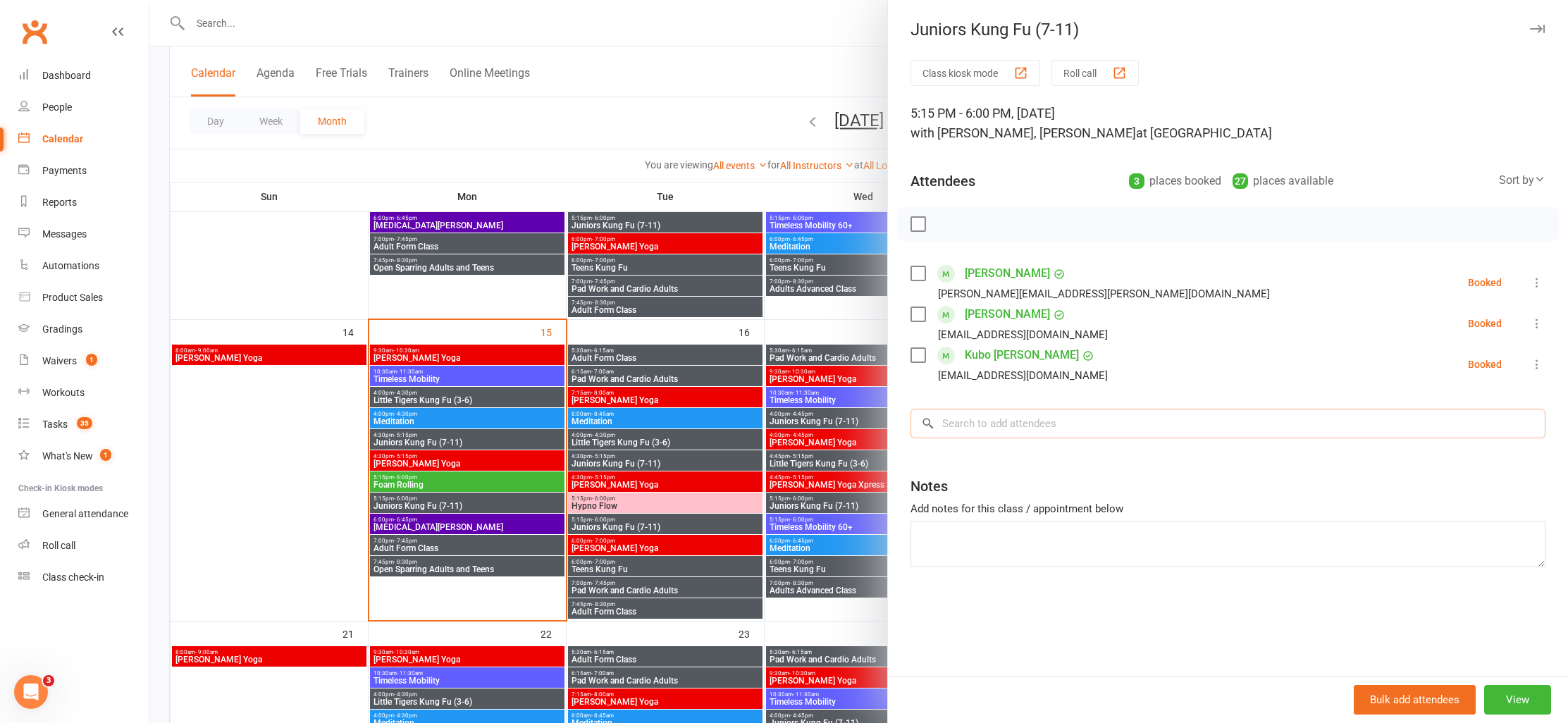
click at [1002, 430] on input "search" at bounding box center [1228, 424] width 635 height 30
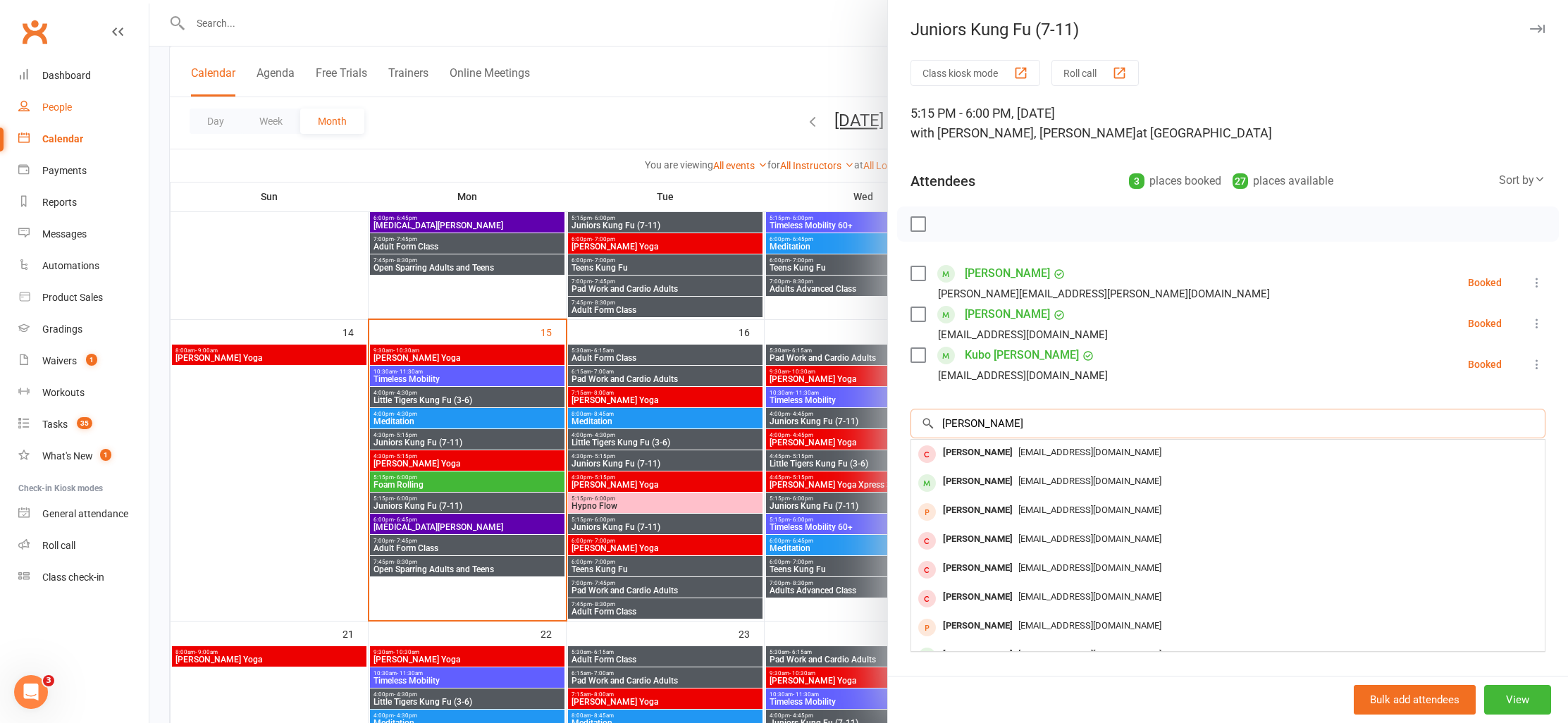
type input "[PERSON_NAME]"
click at [61, 108] on div "People" at bounding box center [57, 107] width 30 height 11
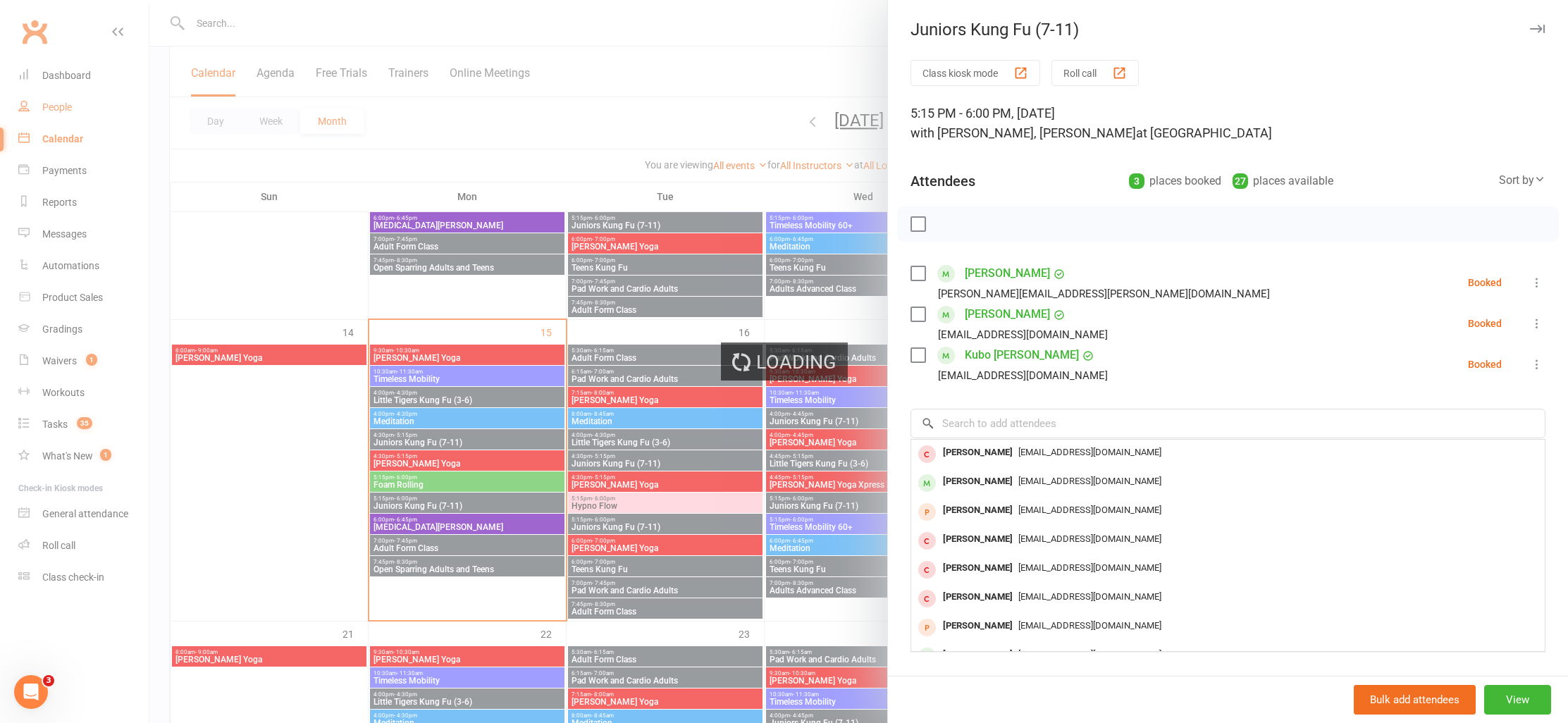
select select "100"
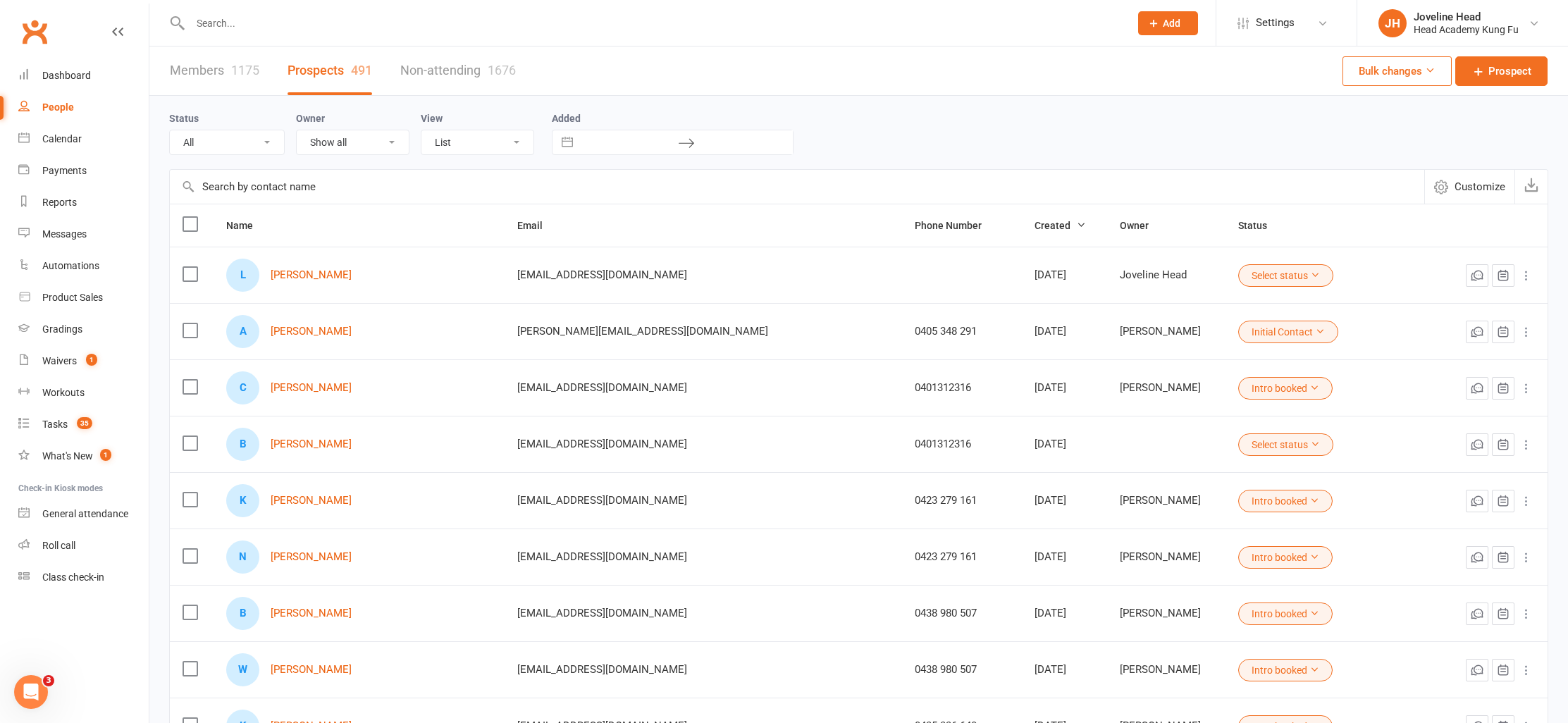
click at [357, 24] on input "text" at bounding box center [653, 23] width 934 height 20
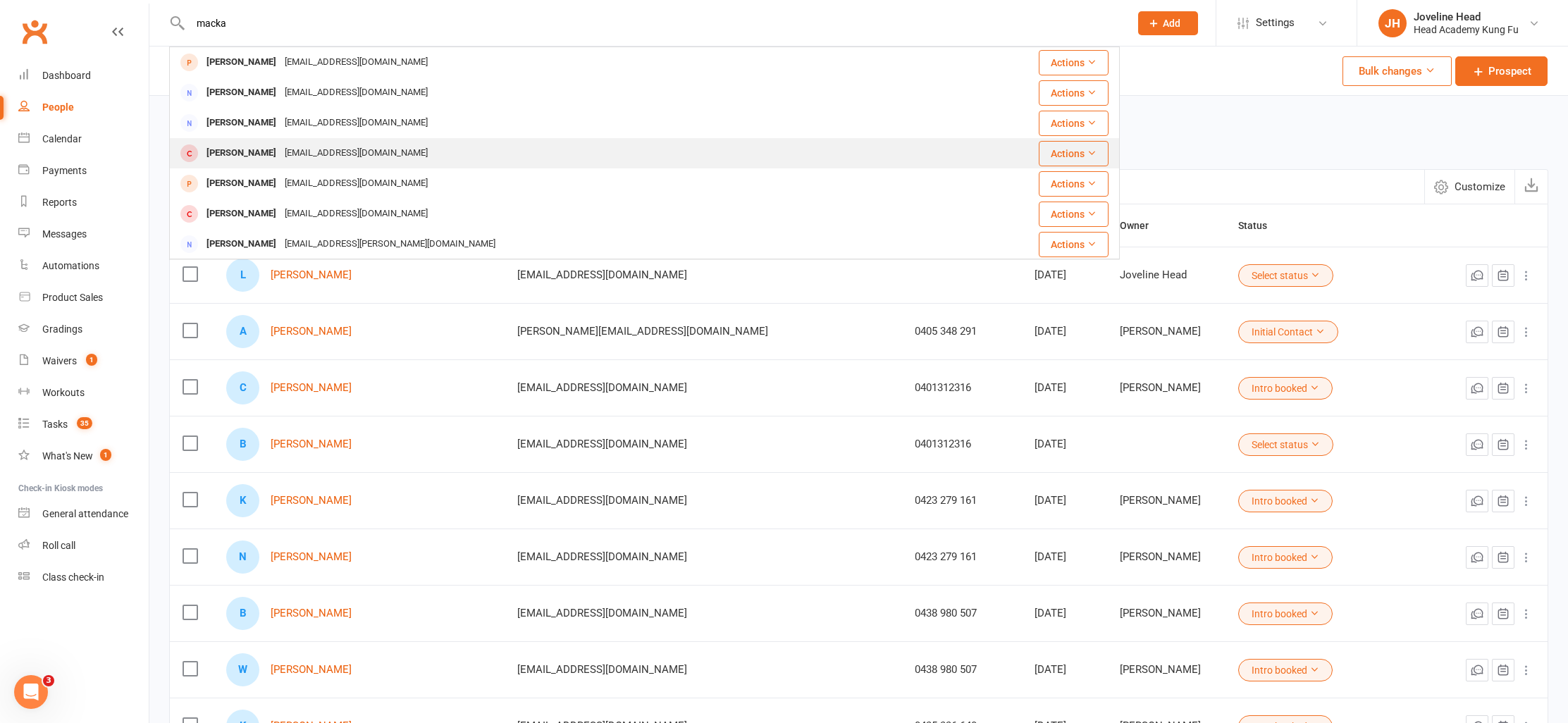
type input "macka"
click at [292, 158] on div "[EMAIL_ADDRESS][DOMAIN_NAME]" at bounding box center [356, 152] width 151 height 20
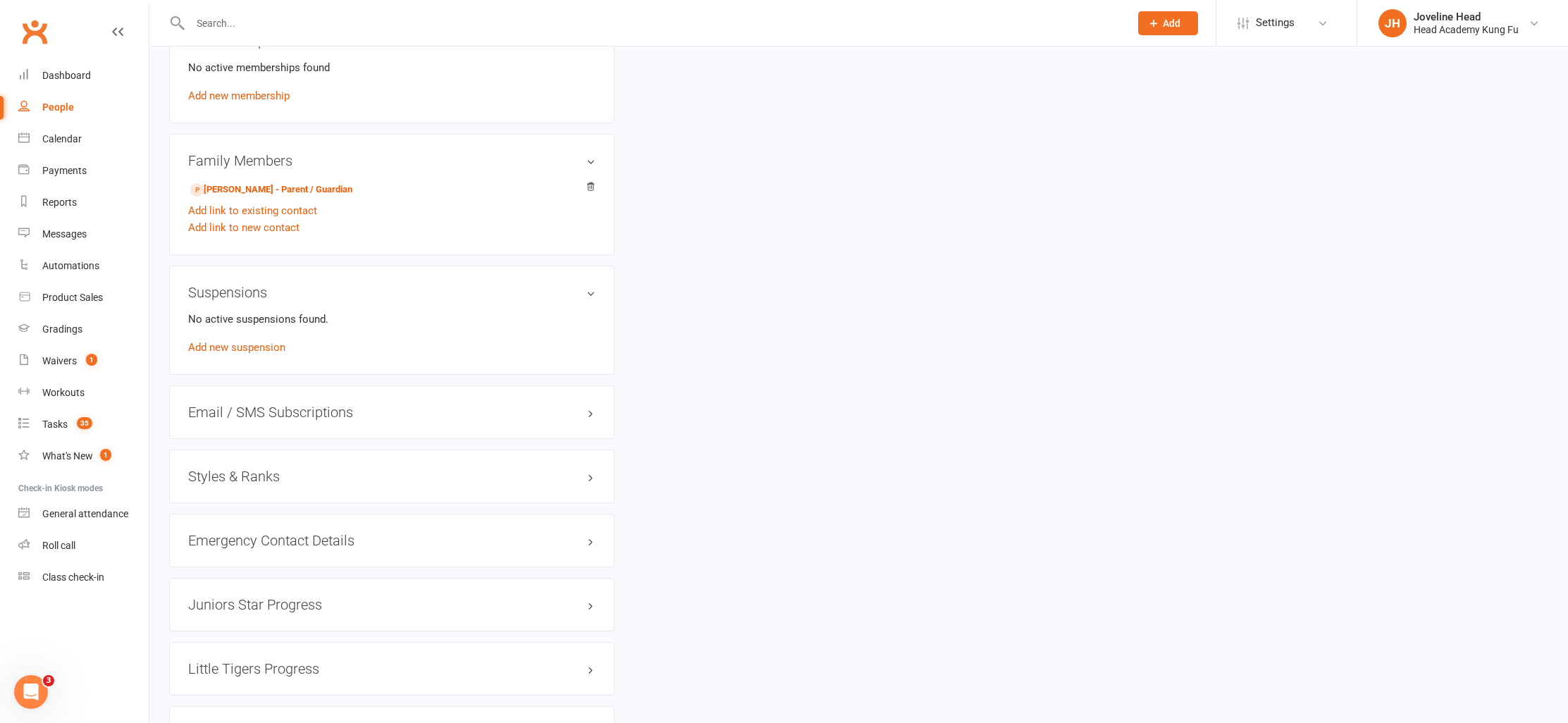
scroll to position [1021, 0]
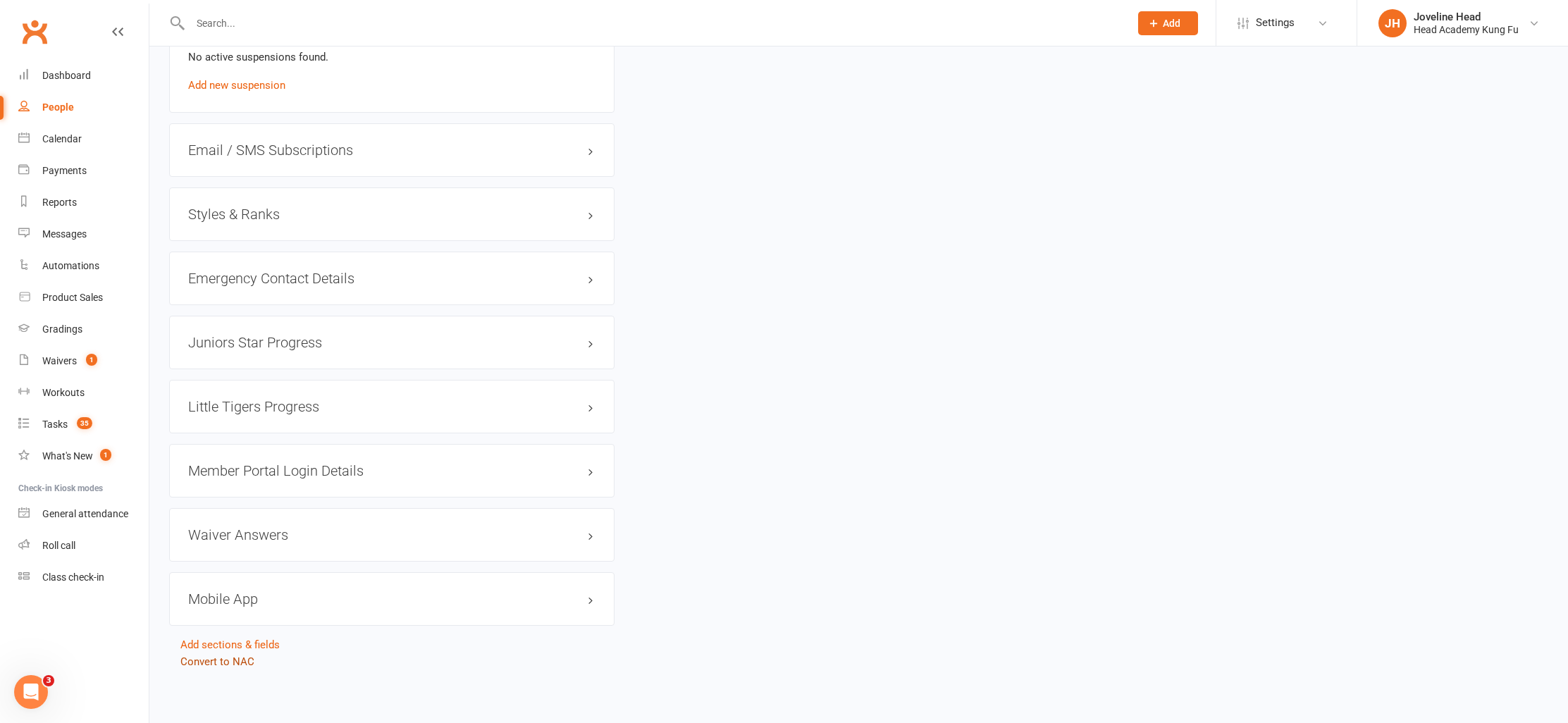
click at [227, 656] on link "Convert to NAC" at bounding box center [217, 661] width 74 height 13
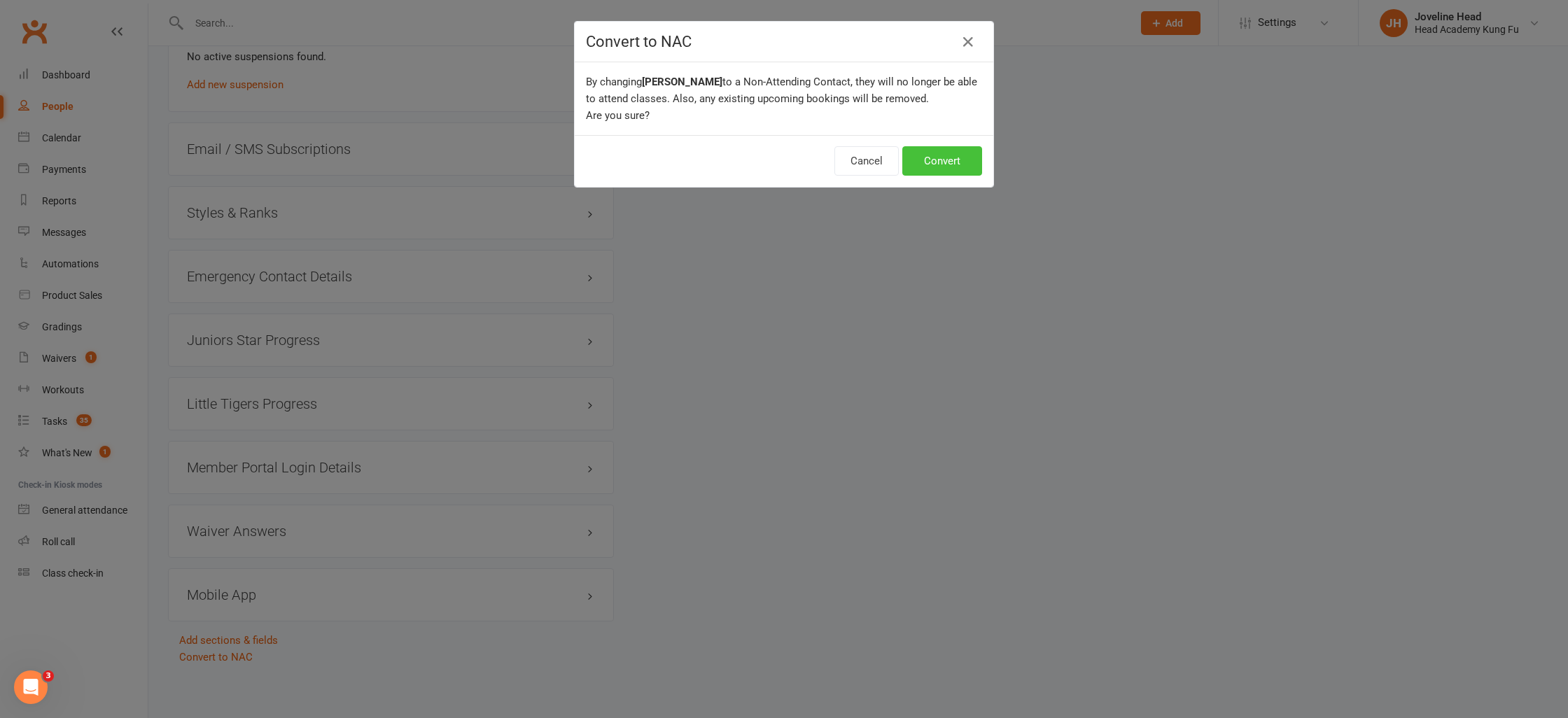
click at [924, 151] on button "Convert" at bounding box center [942, 161] width 79 height 29
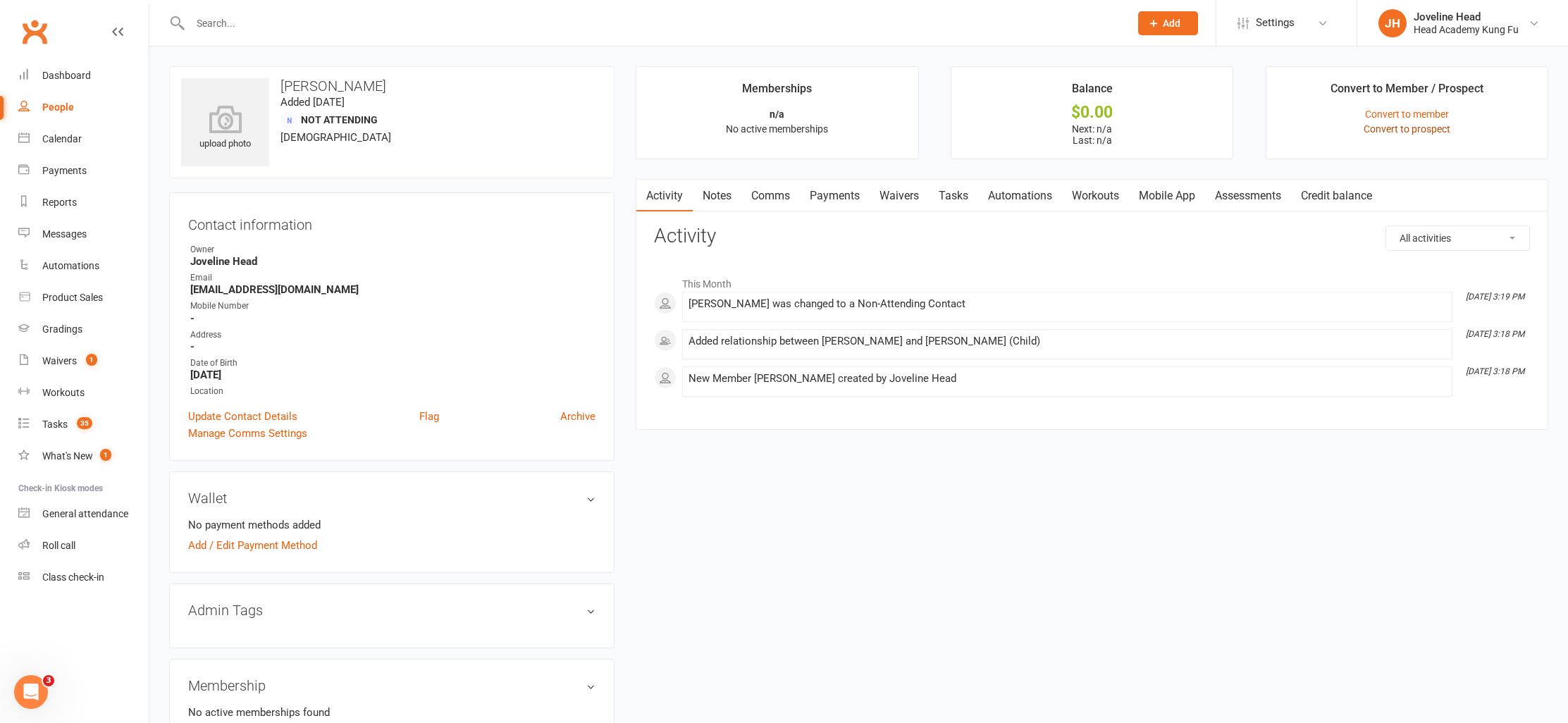
click at [1417, 128] on link "Convert to prospect" at bounding box center [1407, 129] width 87 height 11
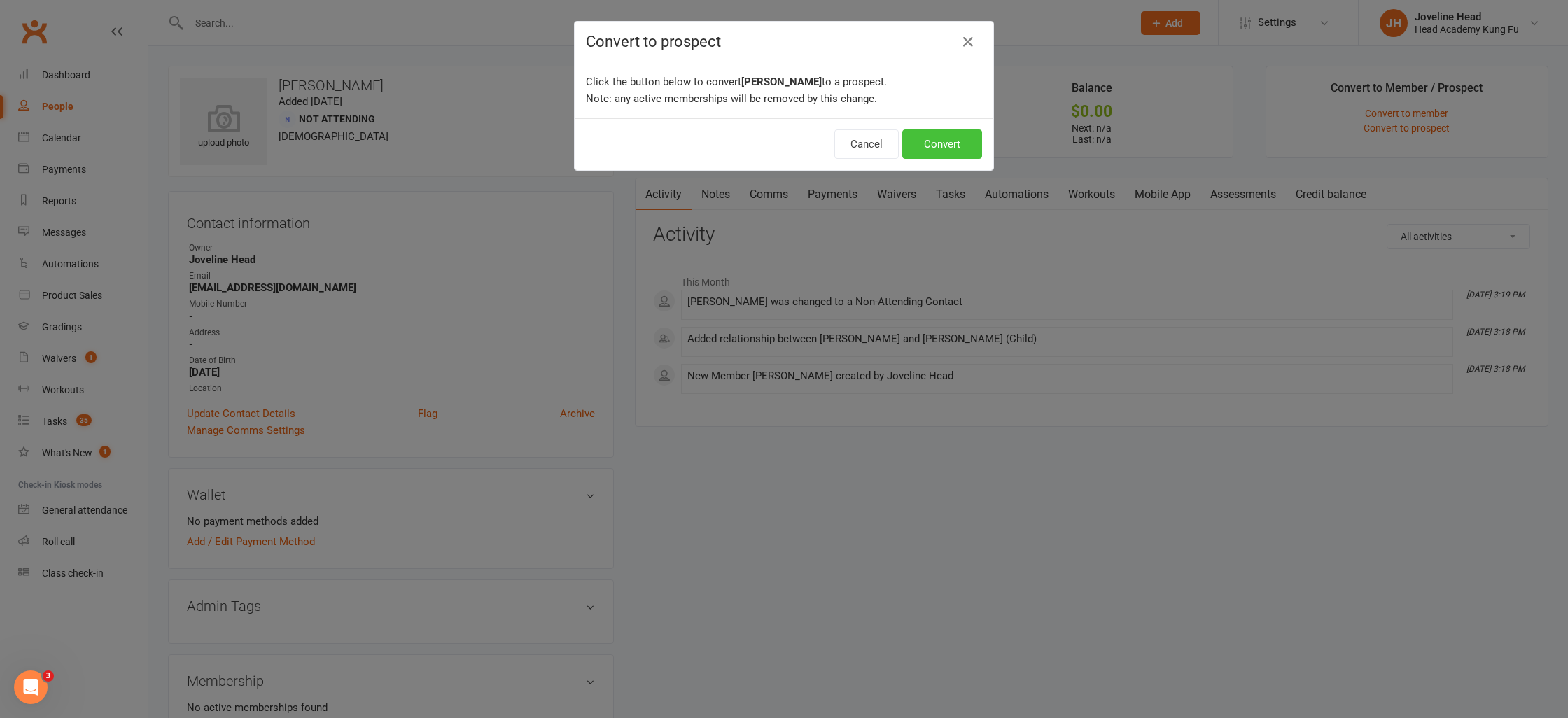
click at [931, 149] on button "Convert" at bounding box center [942, 144] width 79 height 29
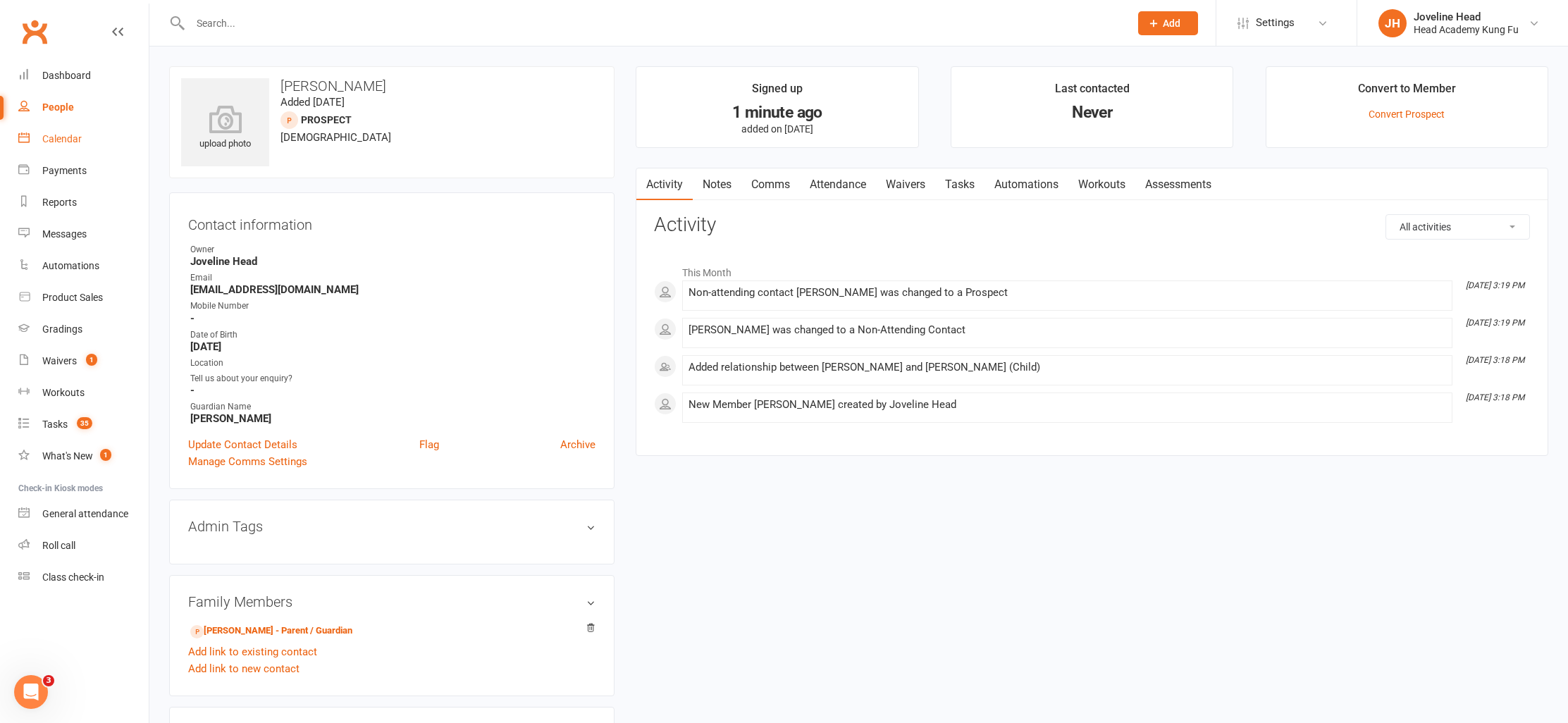
click at [52, 136] on div "Calendar" at bounding box center [62, 138] width 39 height 11
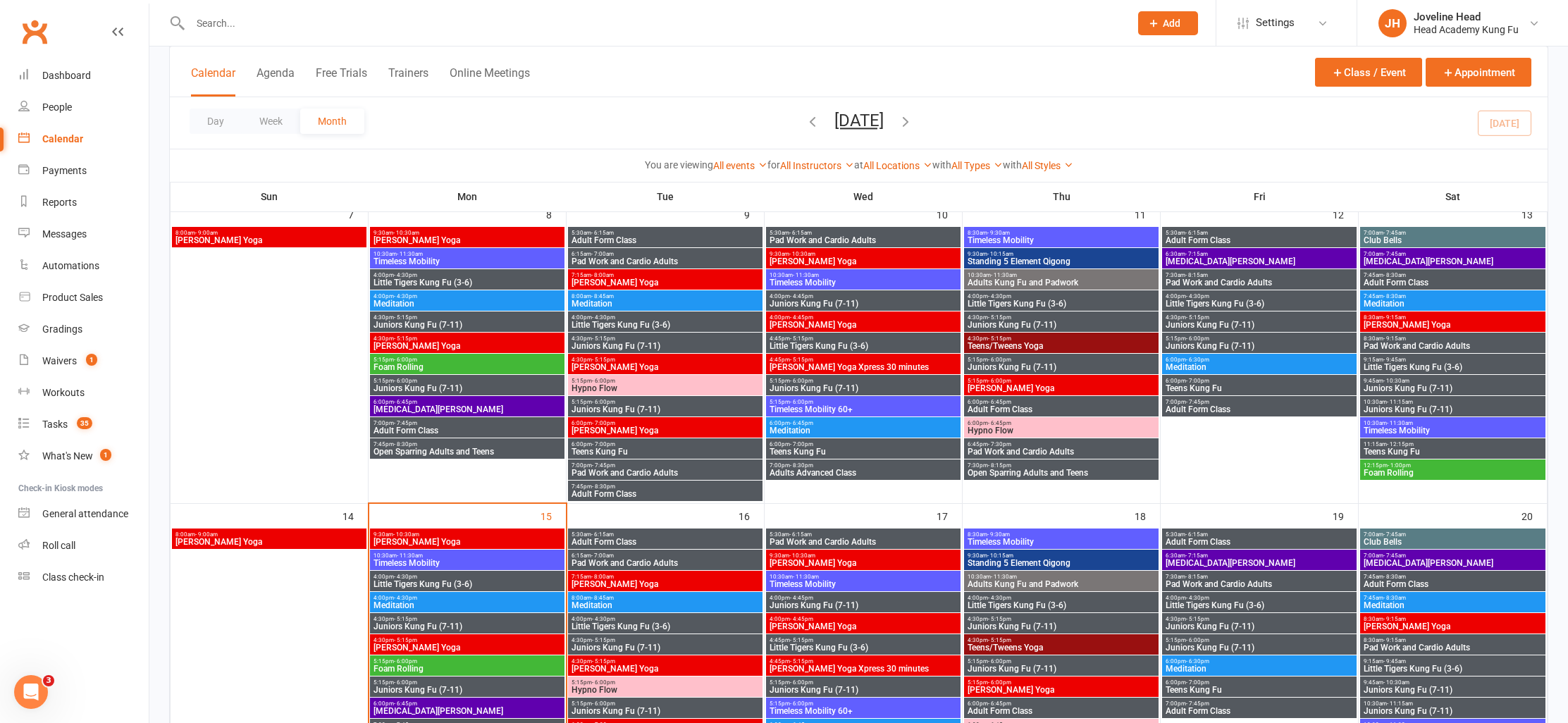
scroll to position [666, 0]
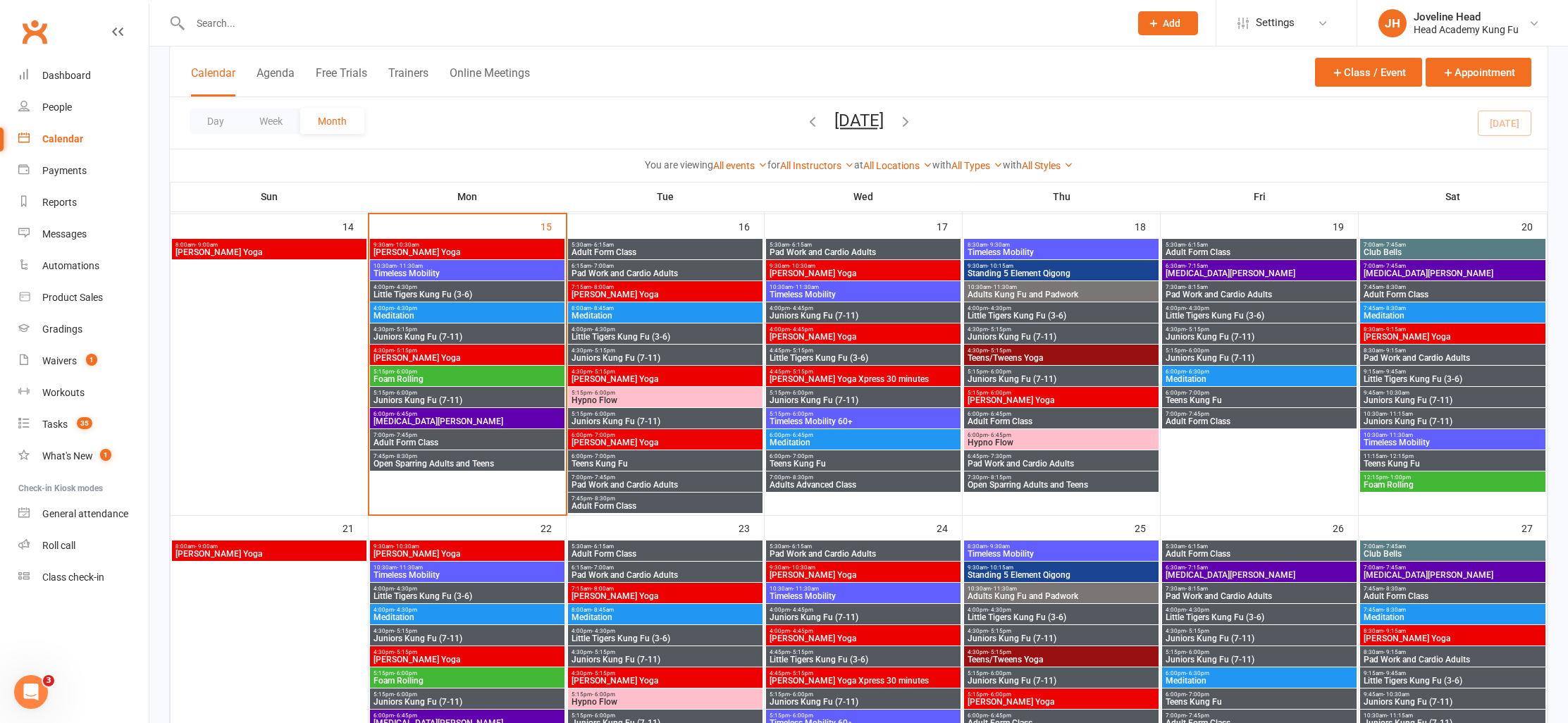
click at [410, 393] on span "- 6:00pm" at bounding box center [405, 392] width 23 height 6
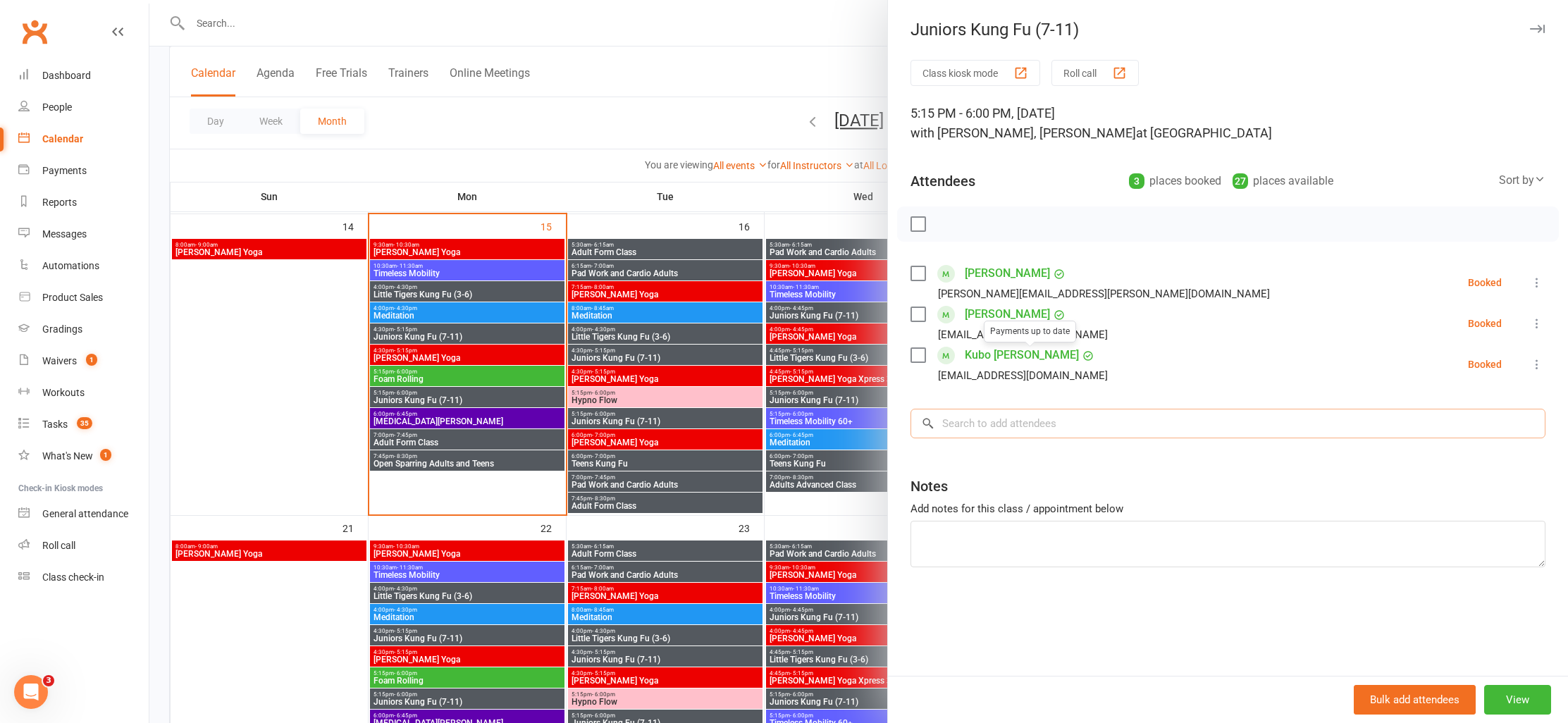
click at [975, 421] on input "search" at bounding box center [1228, 424] width 635 height 30
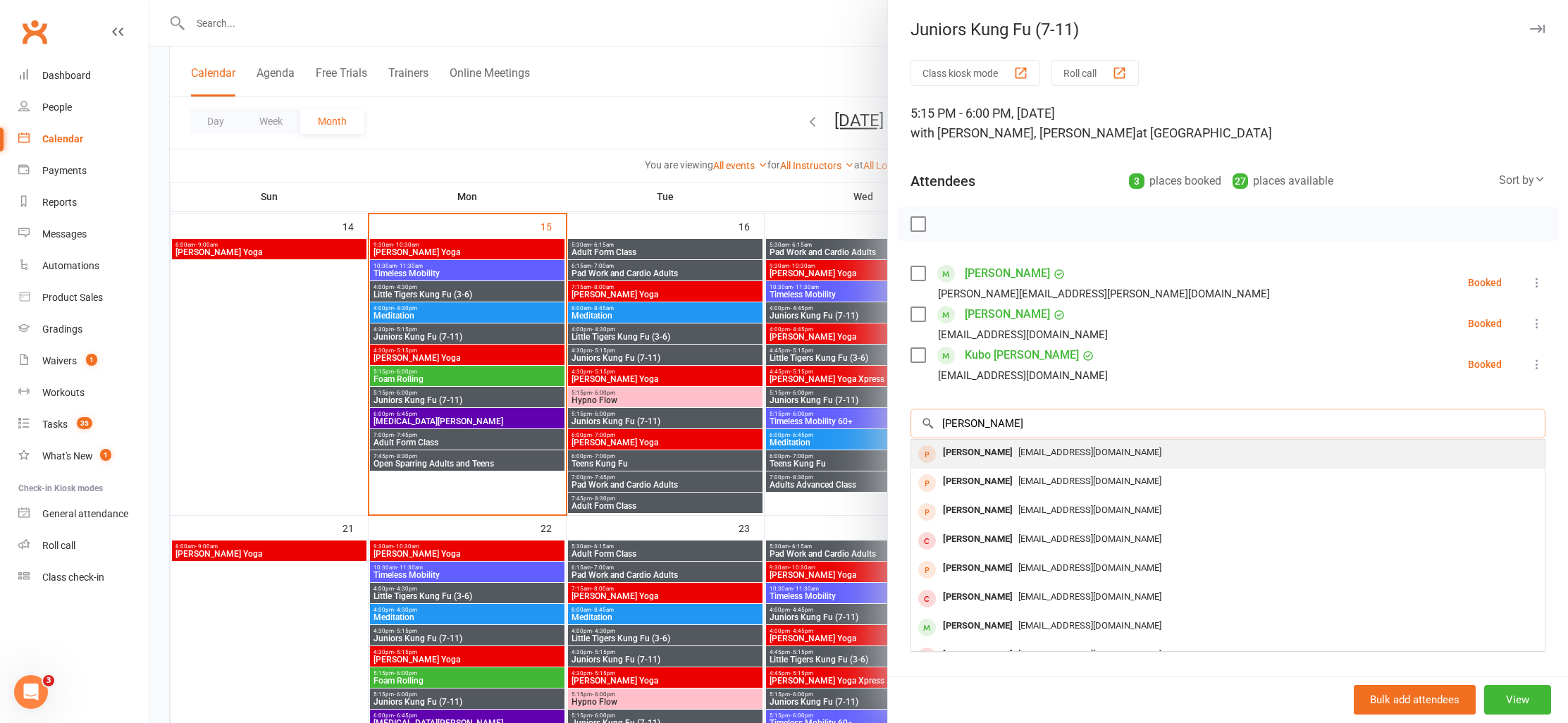
type input "[PERSON_NAME]"
click at [972, 446] on div "[PERSON_NAME]" at bounding box center [977, 452] width 81 height 20
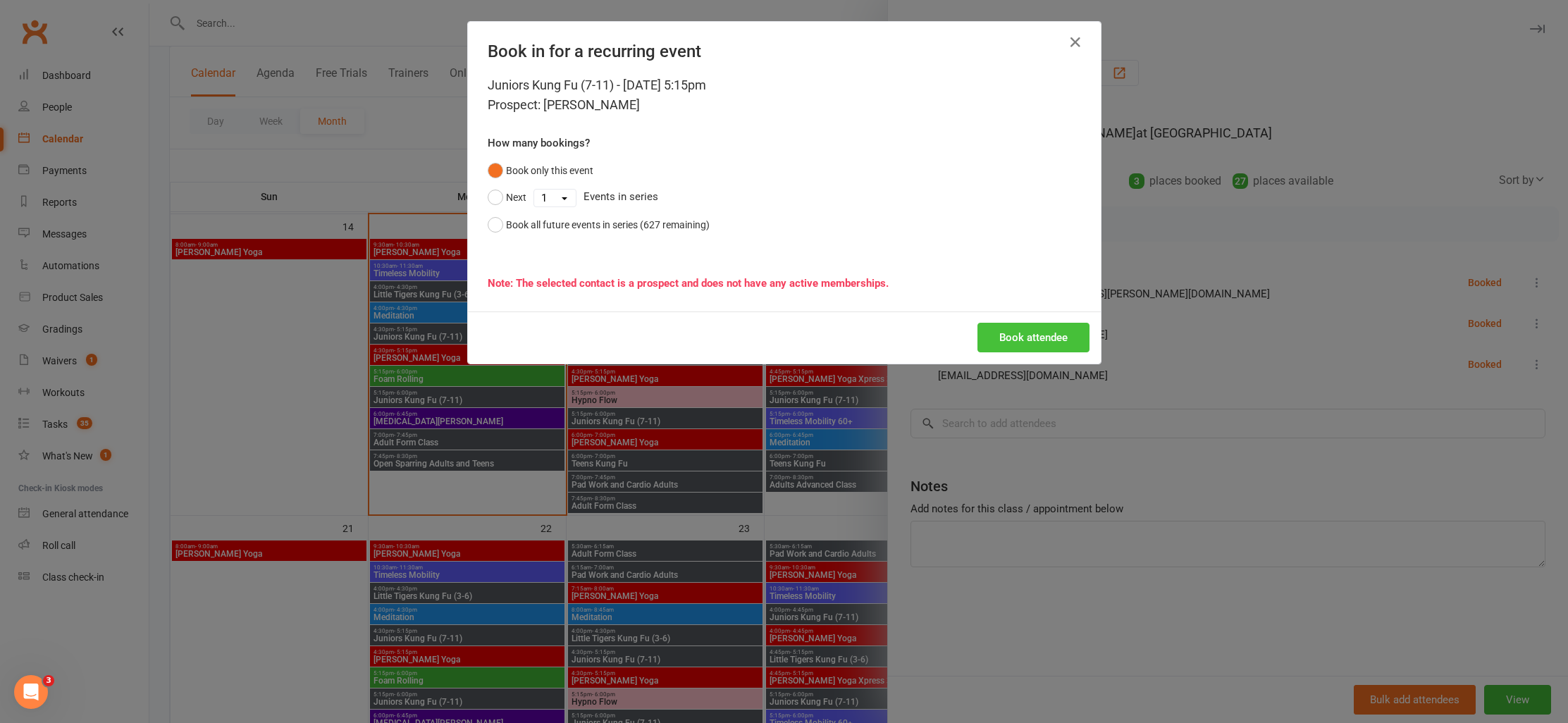
click at [1019, 341] on button "Book attendee" at bounding box center [1033, 338] width 112 height 30
